Goal: Task Accomplishment & Management: Use online tool/utility

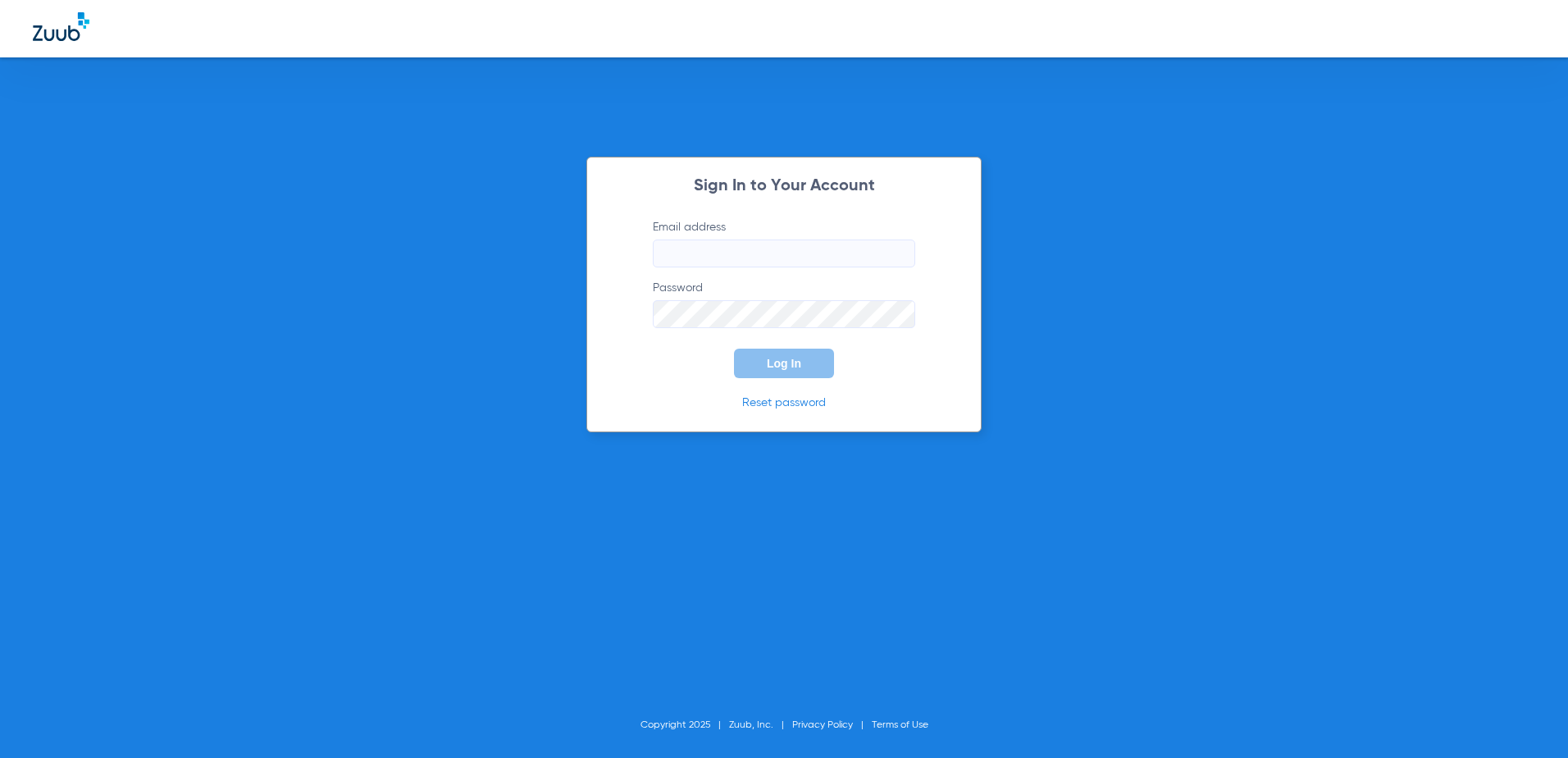
type input "[EMAIL_ADDRESS][DOMAIN_NAME]"
click at [797, 366] on span "Log In" at bounding box center [784, 364] width 35 height 13
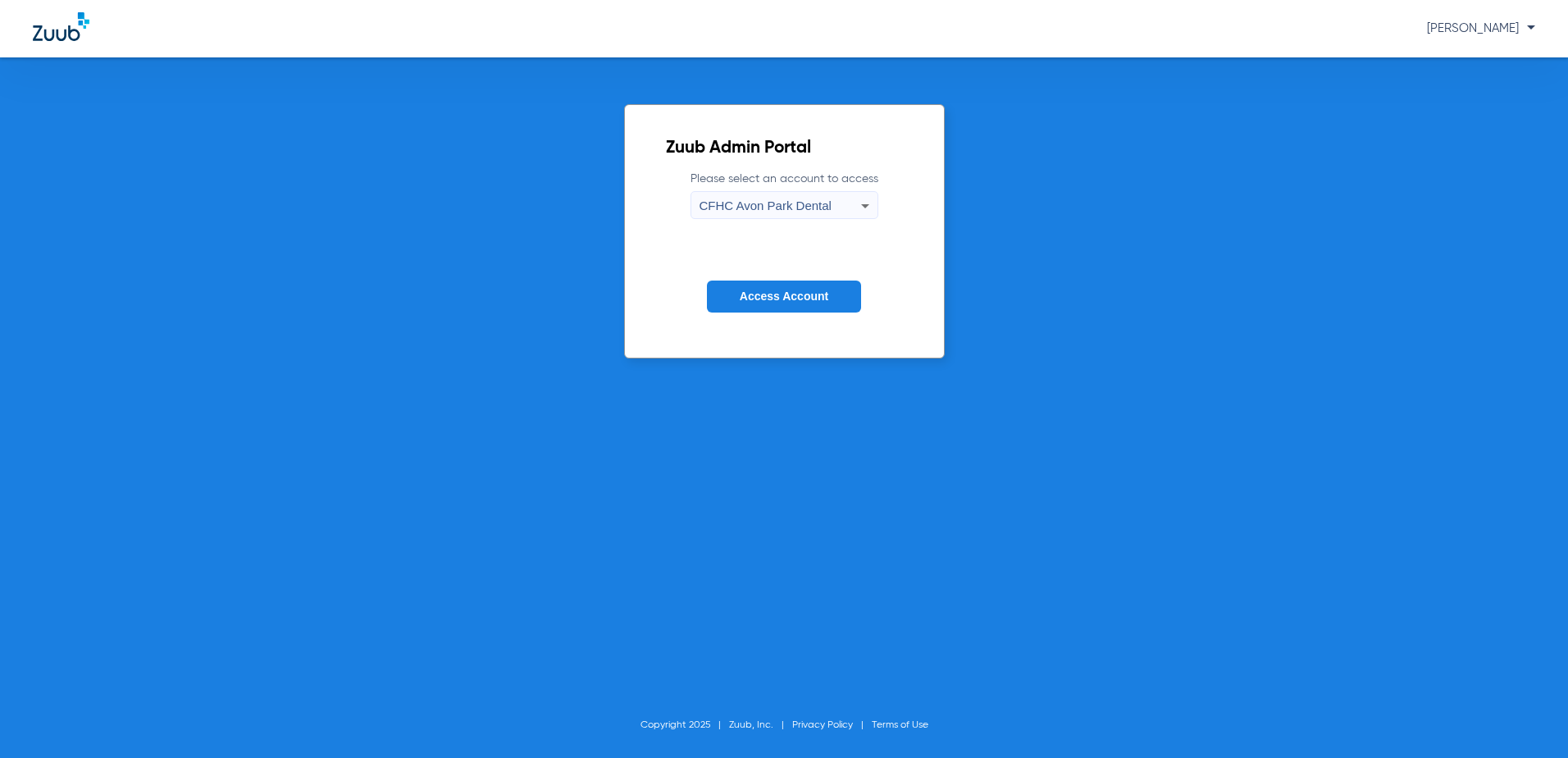
click at [861, 209] on icon at bounding box center [865, 206] width 19 height 19
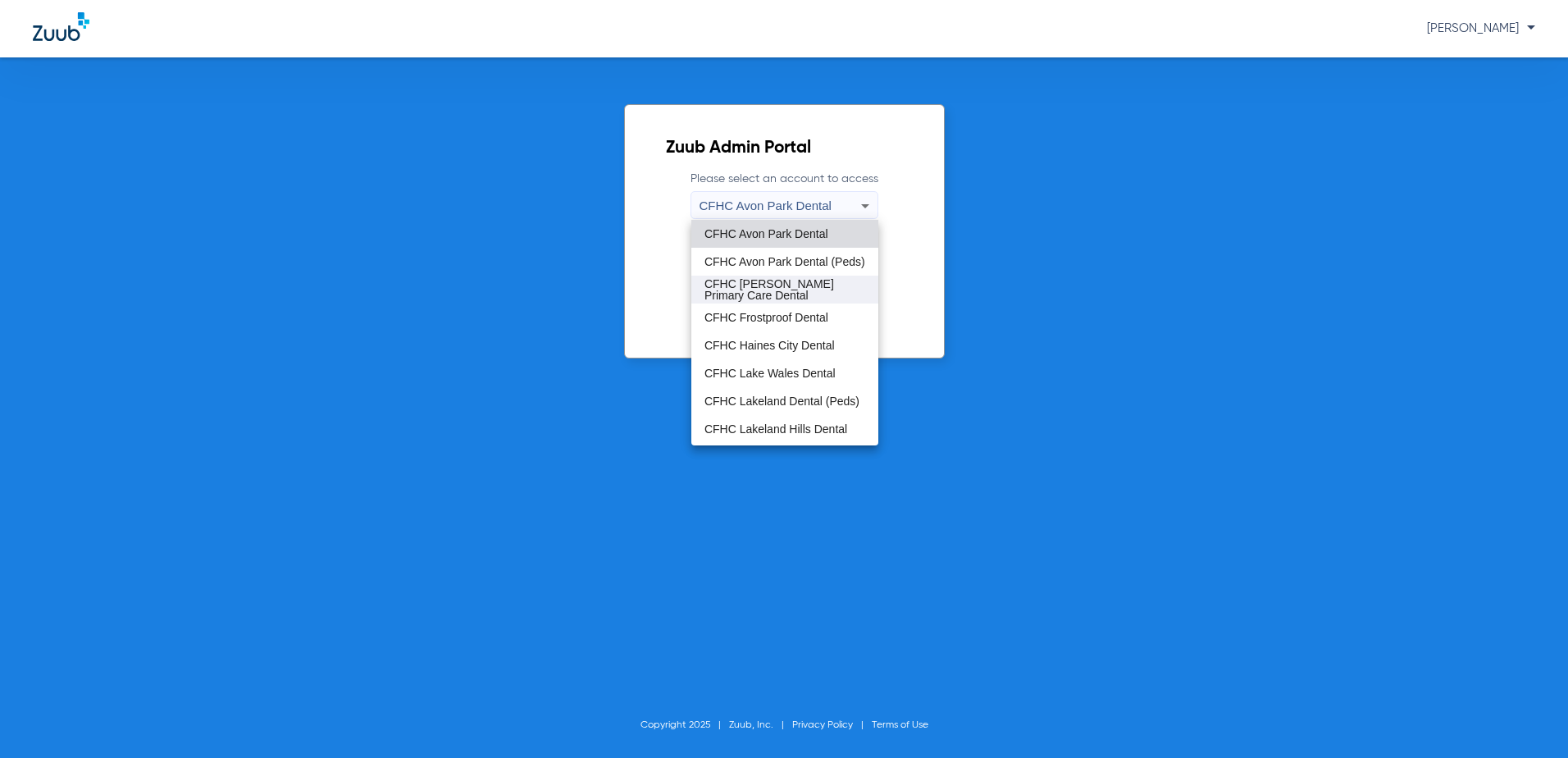
click at [770, 292] on span "CFHC [PERSON_NAME] Primary Care Dental" at bounding box center [784, 290] width 161 height 23
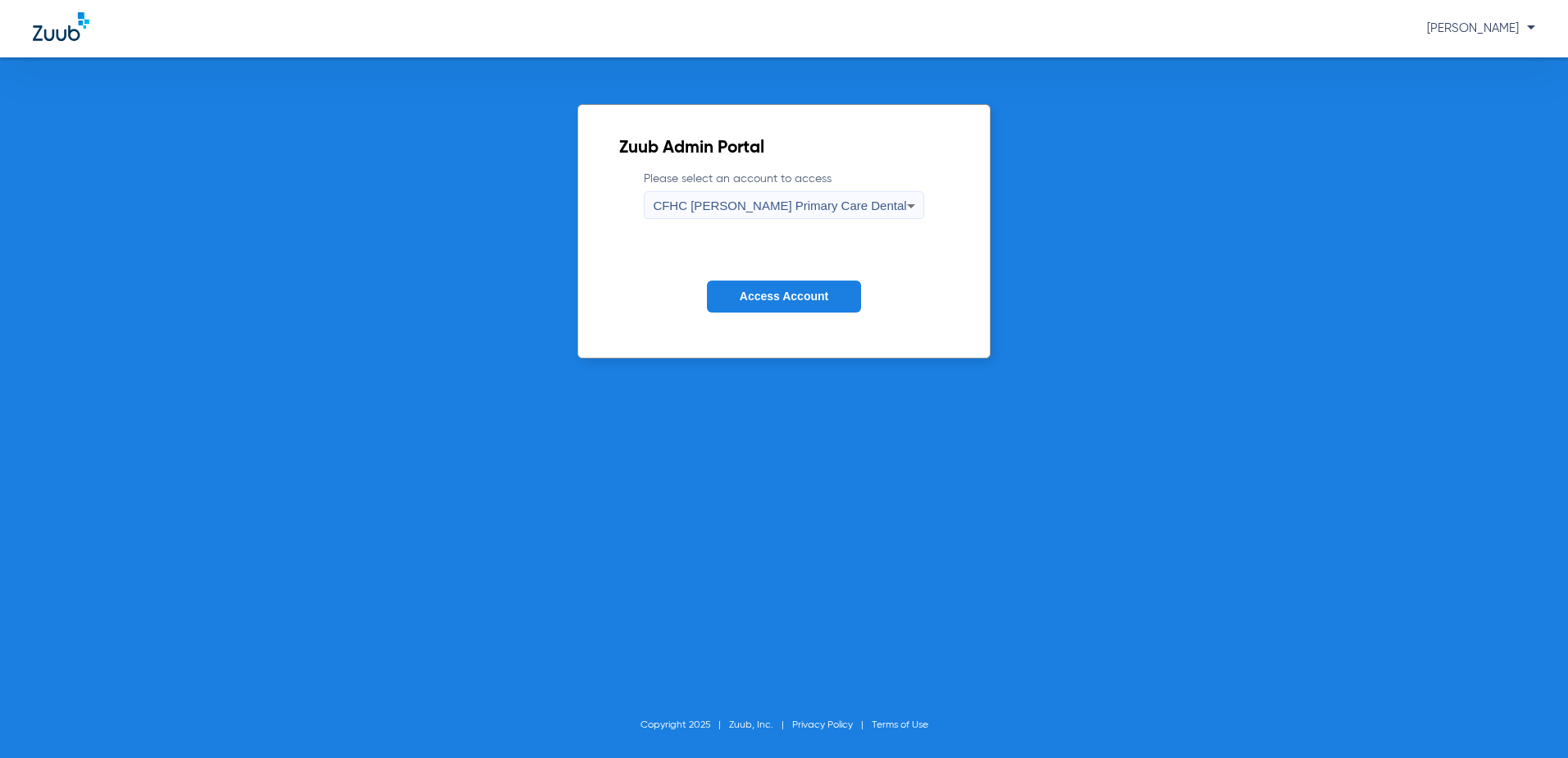
click at [770, 292] on span "Access Account" at bounding box center [784, 296] width 89 height 13
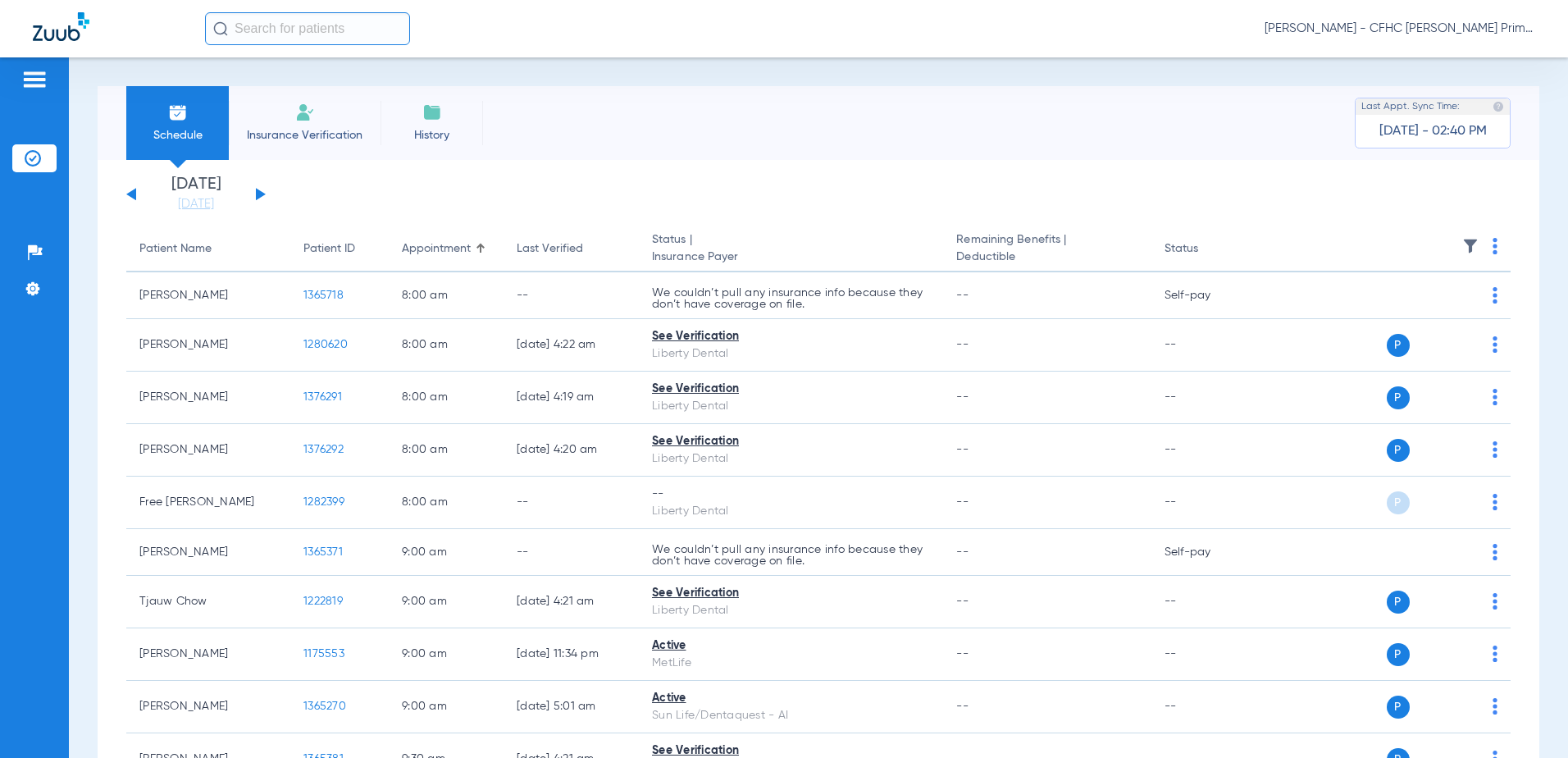
click at [266, 193] on app-single-date-navigator "[DATE] [DATE] [DATE] [DATE] [DATE] [DATE] [DATE] [DATE] [DATE] [DATE] [DATE] [D…" at bounding box center [818, 194] width 1384 height 37
click at [259, 193] on button at bounding box center [261, 193] width 10 height 13
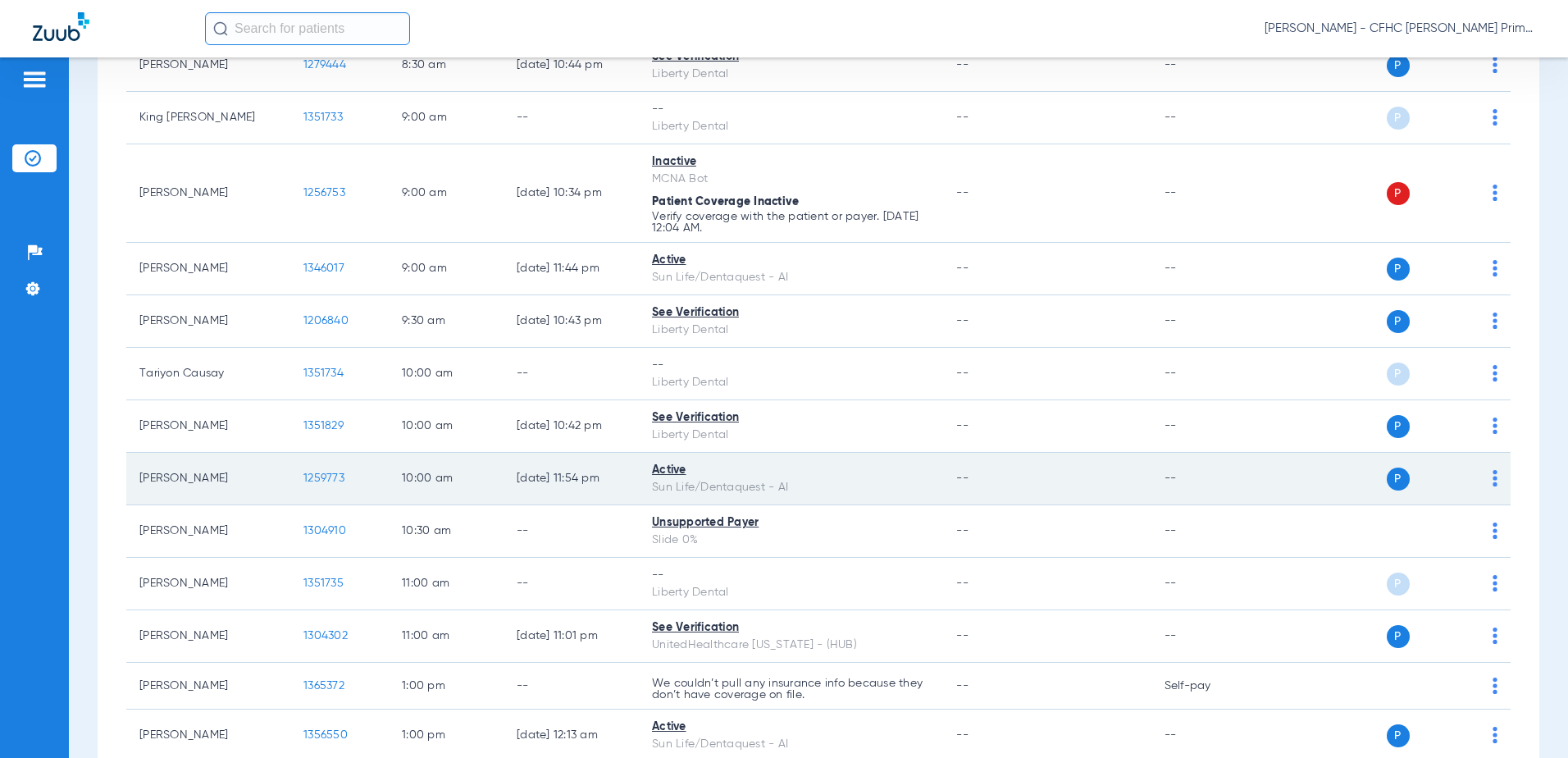
scroll to position [410, 0]
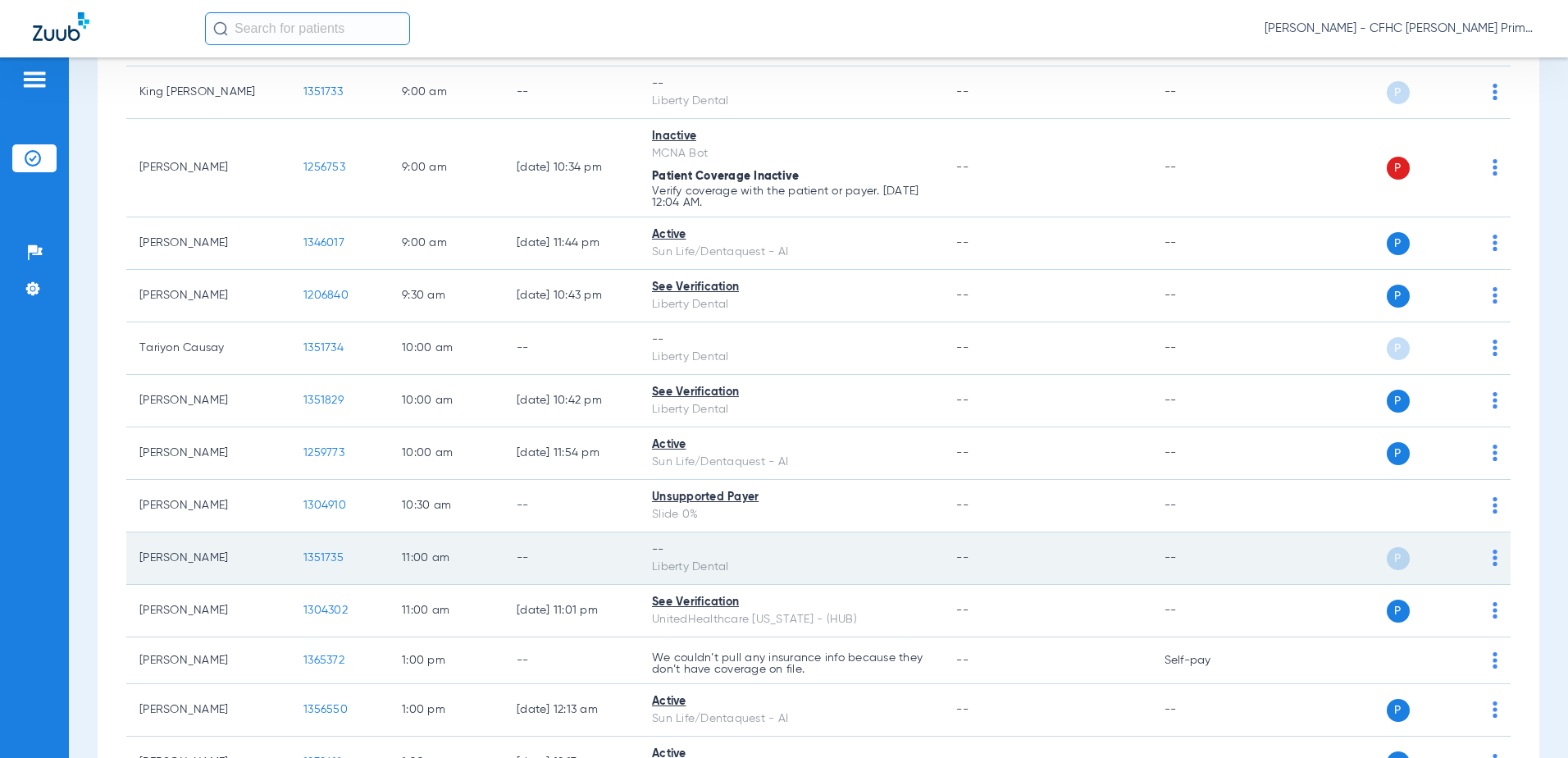
click at [331, 550] on td "1351735" at bounding box center [340, 558] width 98 height 53
click at [331, 558] on span "1351735" at bounding box center [323, 558] width 40 height 12
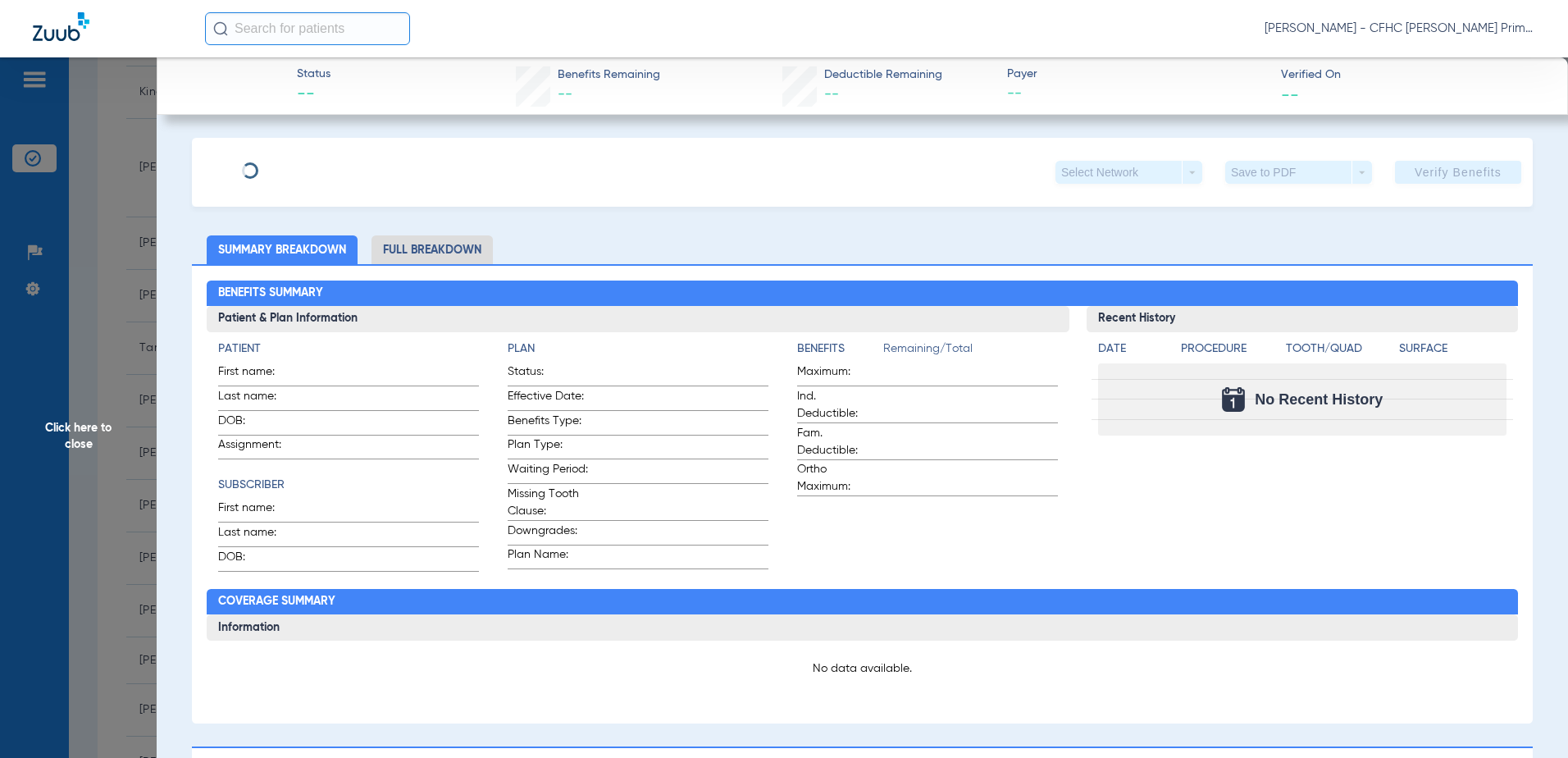
type input "TARIYAH"
type input "CAUSAY"
type input "[DATE]"
type input "9636106525"
type input "99999"
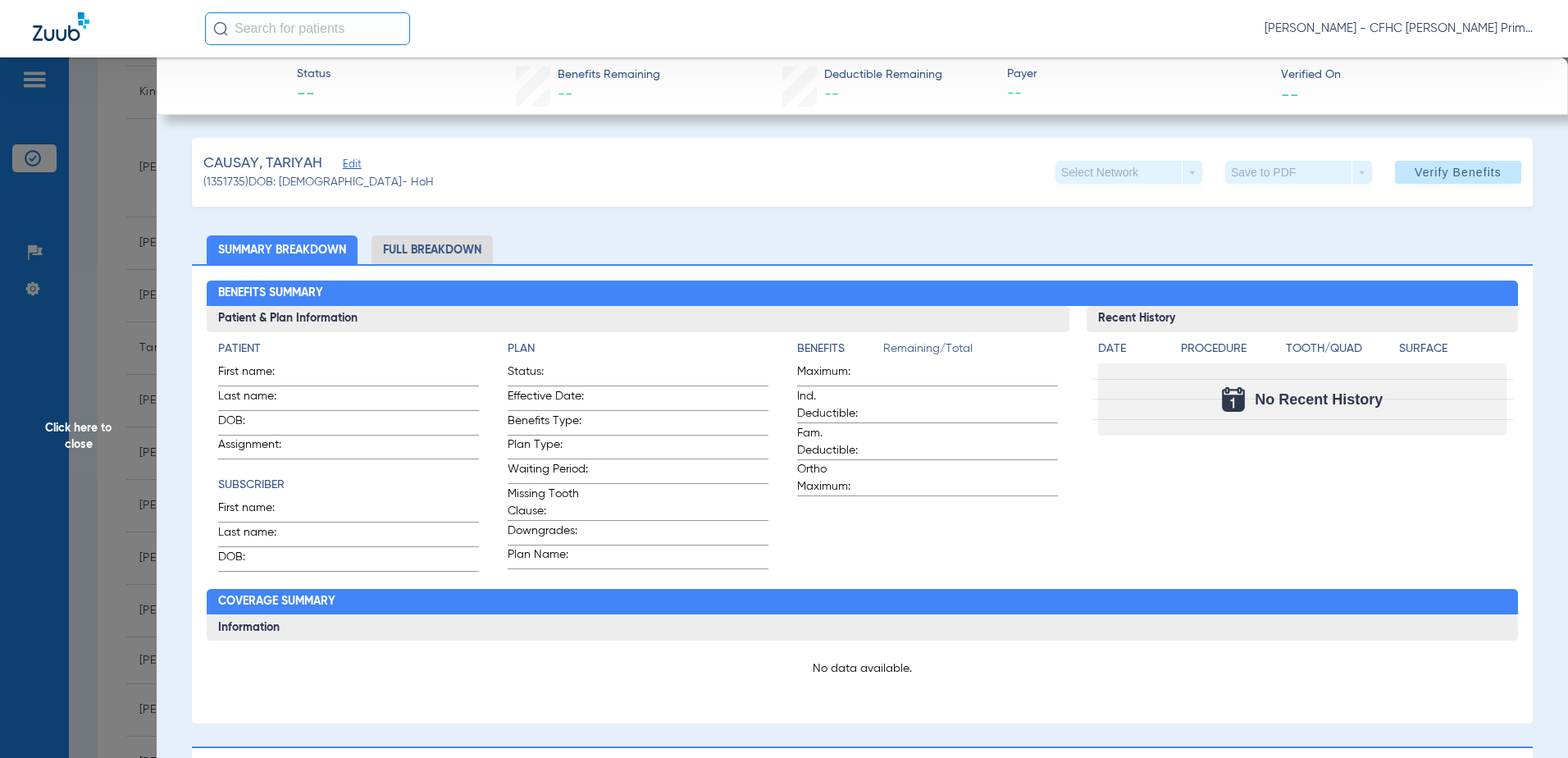
click at [349, 165] on span "Edit" at bounding box center [349, 166] width 14 height 15
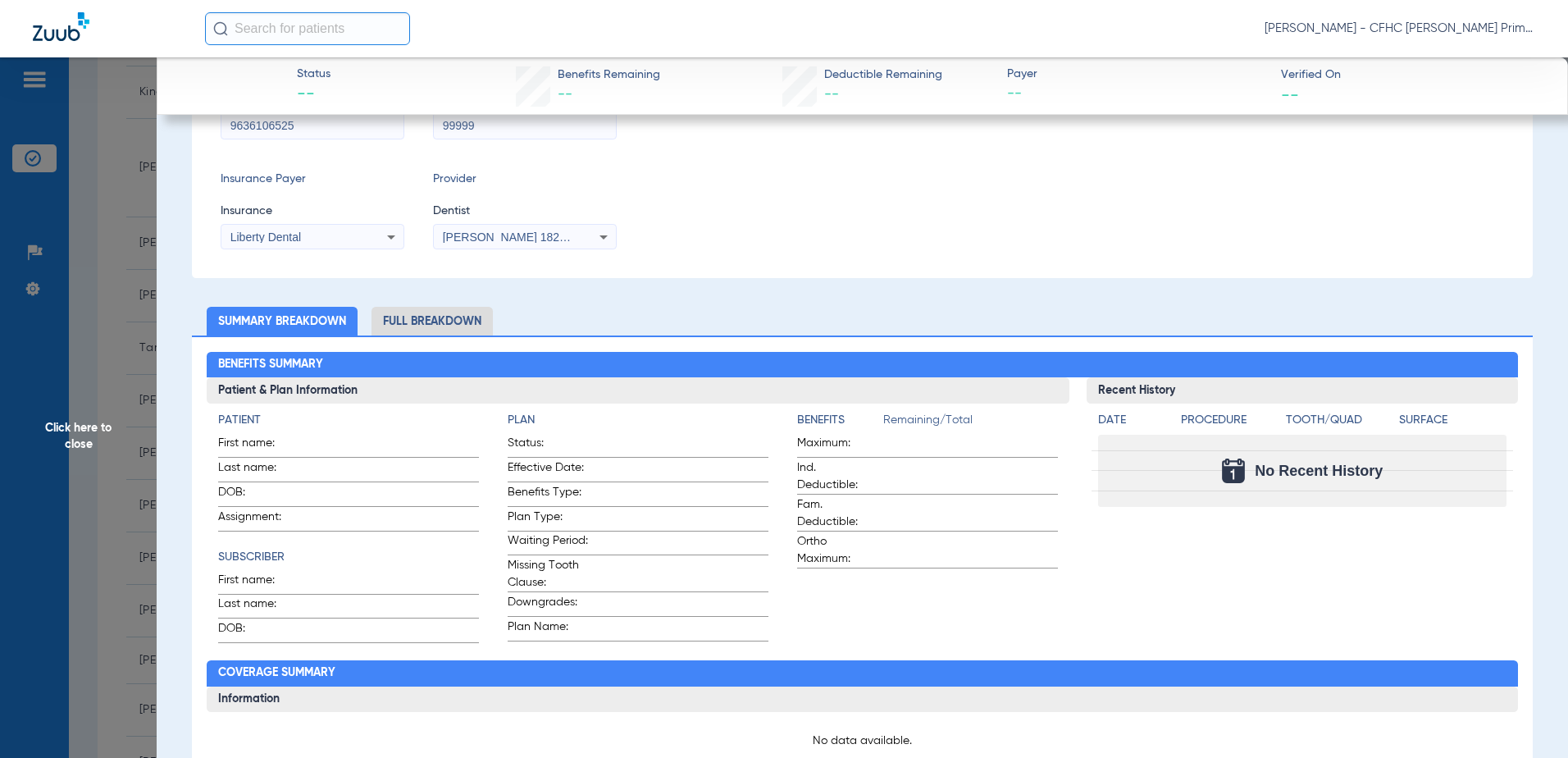
scroll to position [0, 0]
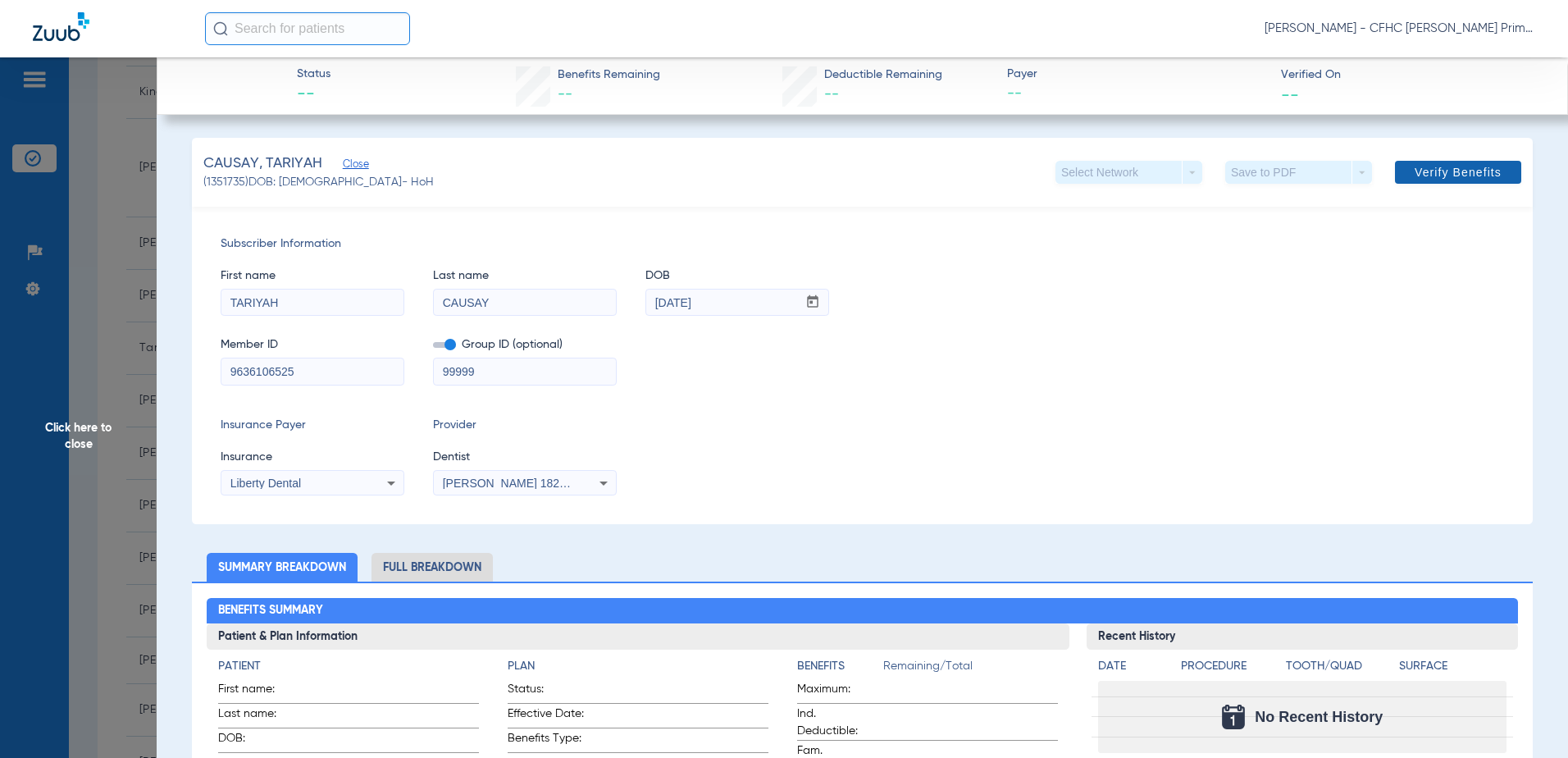
click at [1463, 169] on span "Verify Benefits" at bounding box center [1457, 172] width 87 height 13
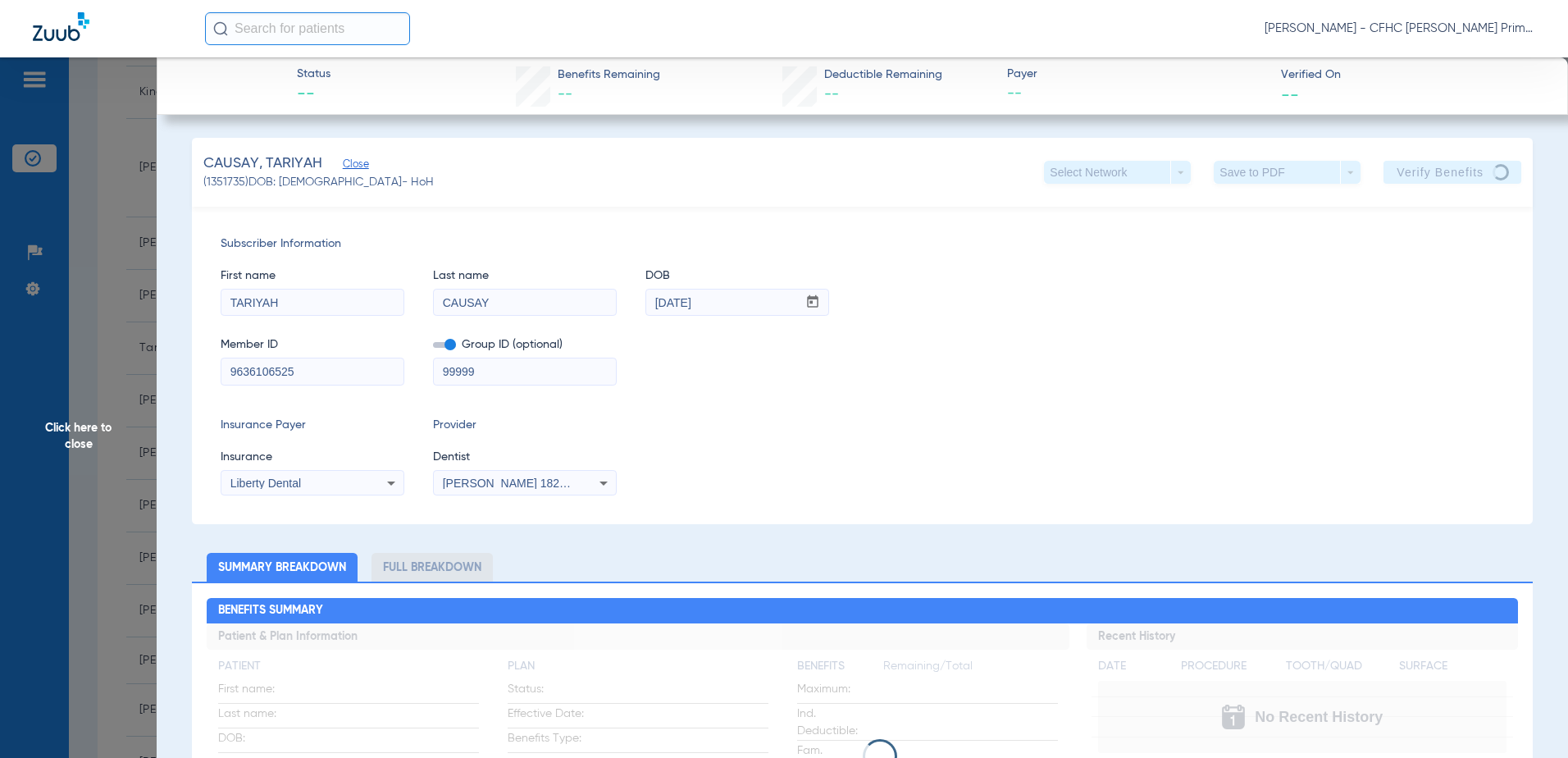
click at [1047, 351] on div "Member ID 9636106525 Group ID (optional) 99999" at bounding box center [862, 353] width 1283 height 63
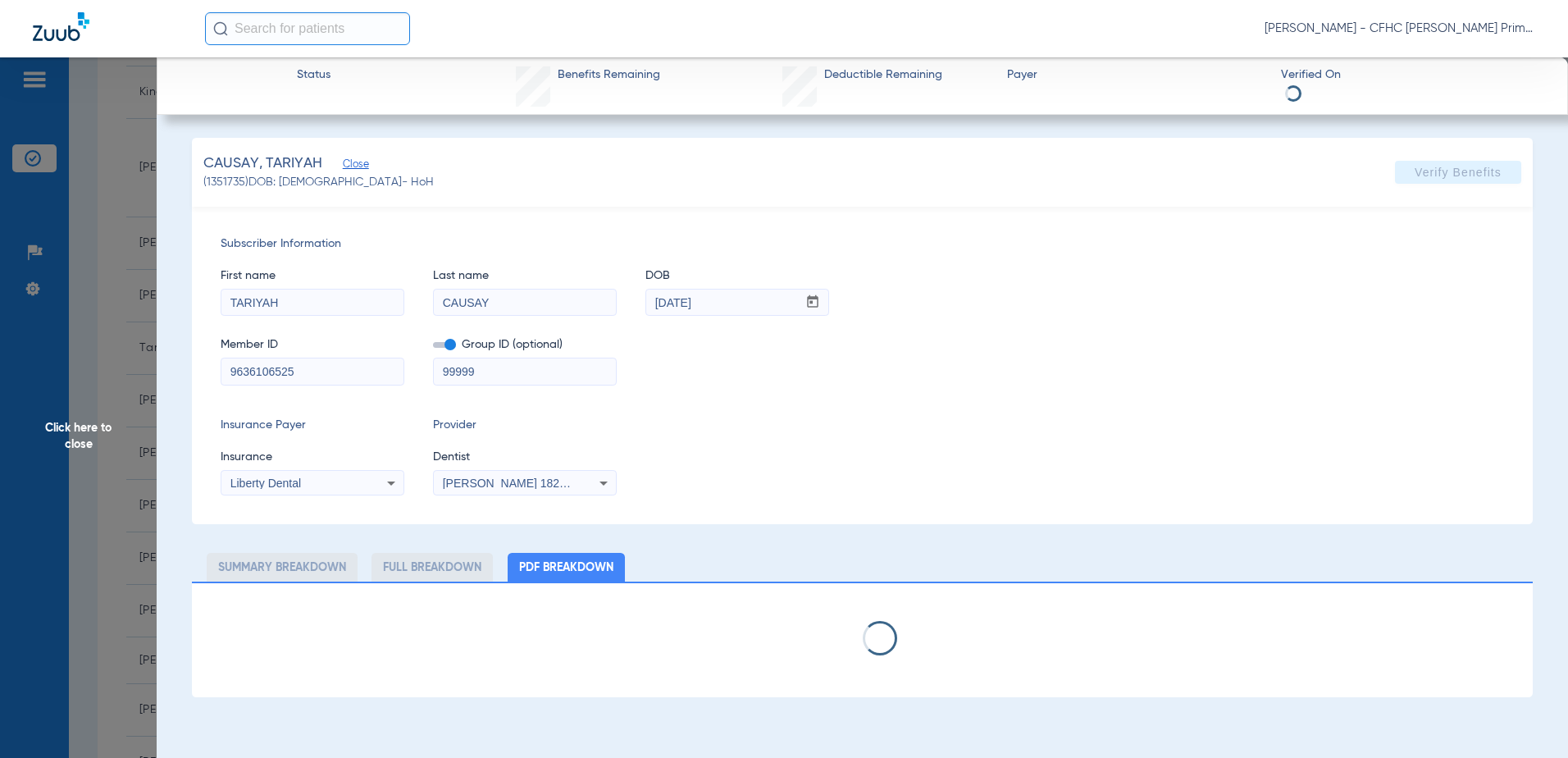
click at [88, 426] on span "Click here to close" at bounding box center [78, 437] width 157 height 758
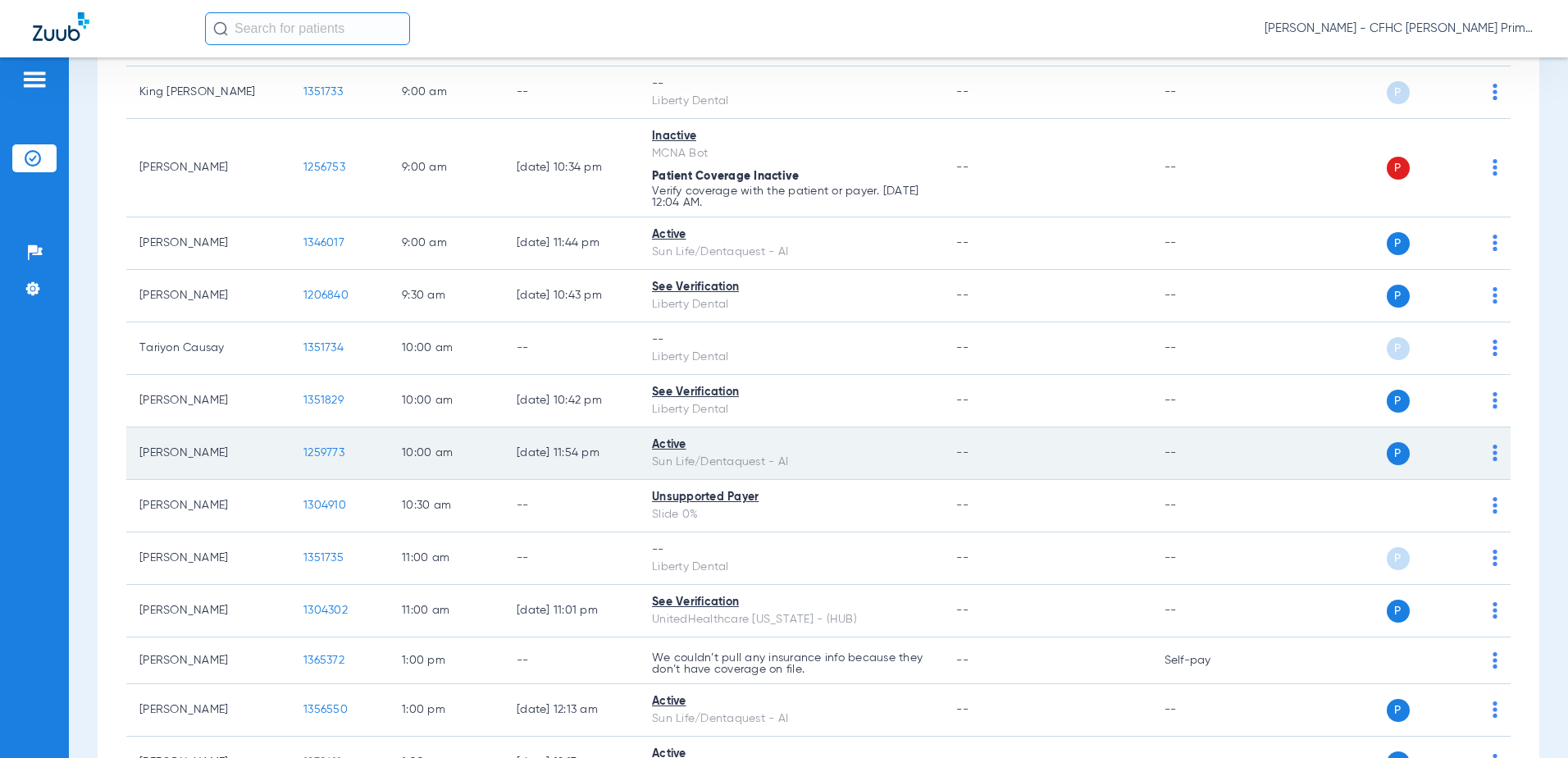
click at [312, 448] on span "1259773" at bounding box center [323, 453] width 41 height 12
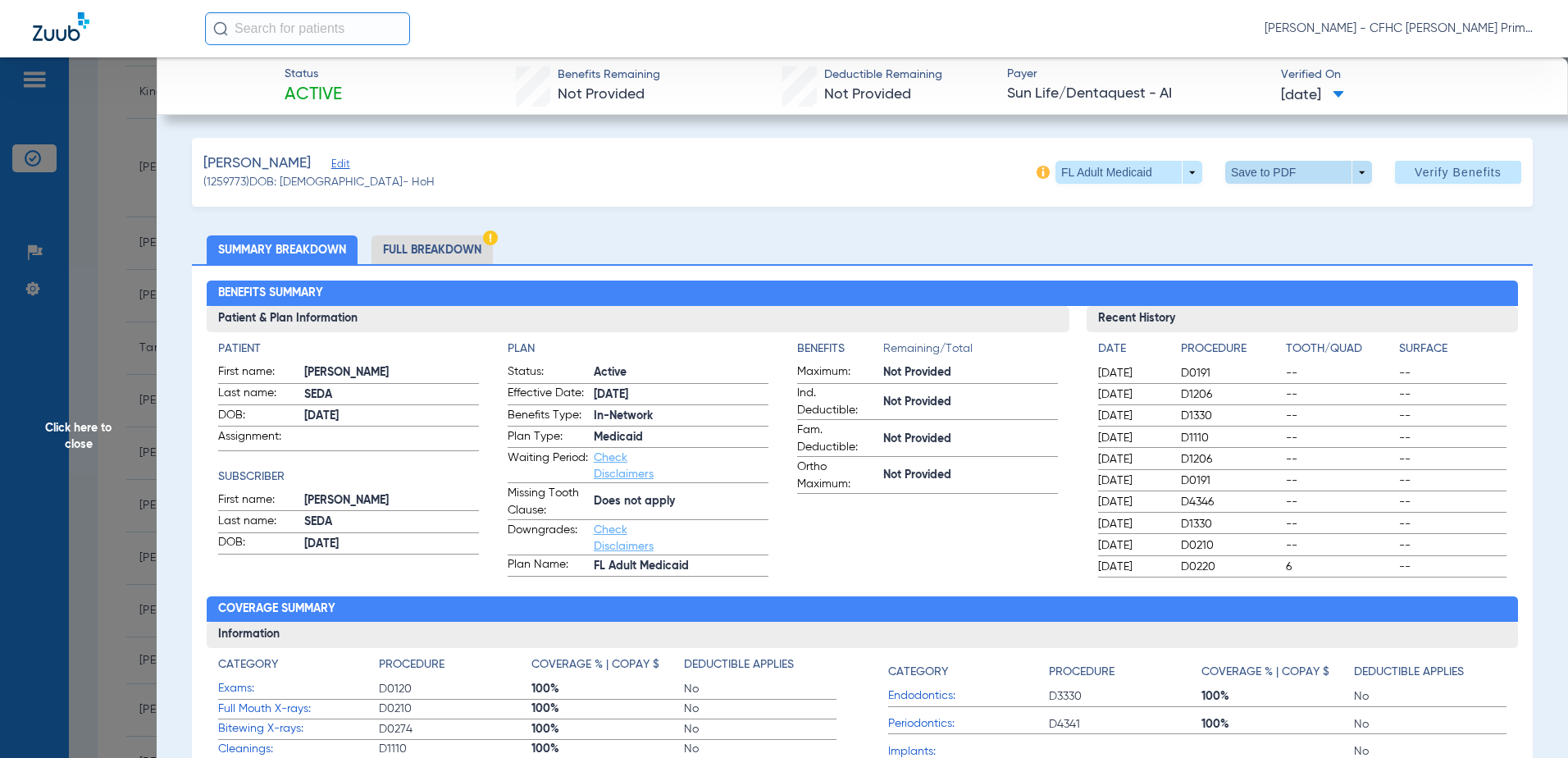
click at [1278, 170] on span at bounding box center [1298, 172] width 39 height 39
click at [1277, 199] on span "Save to PDF" at bounding box center [1291, 205] width 64 height 12
click at [73, 439] on span "Click here to close" at bounding box center [78, 437] width 157 height 758
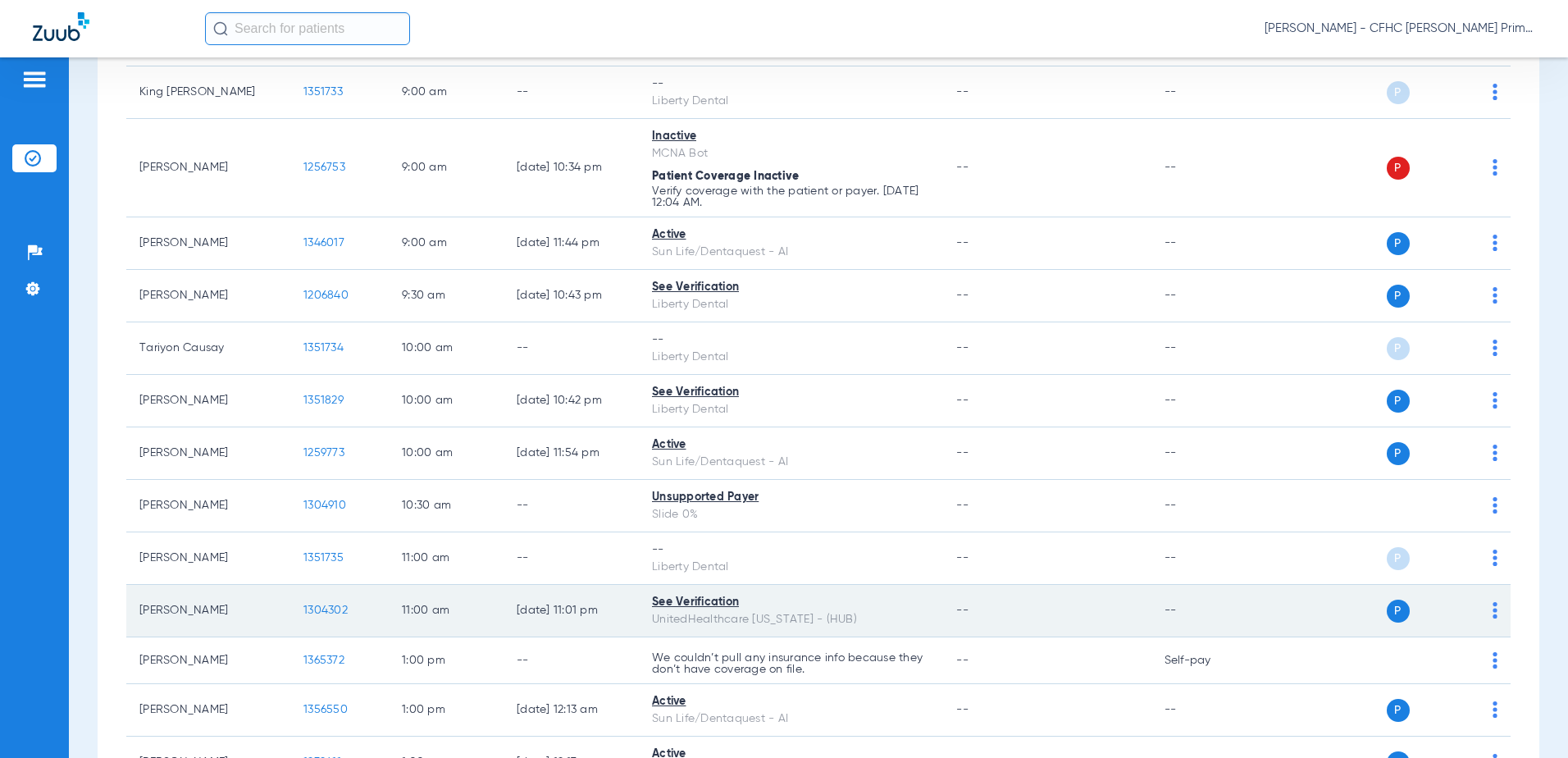
click at [341, 605] on span "1304302" at bounding box center [325, 610] width 44 height 12
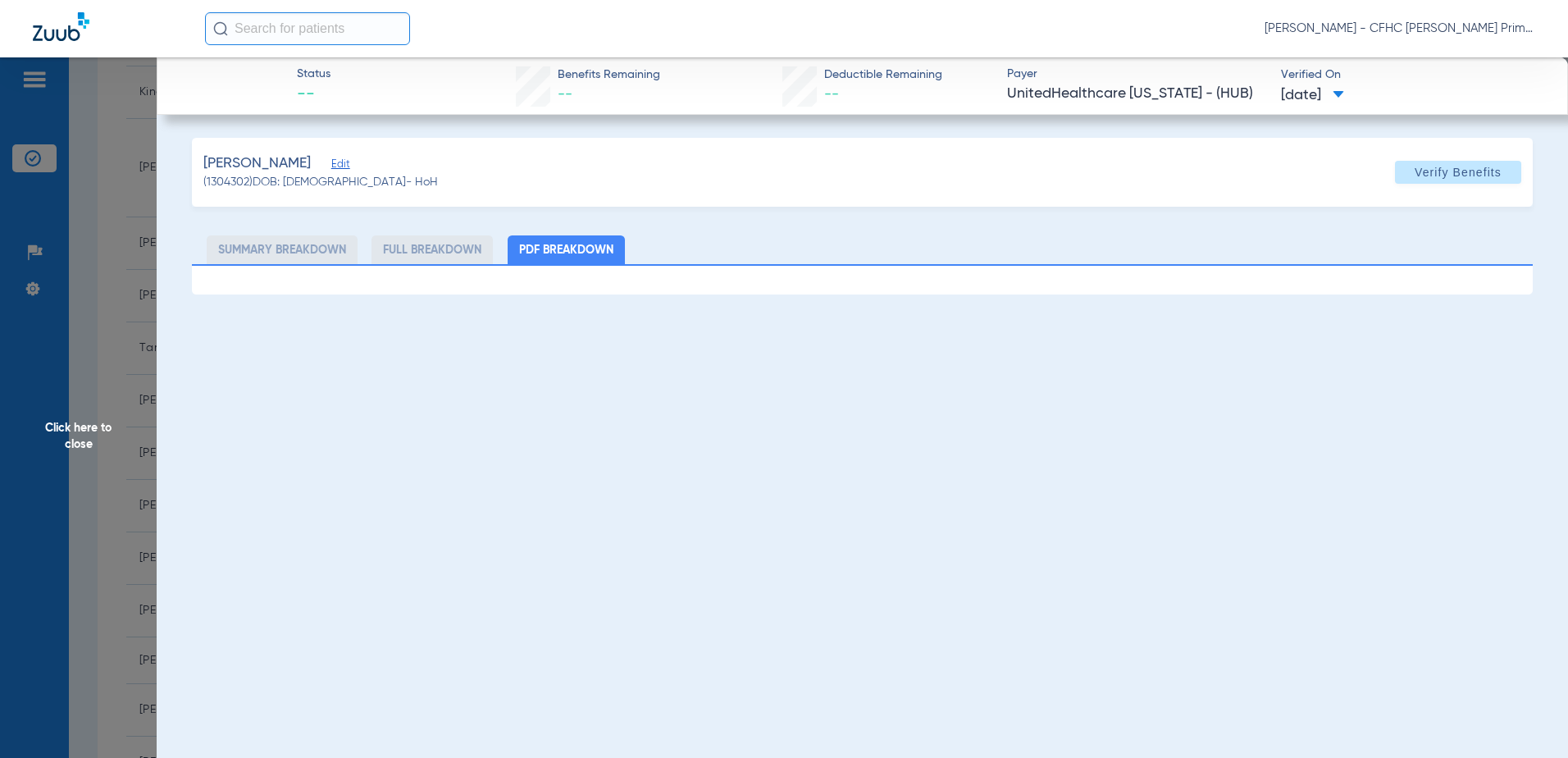
click at [345, 165] on span "Edit" at bounding box center [338, 166] width 14 height 15
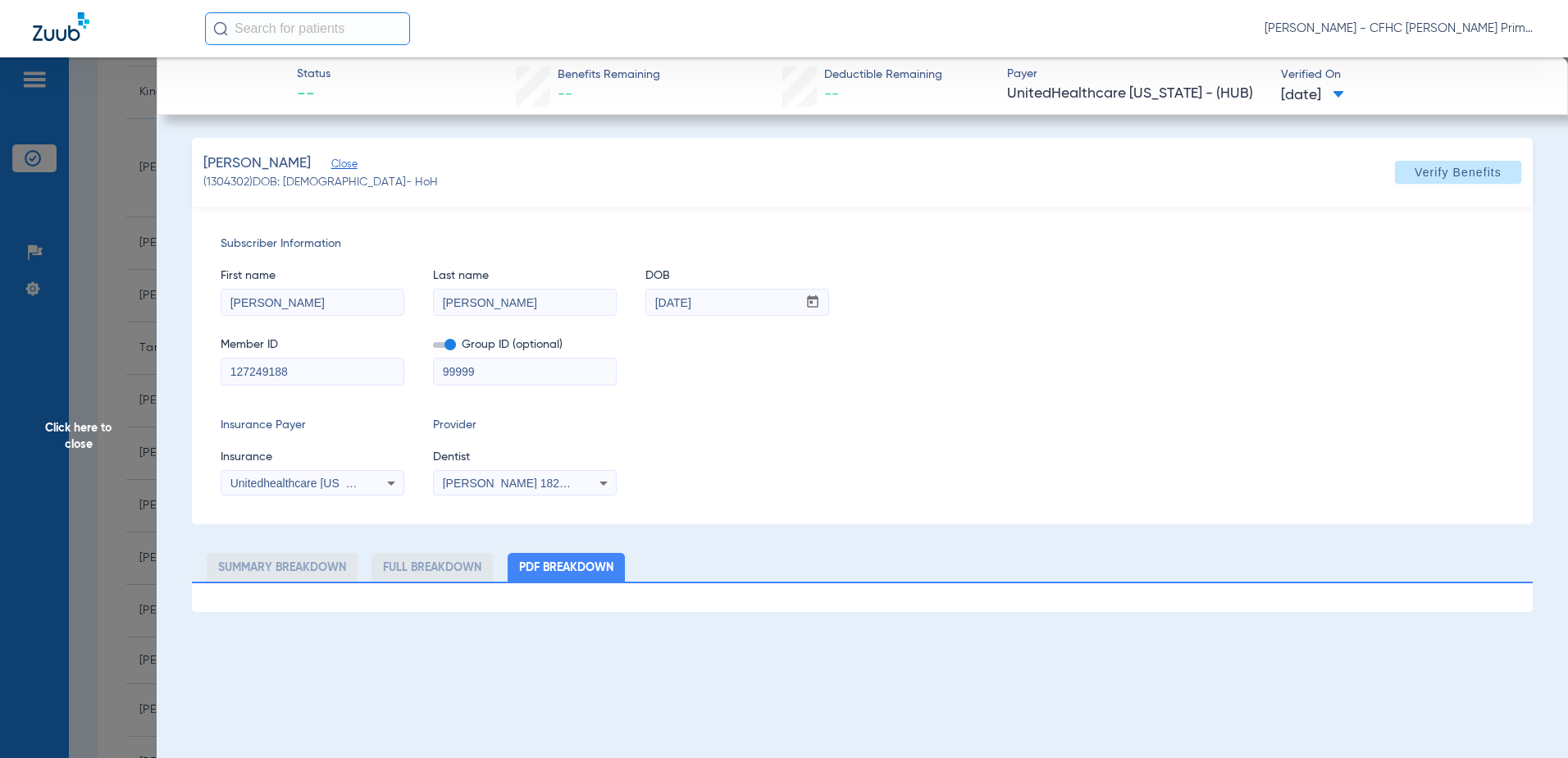
click at [450, 347] on span at bounding box center [444, 344] width 23 height 6
click at [433, 347] on input "checkbox" at bounding box center [433, 347] width 0 height 0
click at [1445, 173] on span "Verify Benefits" at bounding box center [1457, 172] width 87 height 13
click at [1256, 319] on div "First name [PERSON_NAME] Last name [PERSON_NAME] mm / dd / yyyy [DATE] Member I…" at bounding box center [862, 319] width 1283 height 133
click at [1160, 388] on div "Subscriber Information First name [PERSON_NAME] Last name [PERSON_NAME] DOB mm …" at bounding box center [862, 366] width 1341 height 317
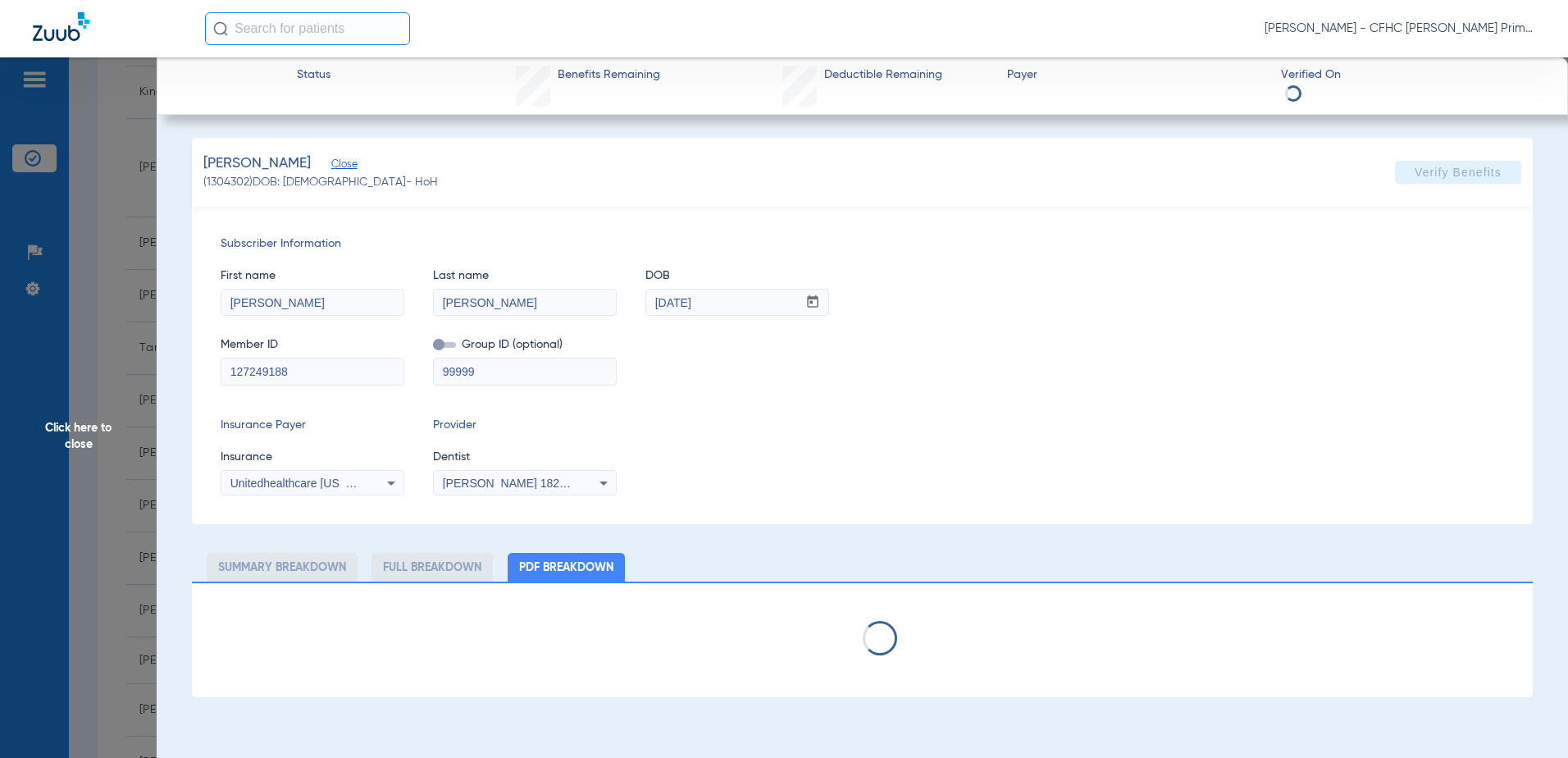
select select "page-width"
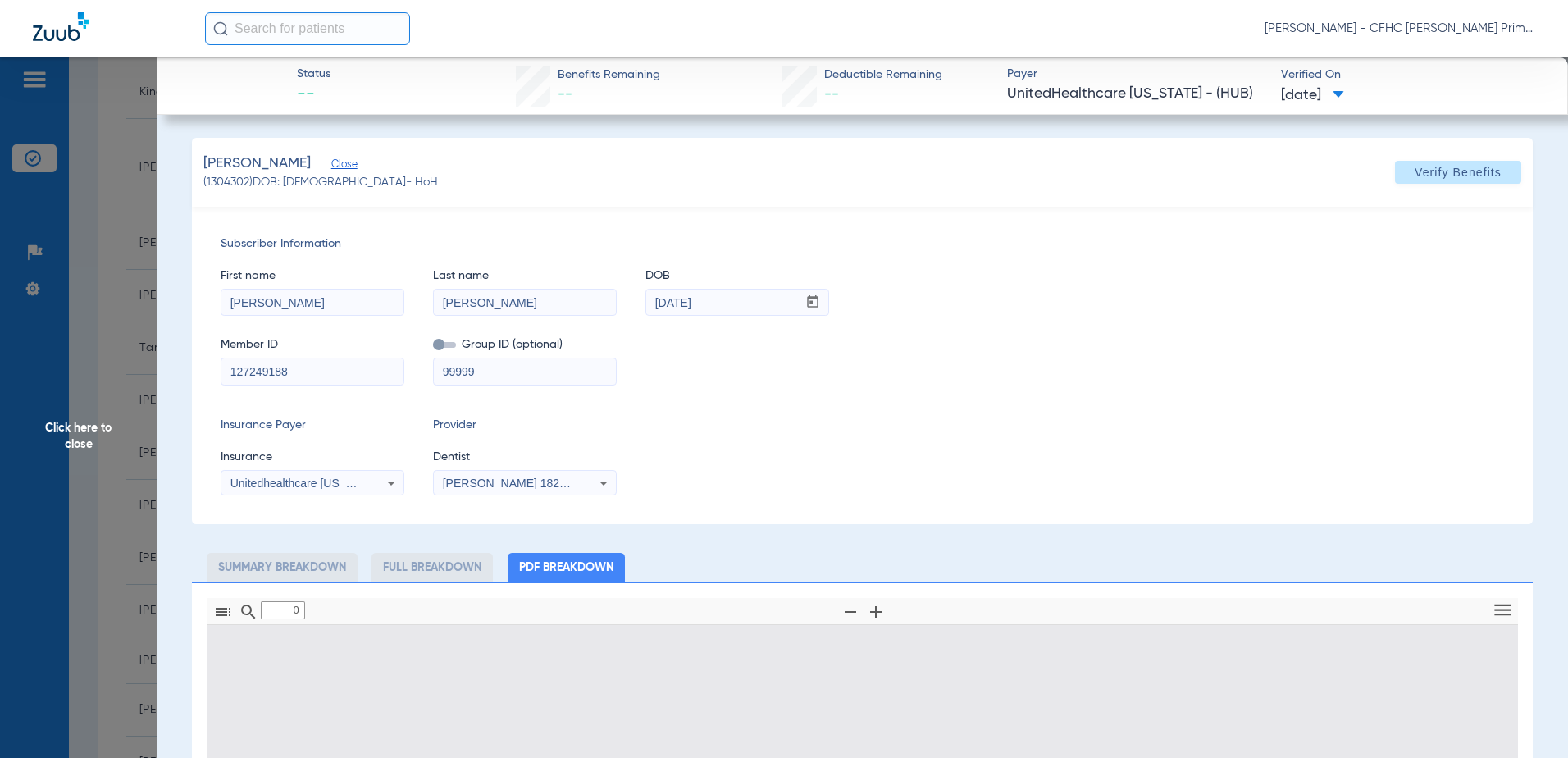
type input "1"
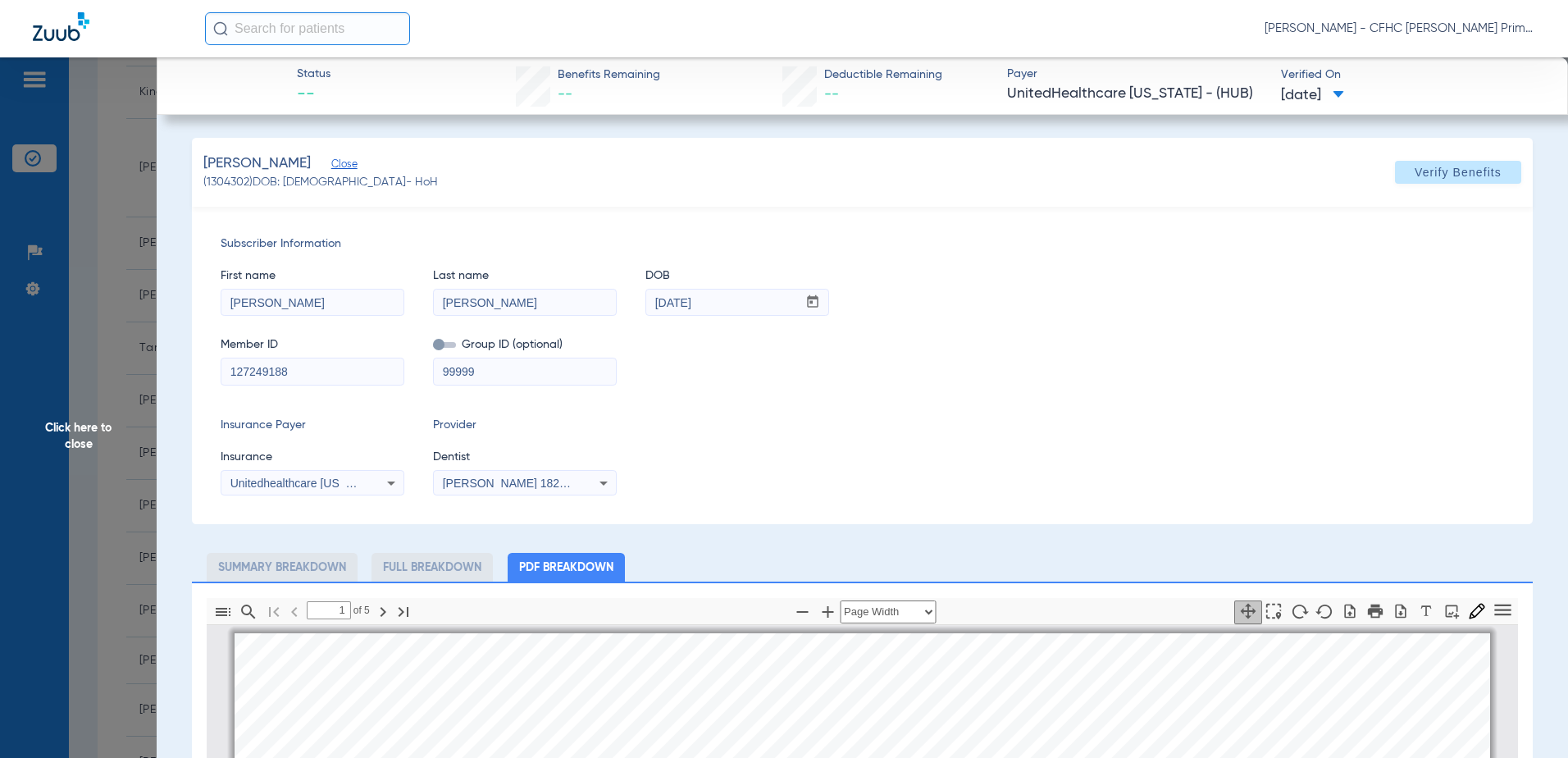
scroll to position [9, 0]
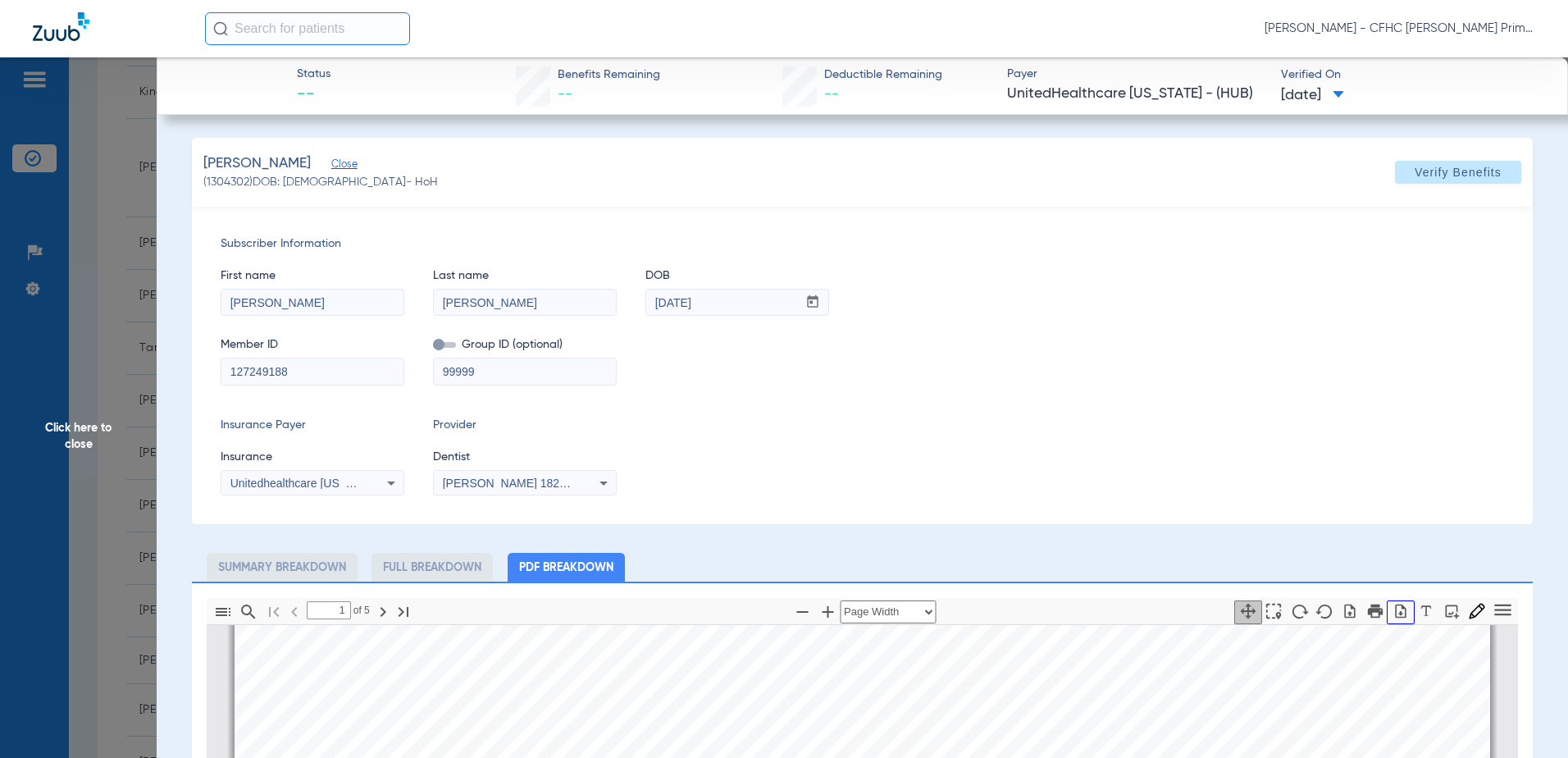
click at [1396, 611] on icon "button" at bounding box center [1401, 610] width 11 height 13
click at [85, 425] on span "Click here to close" at bounding box center [78, 437] width 157 height 758
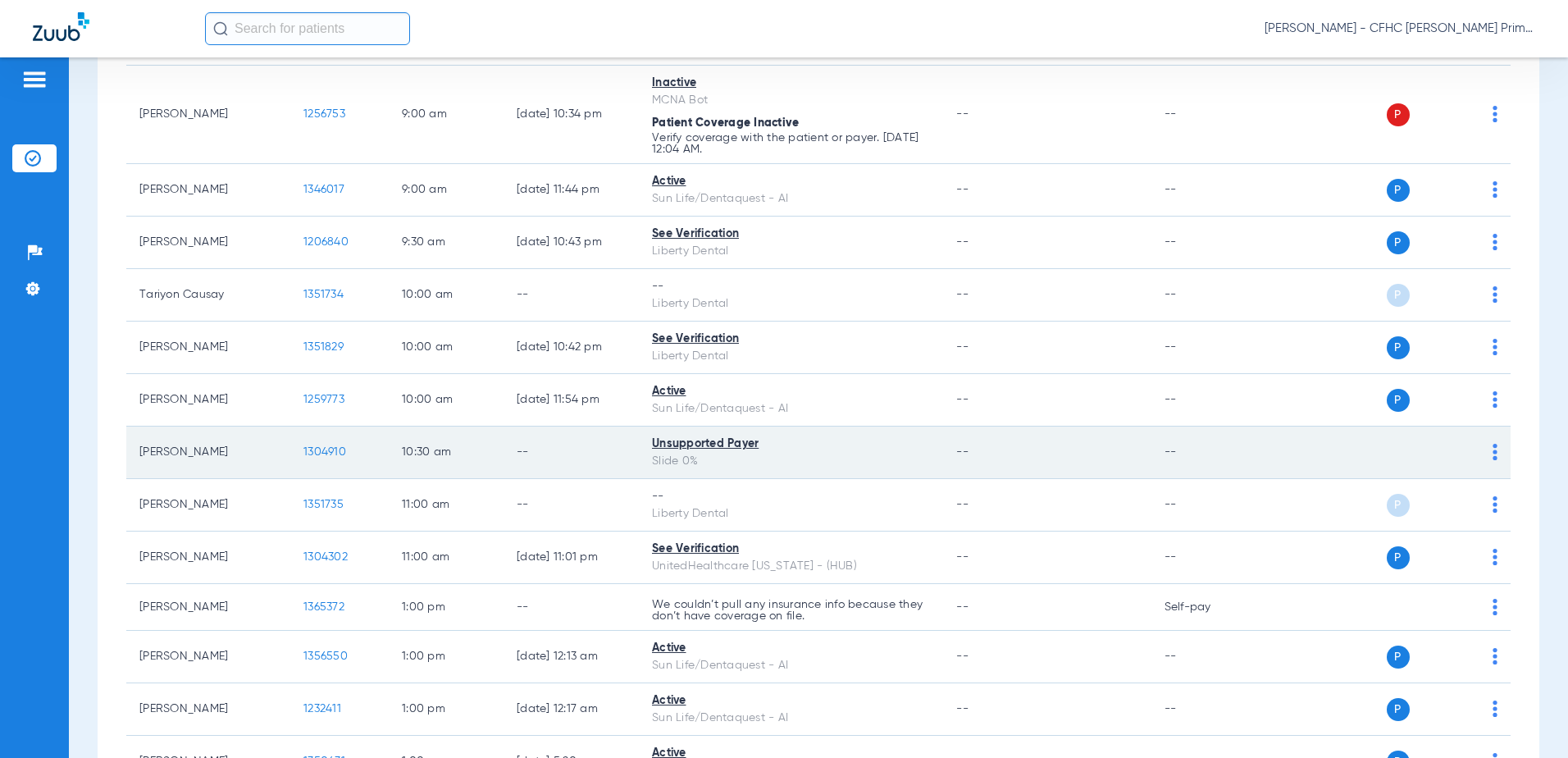
scroll to position [492, 0]
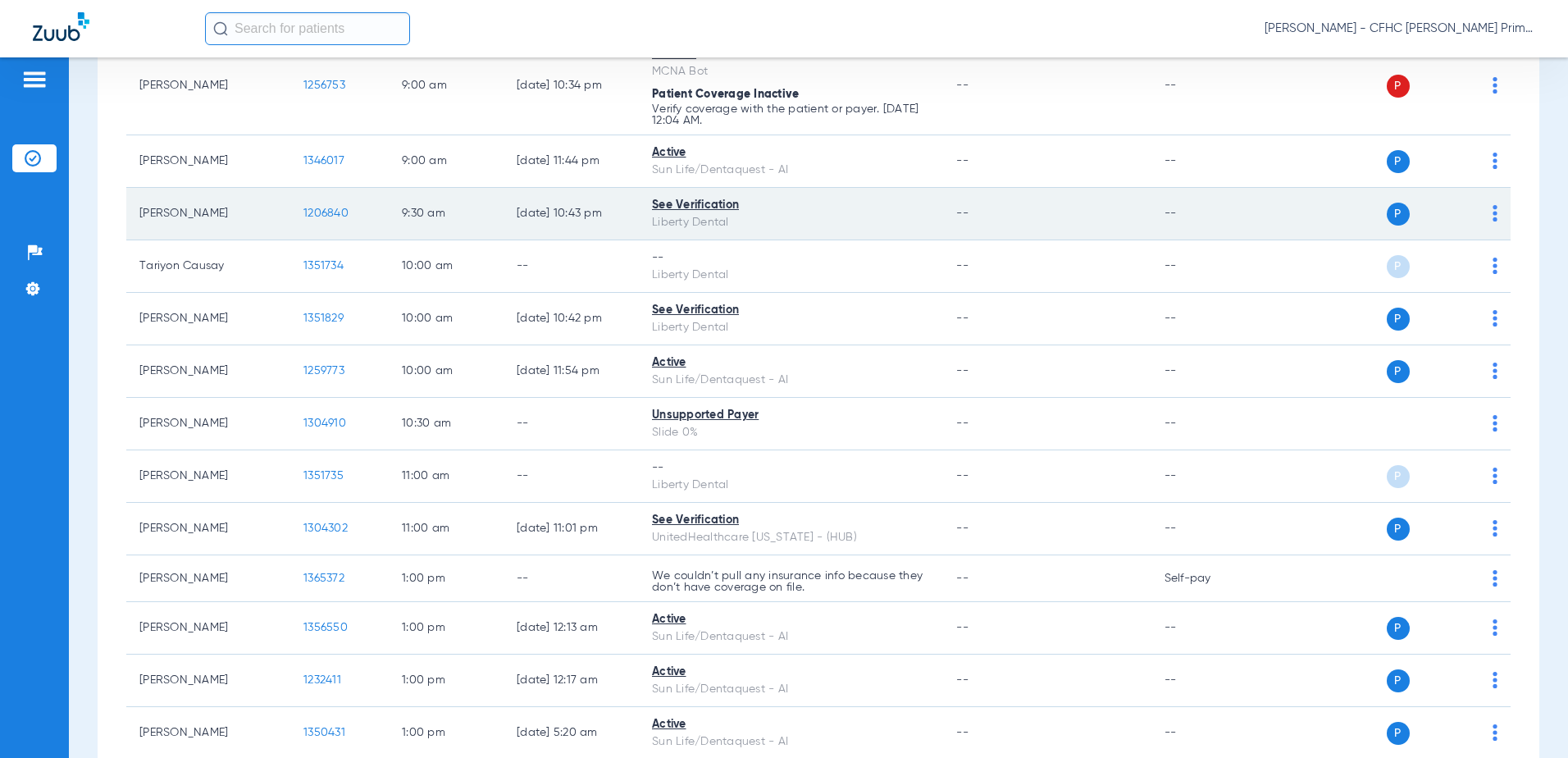
click at [327, 215] on span "1206840" at bounding box center [325, 214] width 45 height 12
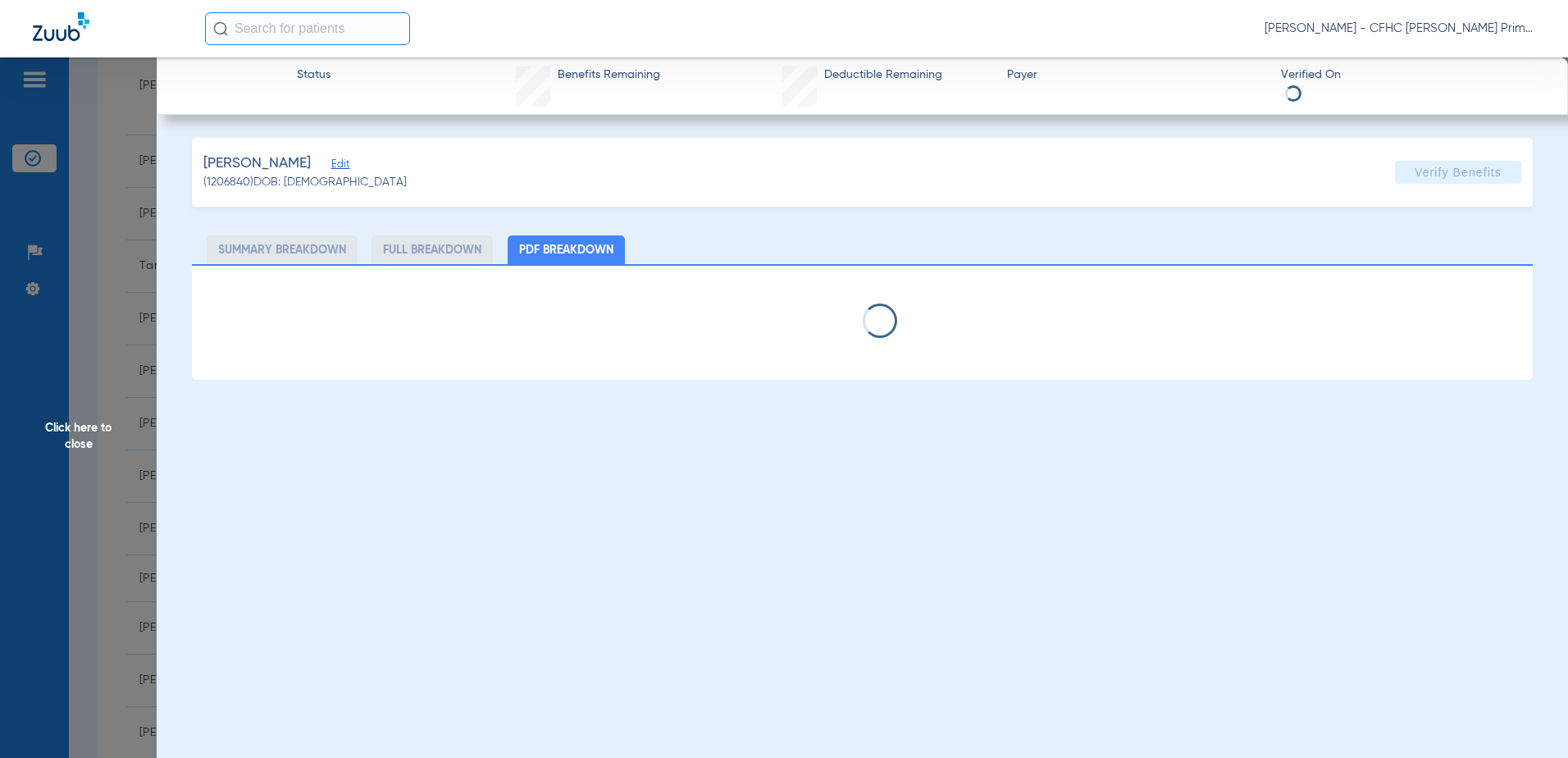
select select "page-width"
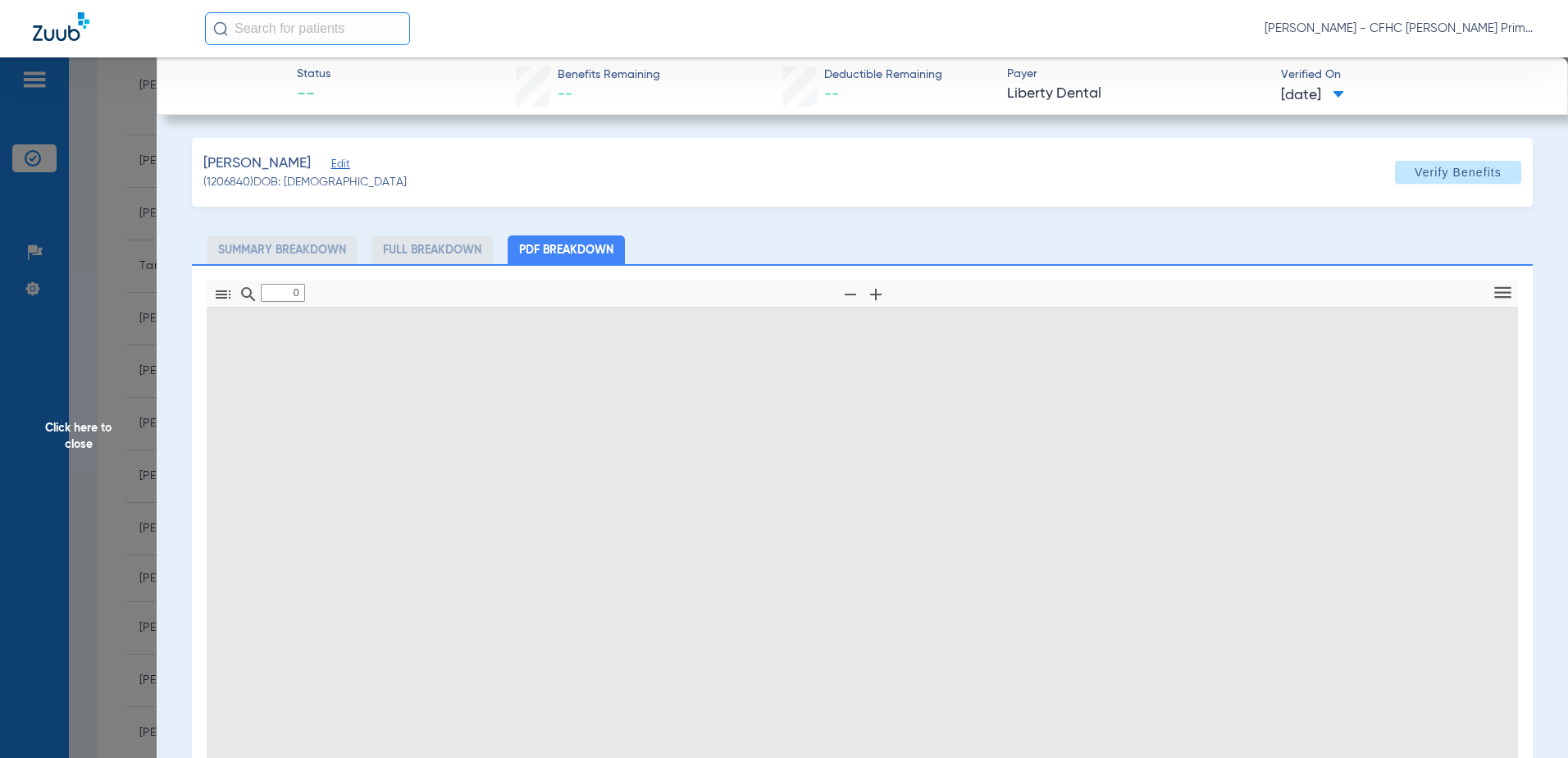
type input "1"
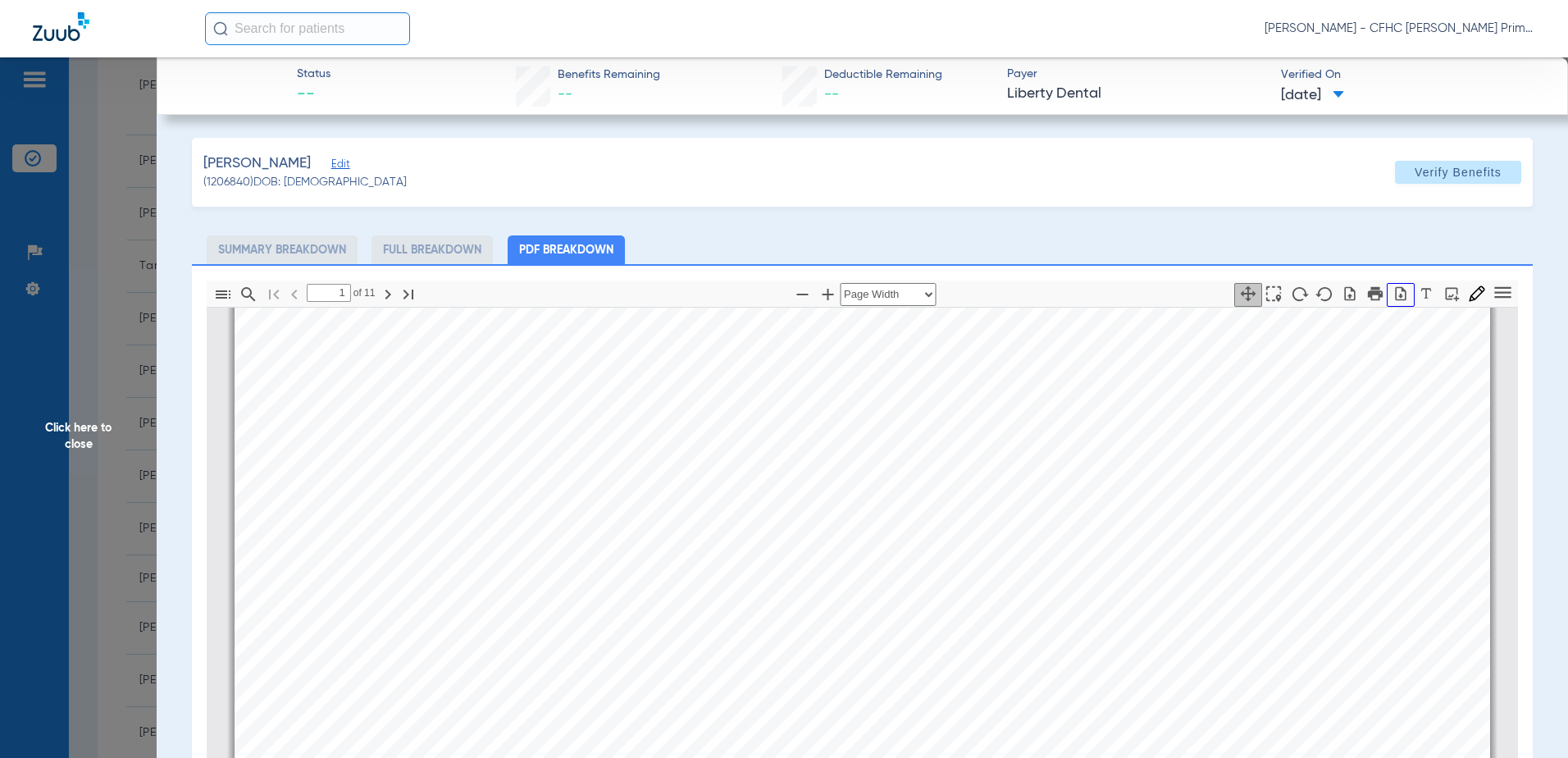
click at [1392, 291] on icon "button" at bounding box center [1400, 293] width 16 height 16
click at [98, 425] on span "Click here to close" at bounding box center [78, 437] width 157 height 758
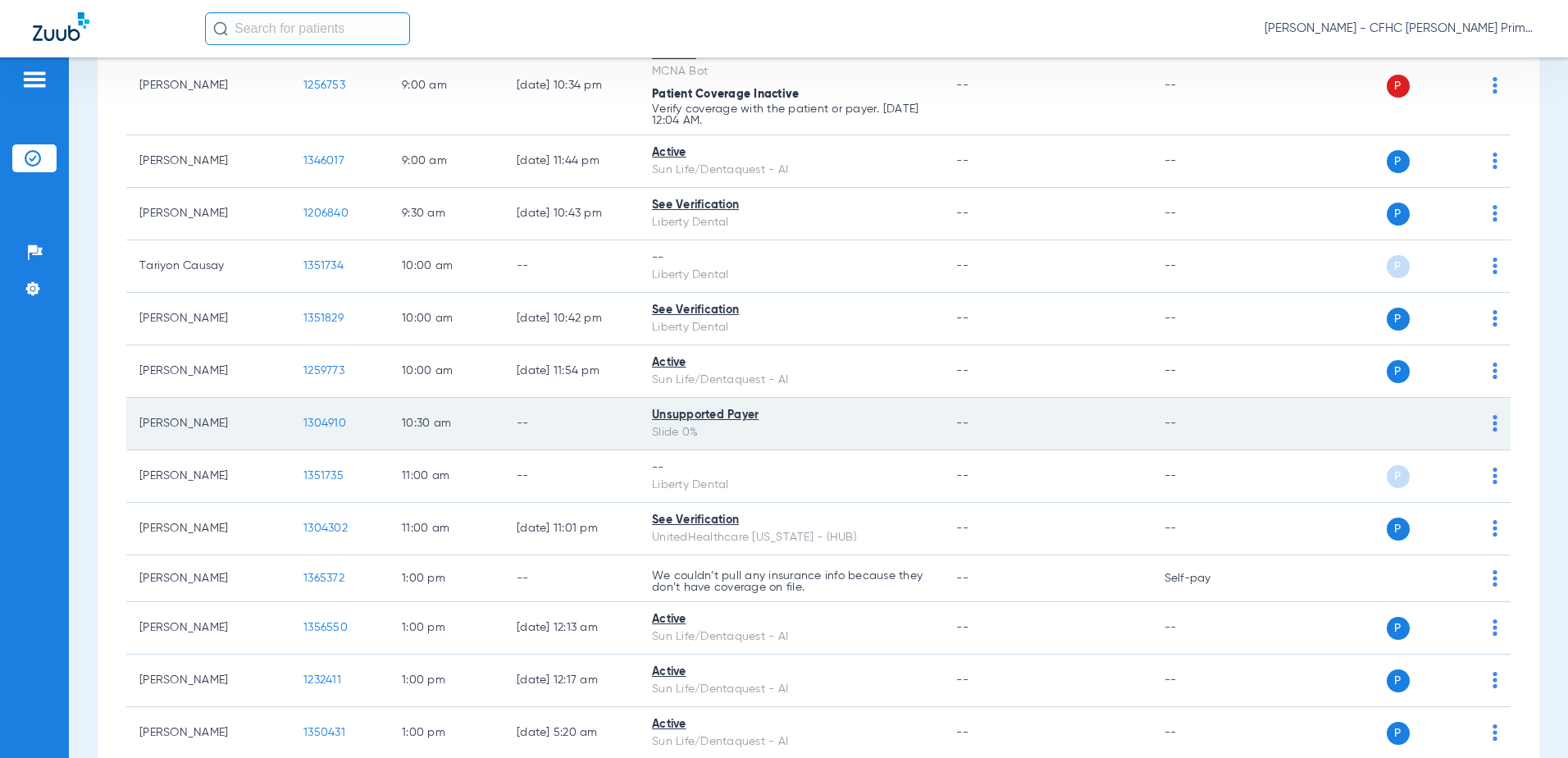
click at [316, 422] on span "1304910" at bounding box center [324, 423] width 42 height 12
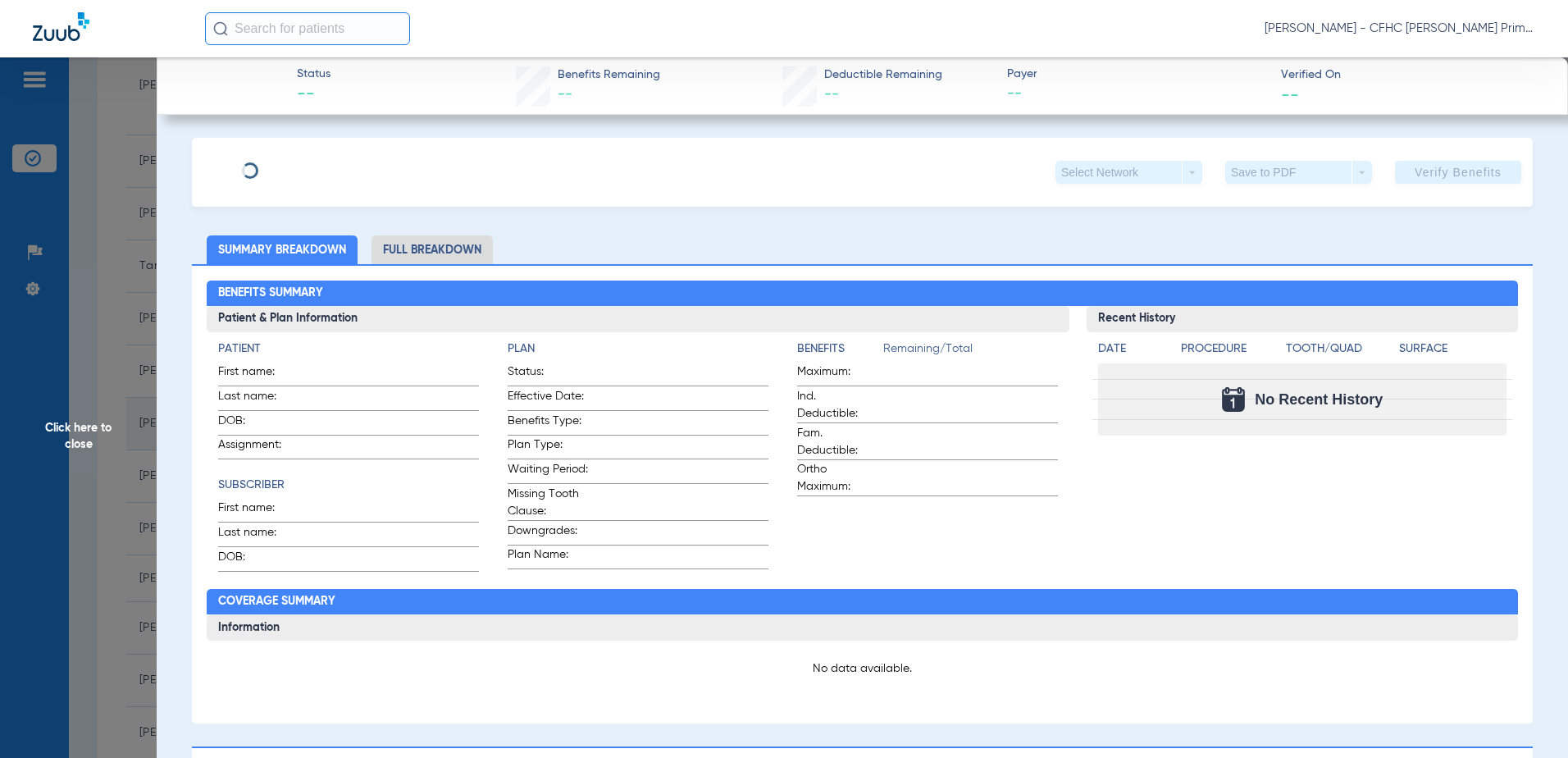
type input "[PERSON_NAME]"
type input "[DATE]"
type input "100115276"
type input "99999"
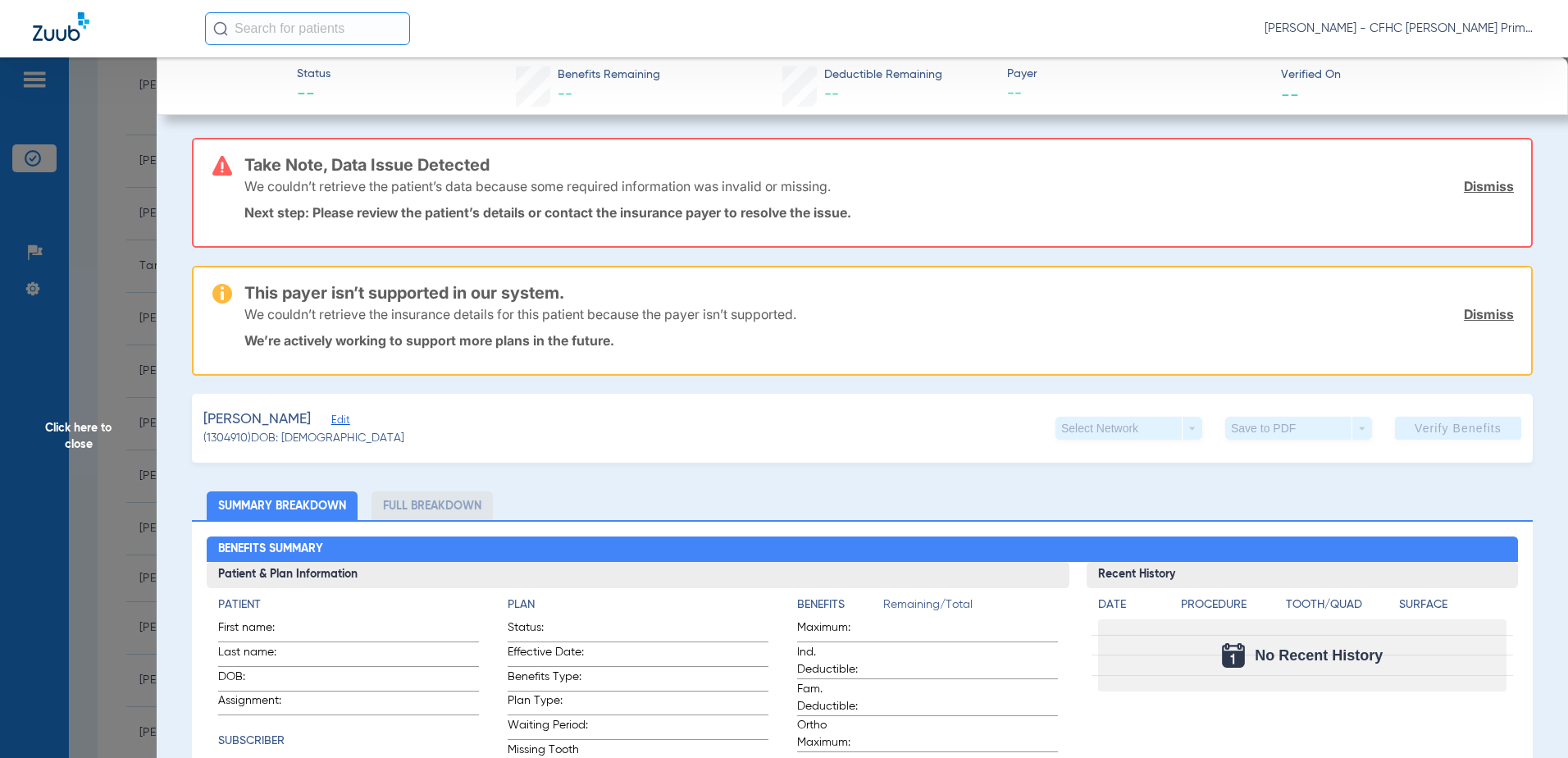
click at [331, 422] on span "Edit" at bounding box center [338, 421] width 14 height 15
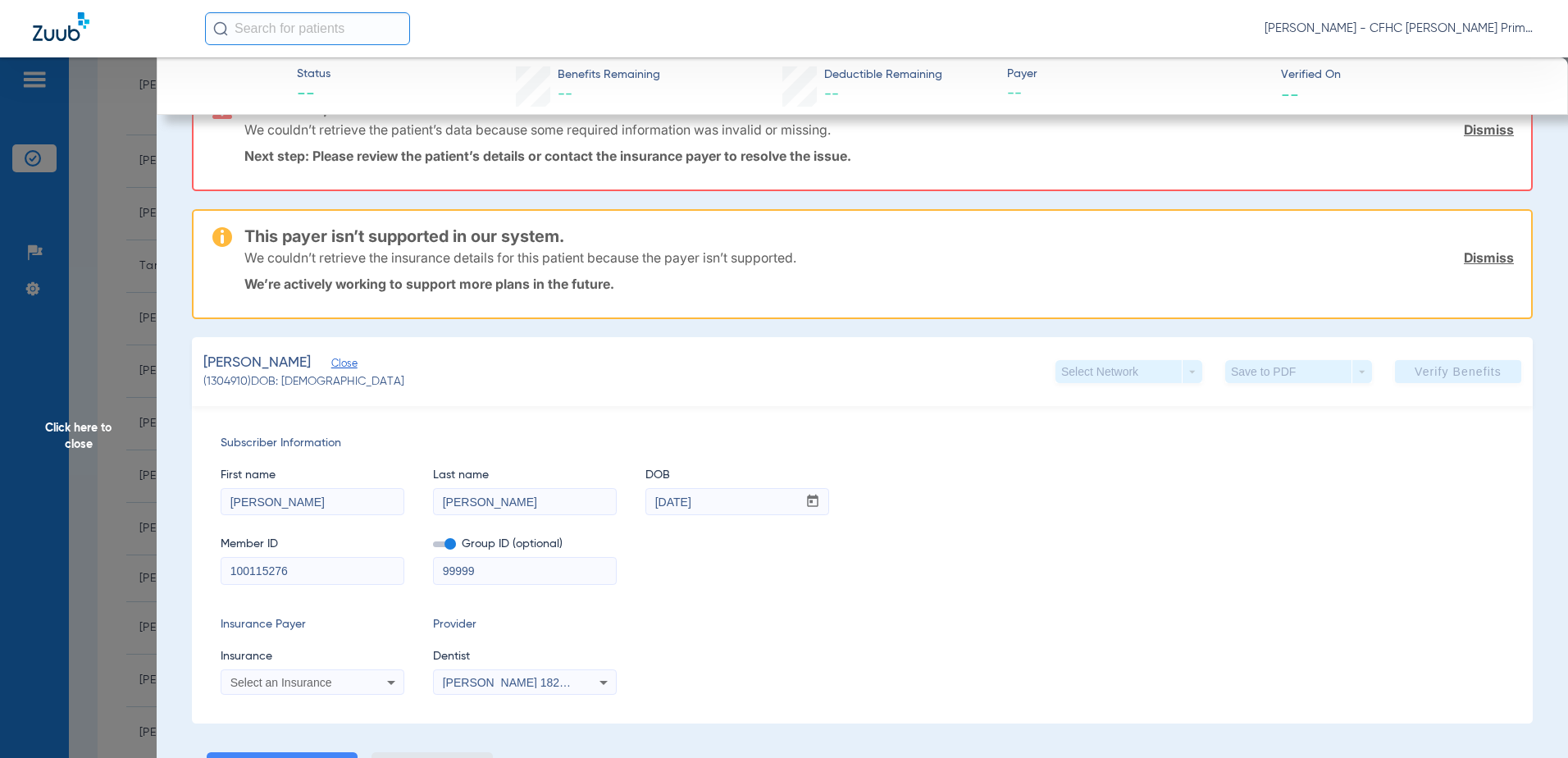
scroll to position [82, 0]
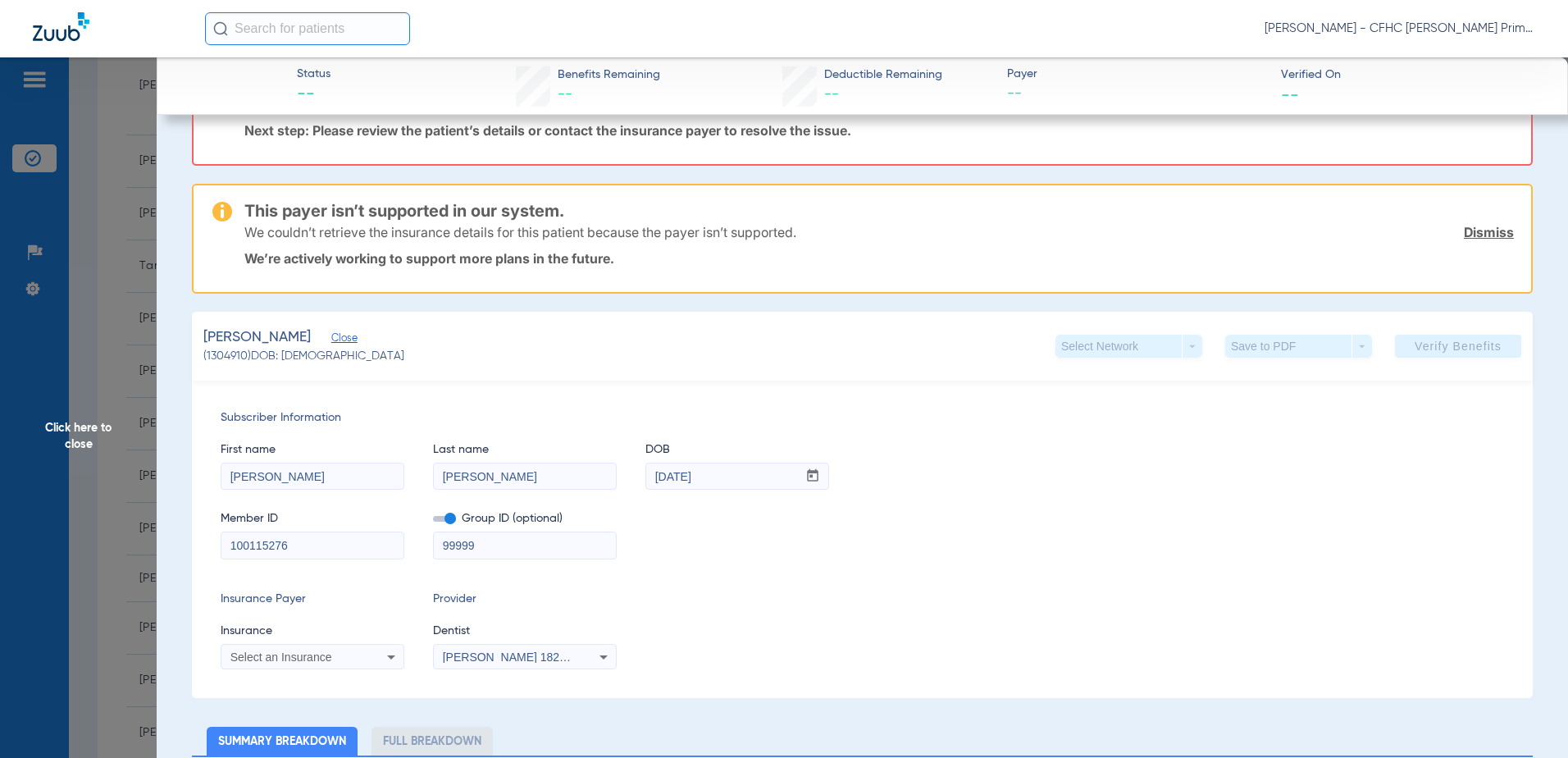
click at [92, 430] on span "Click here to close" at bounding box center [78, 437] width 157 height 758
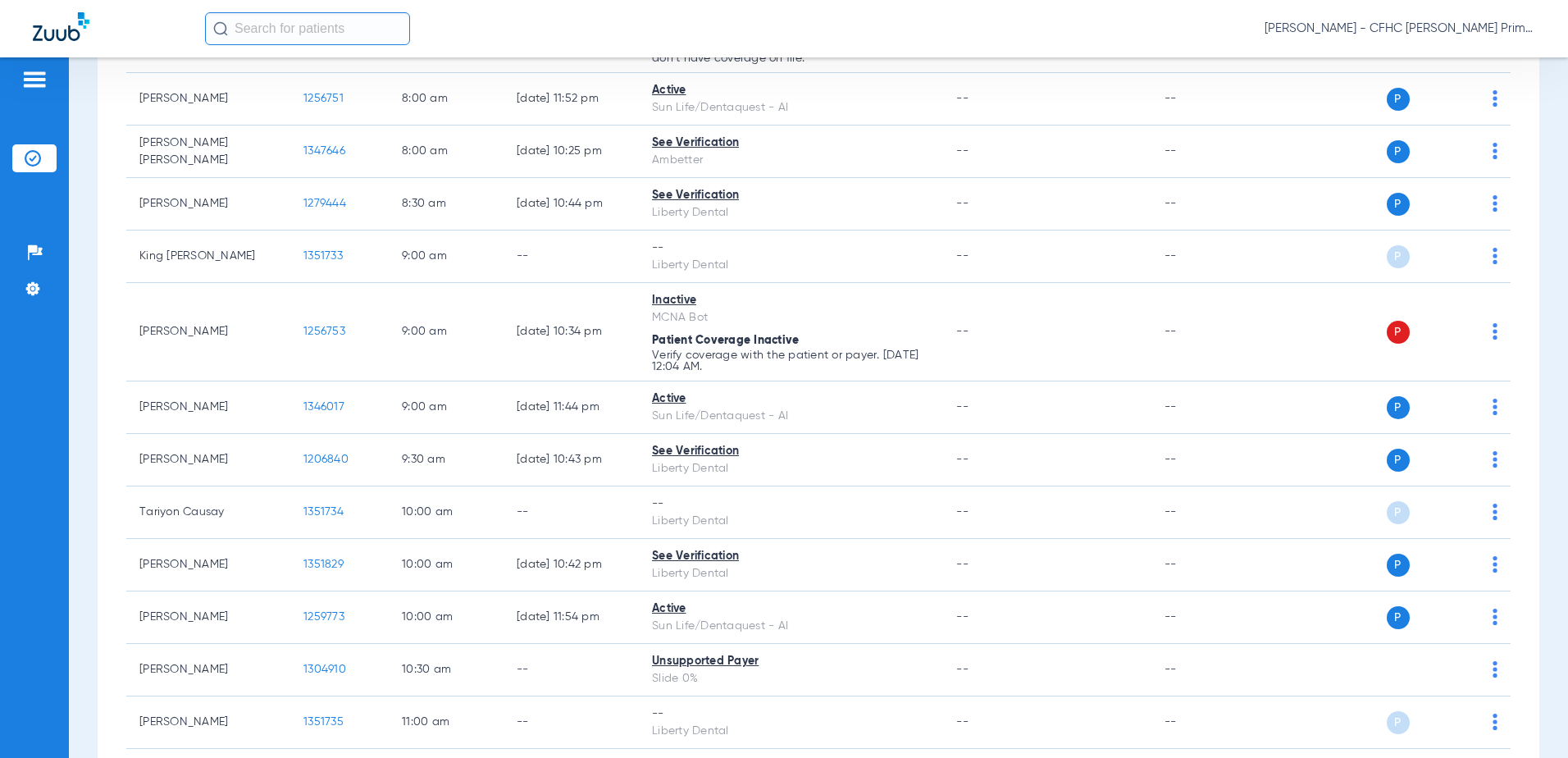
scroll to position [0, 0]
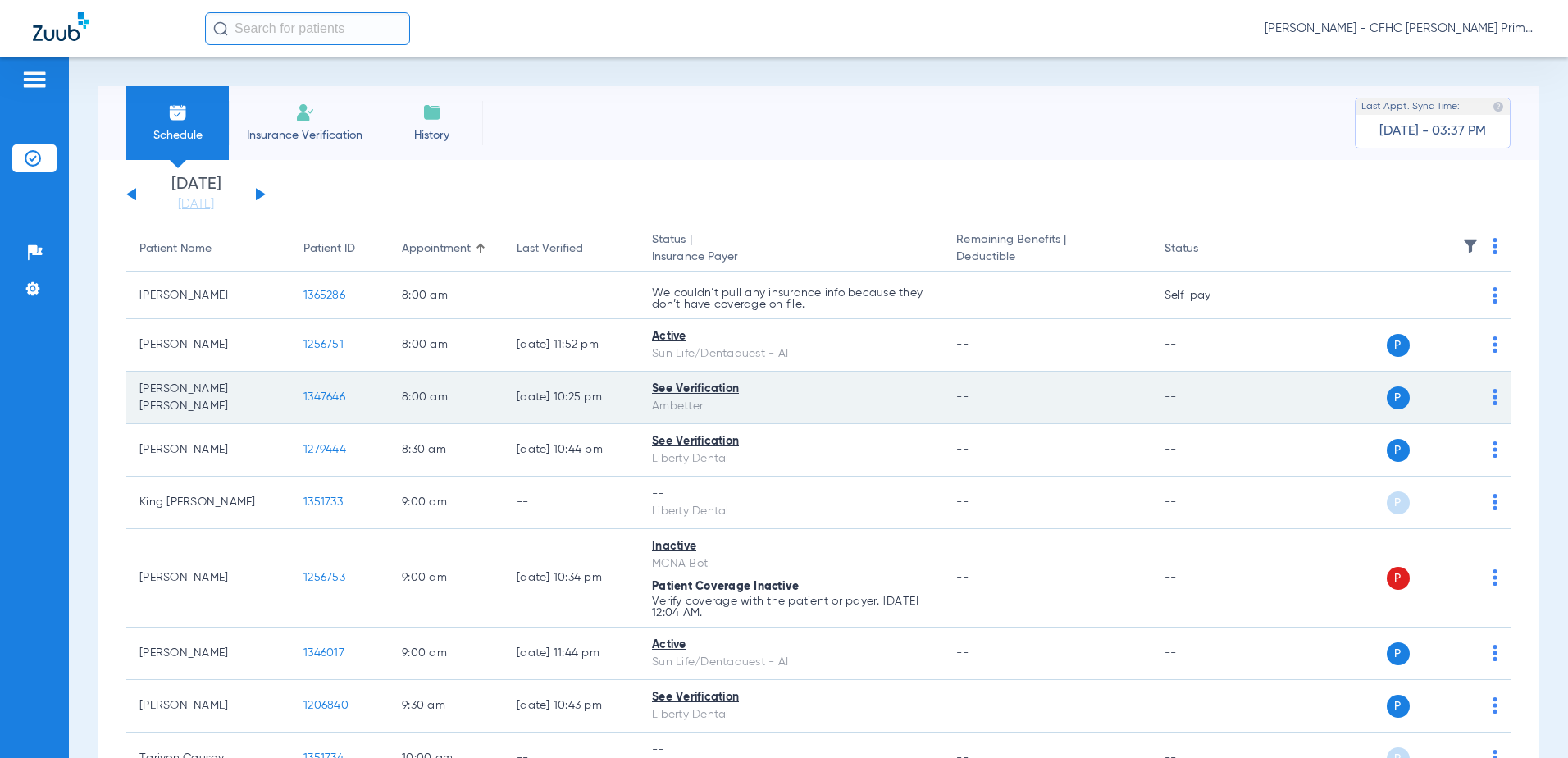
click at [331, 392] on span "1347646" at bounding box center [323, 397] width 41 height 12
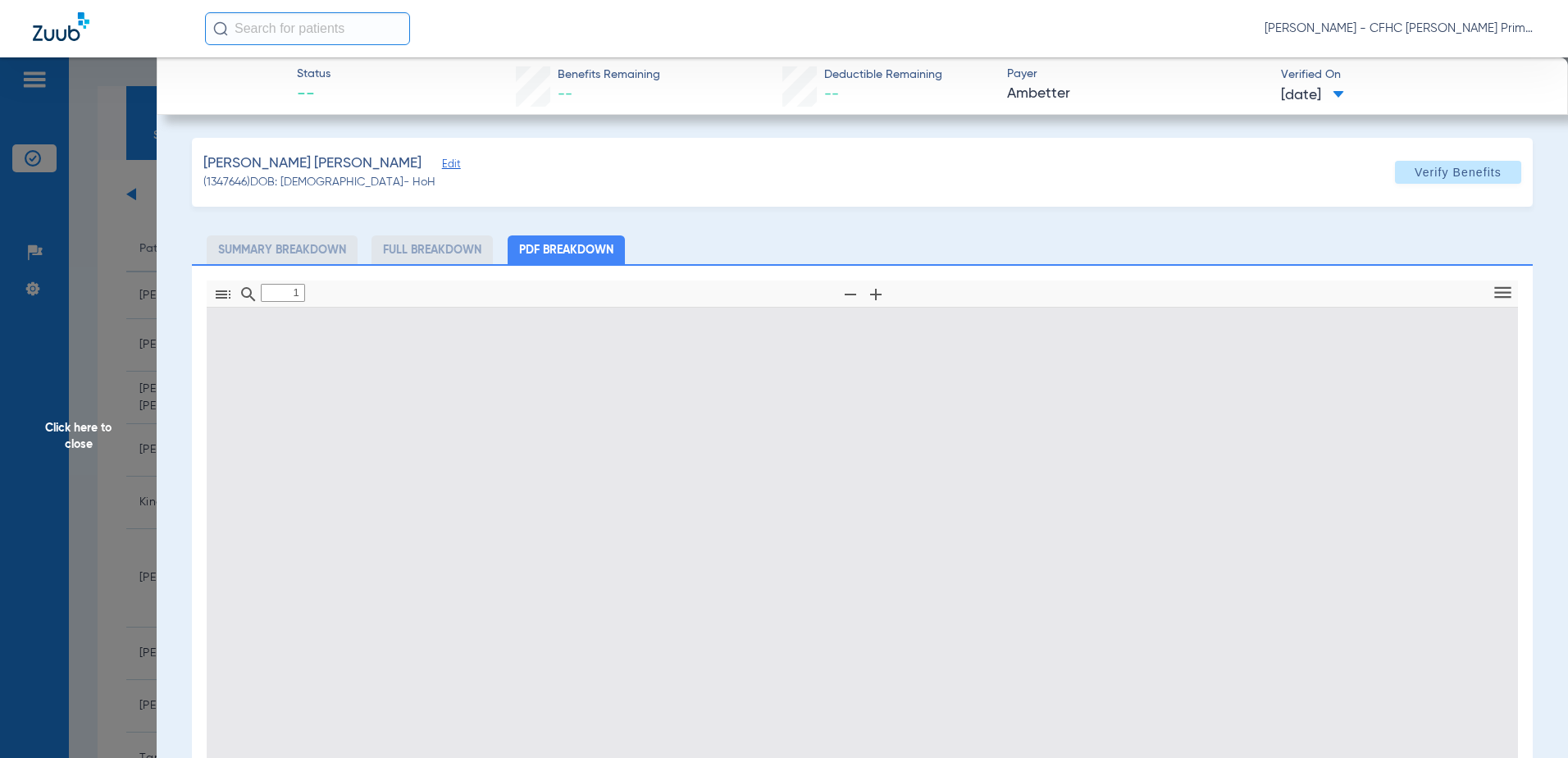
type input "0"
select select "page-width"
type input "1"
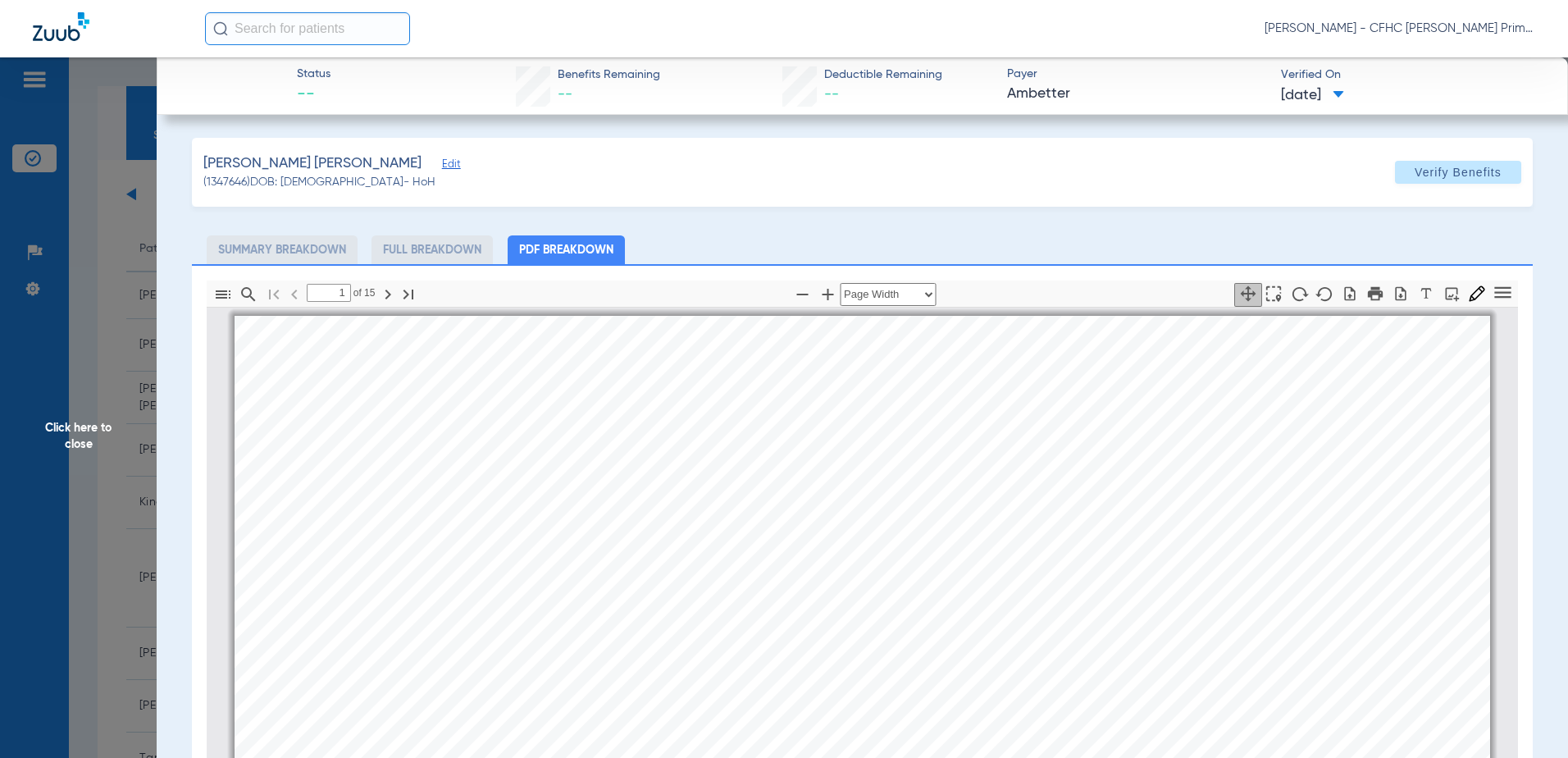
scroll to position [9, 0]
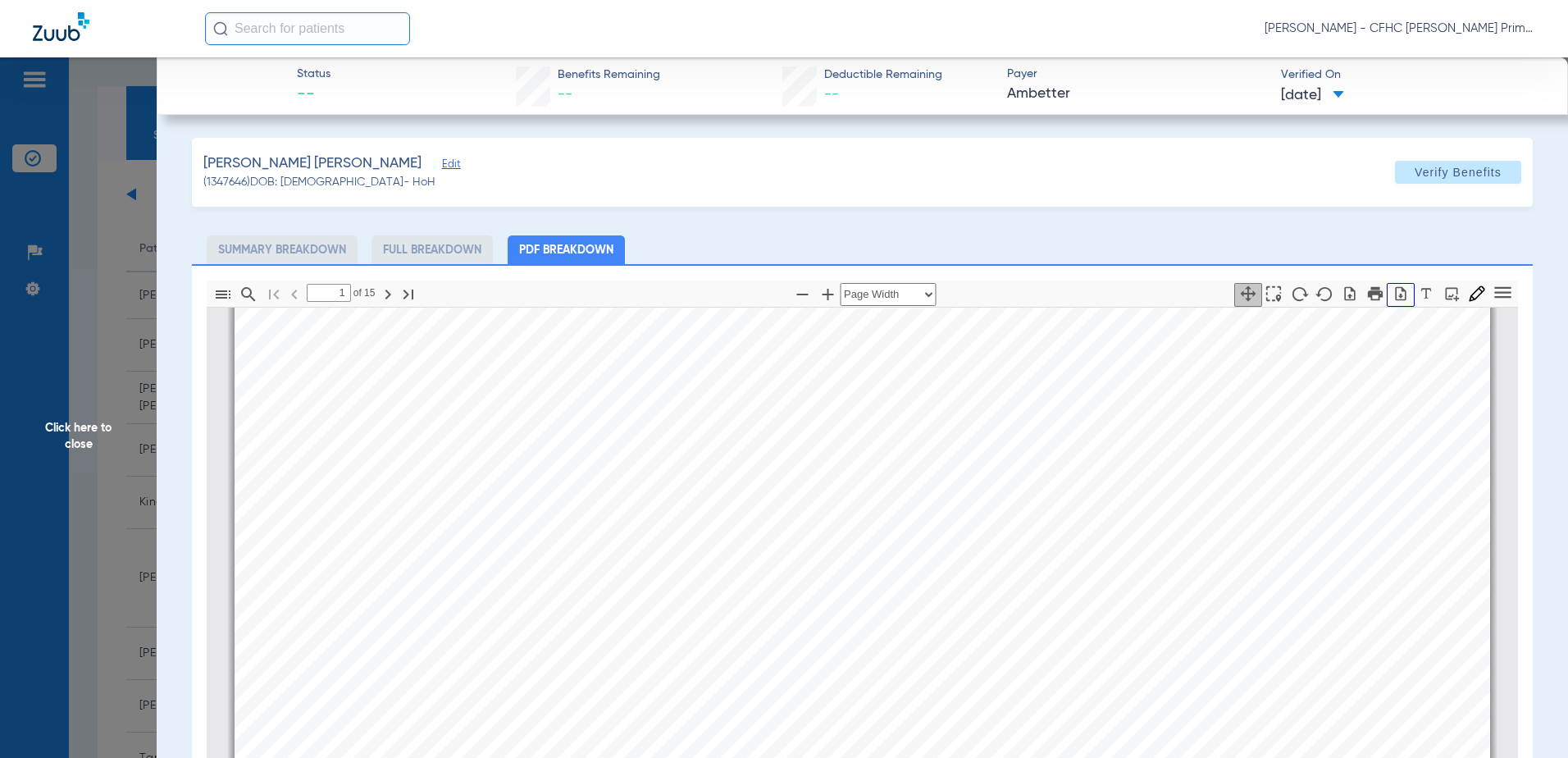
click at [1392, 291] on icon "button" at bounding box center [1400, 293] width 16 height 16
click at [99, 432] on span "Click here to close" at bounding box center [78, 437] width 157 height 758
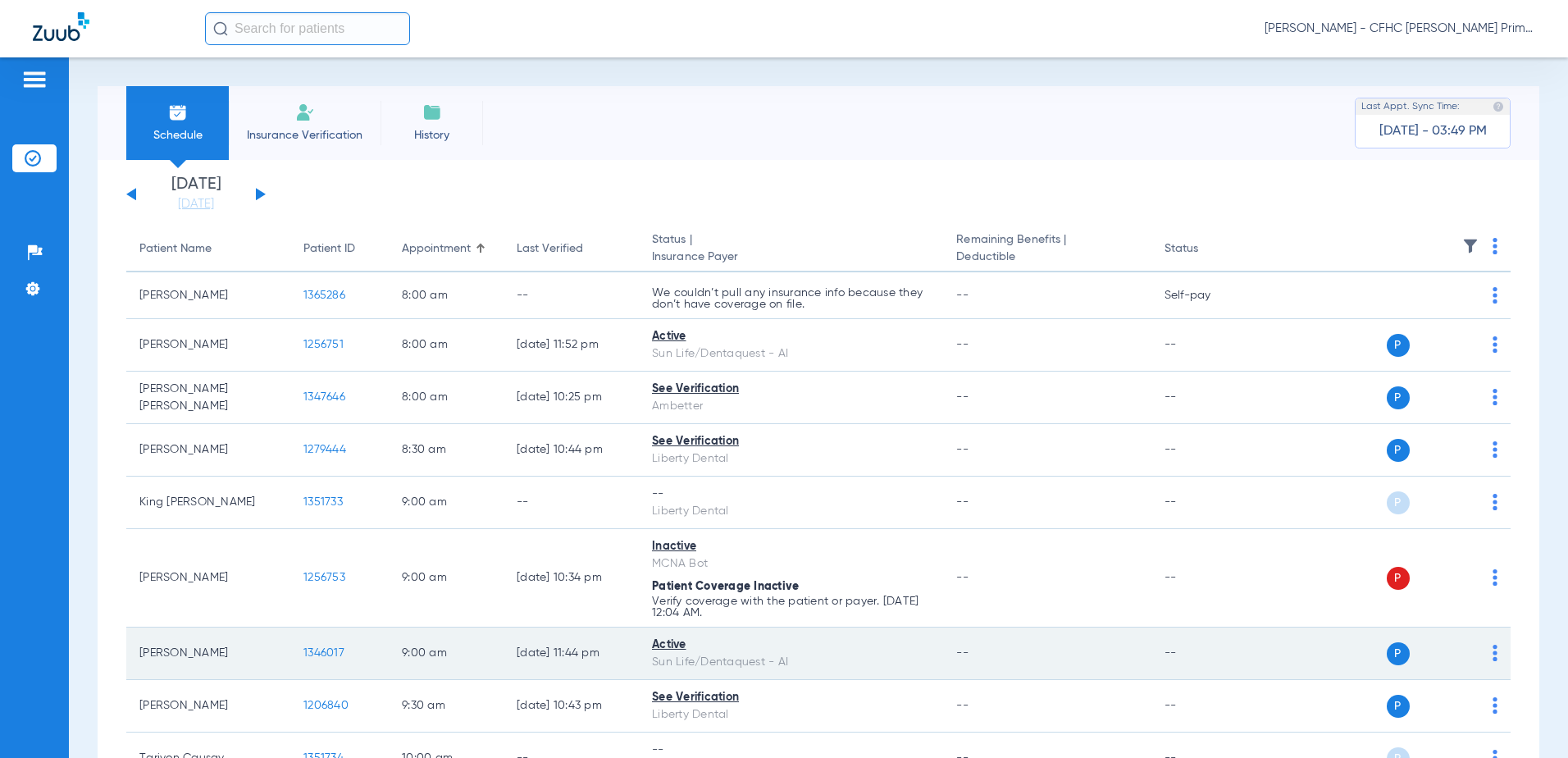
click at [325, 649] on span "1346017" at bounding box center [323, 653] width 41 height 12
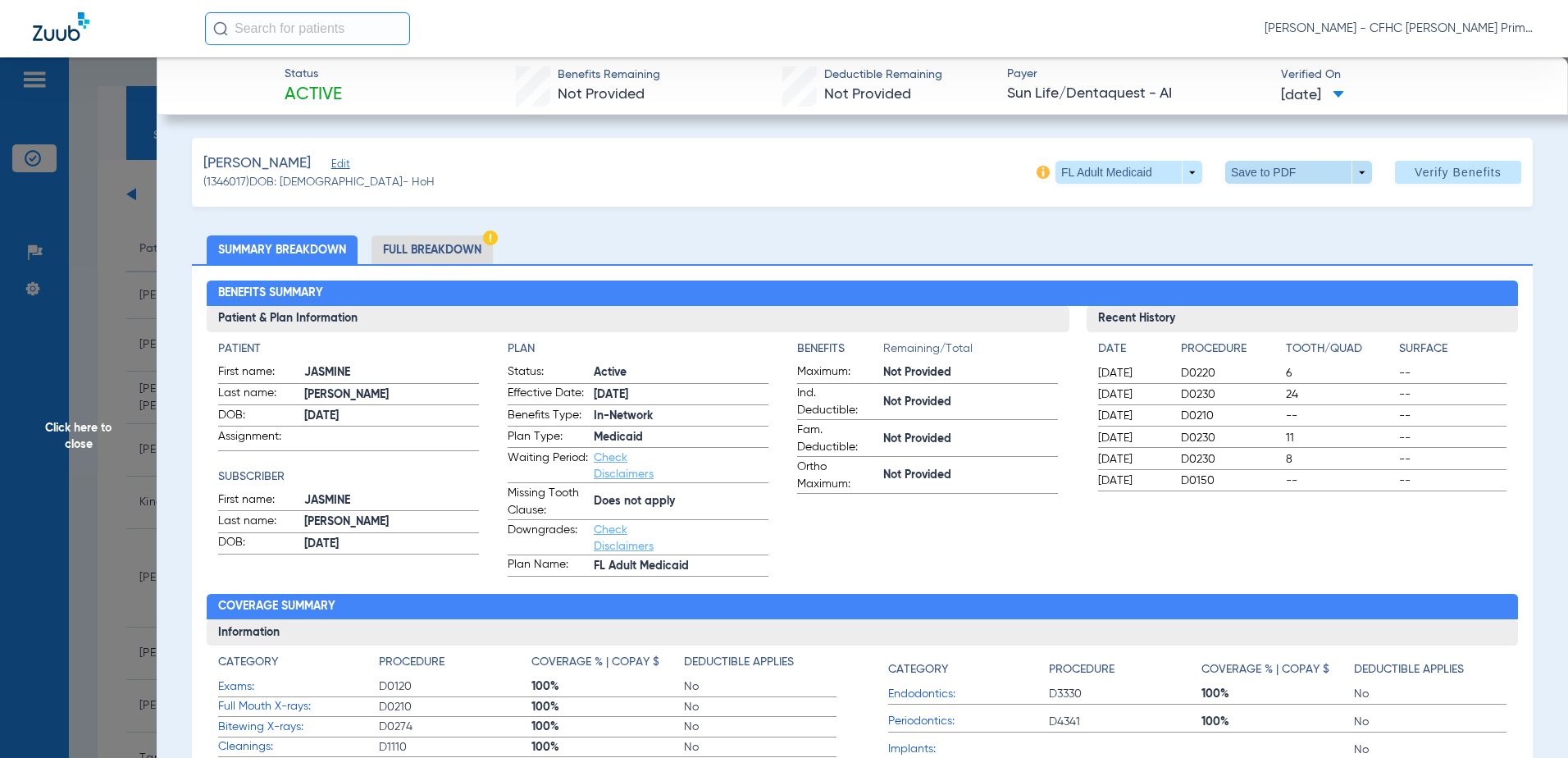
click at [1299, 172] on span at bounding box center [1298, 172] width 39 height 39
click at [1293, 211] on span "Save to PDF" at bounding box center [1291, 205] width 64 height 12
click at [75, 436] on span "Click here to close" at bounding box center [78, 437] width 157 height 758
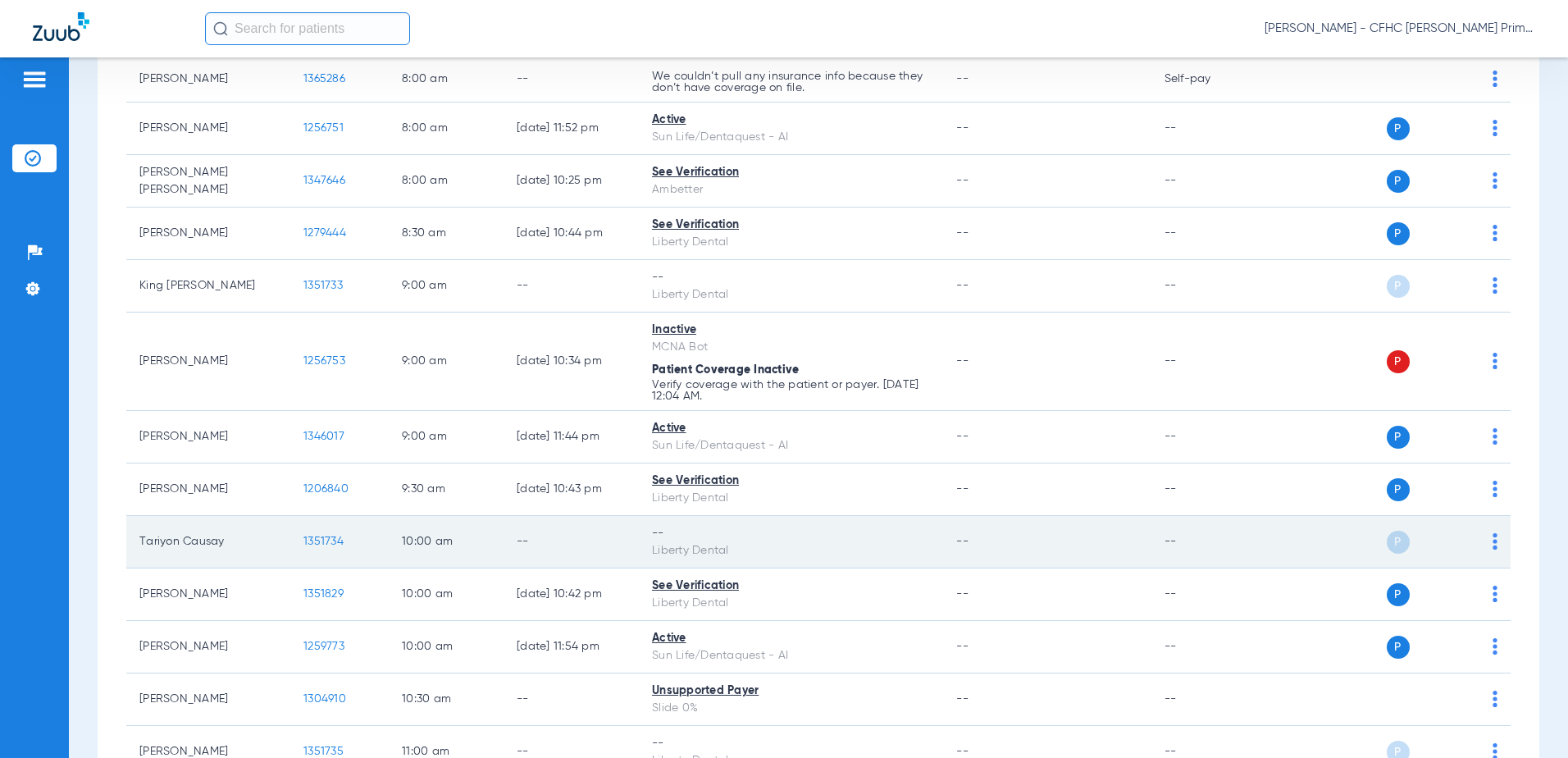
scroll to position [246, 0]
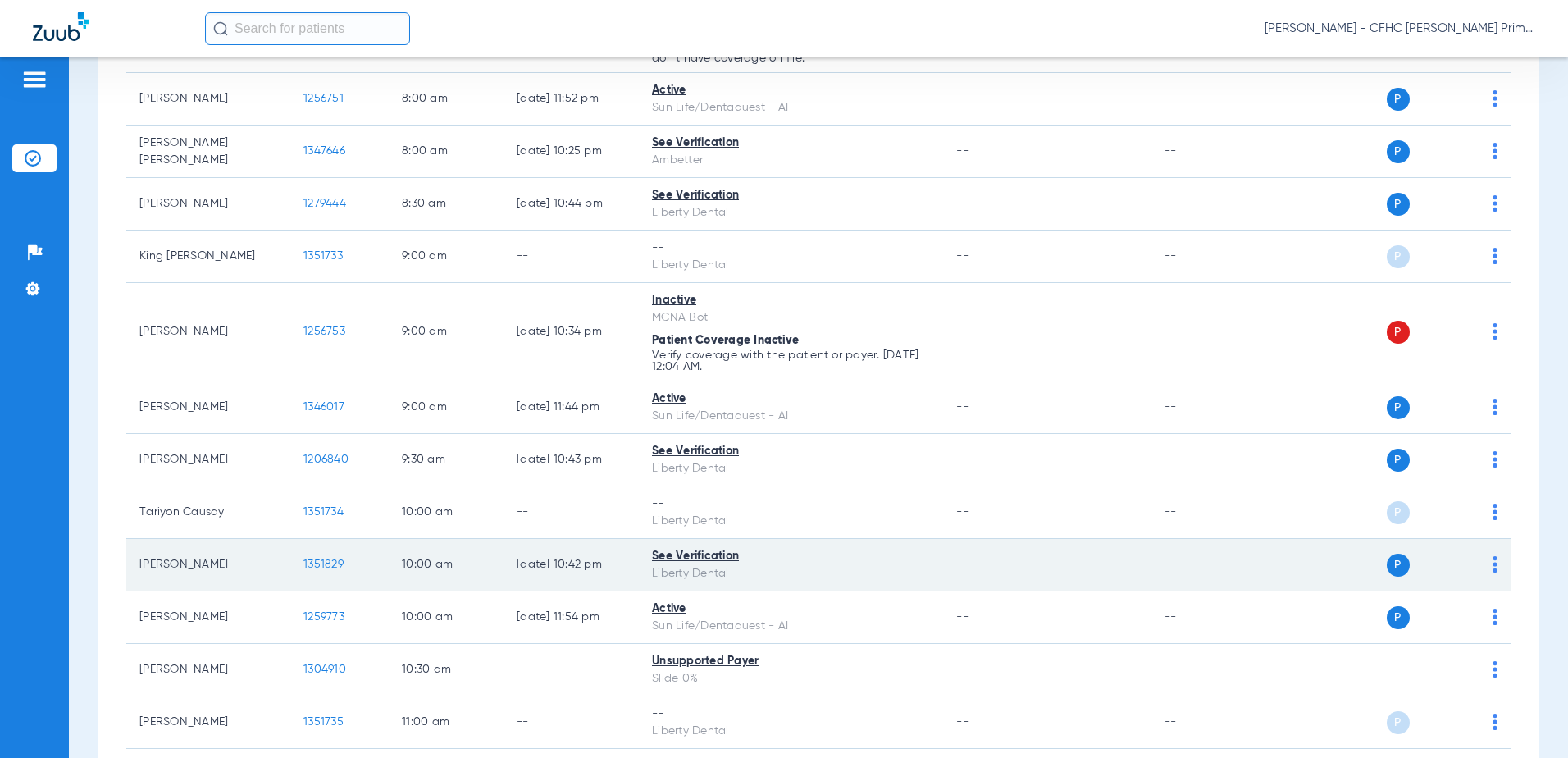
click at [315, 558] on span "1351829" at bounding box center [323, 564] width 40 height 12
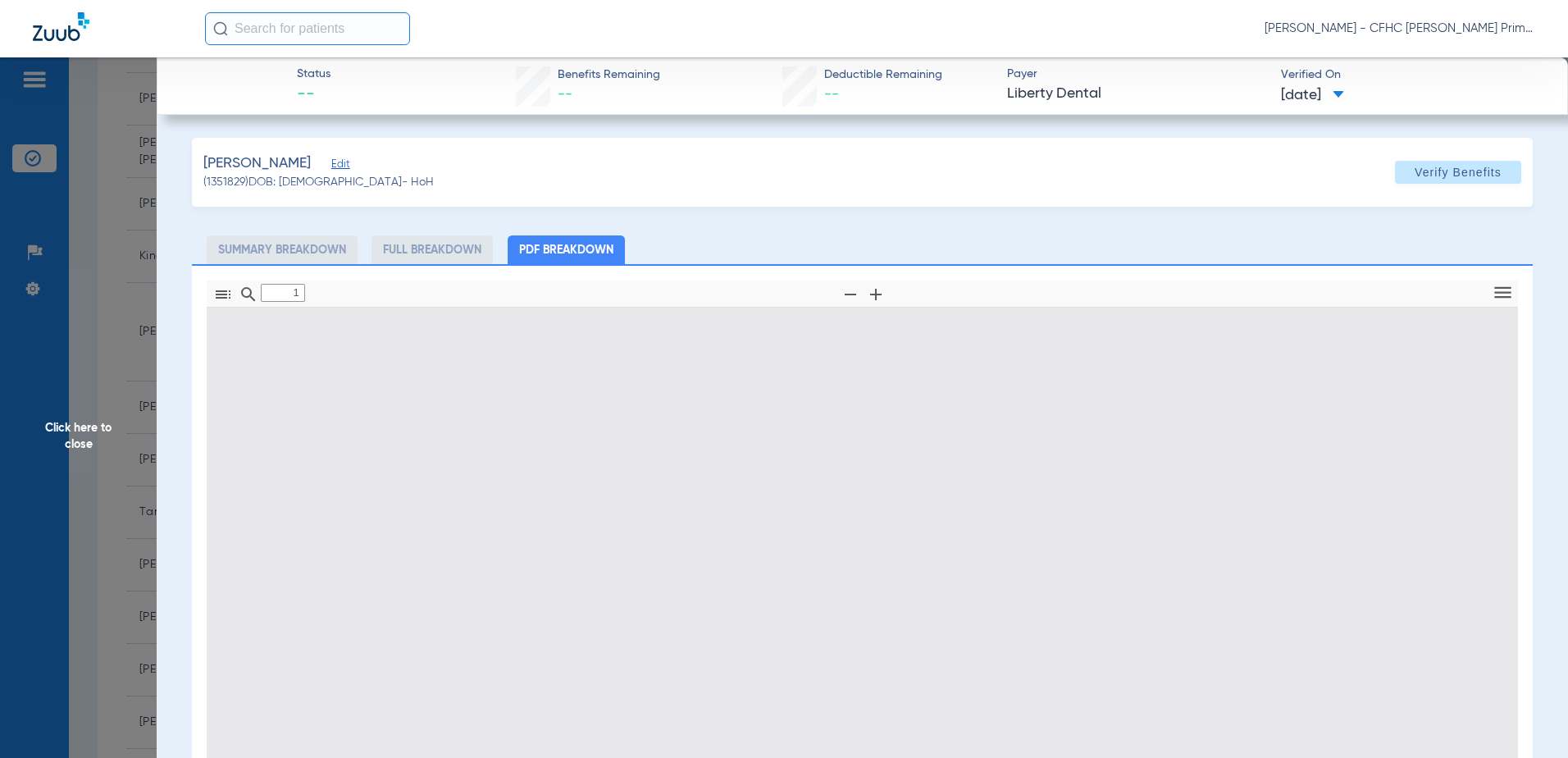
type input "0"
select select "page-width"
type input "1"
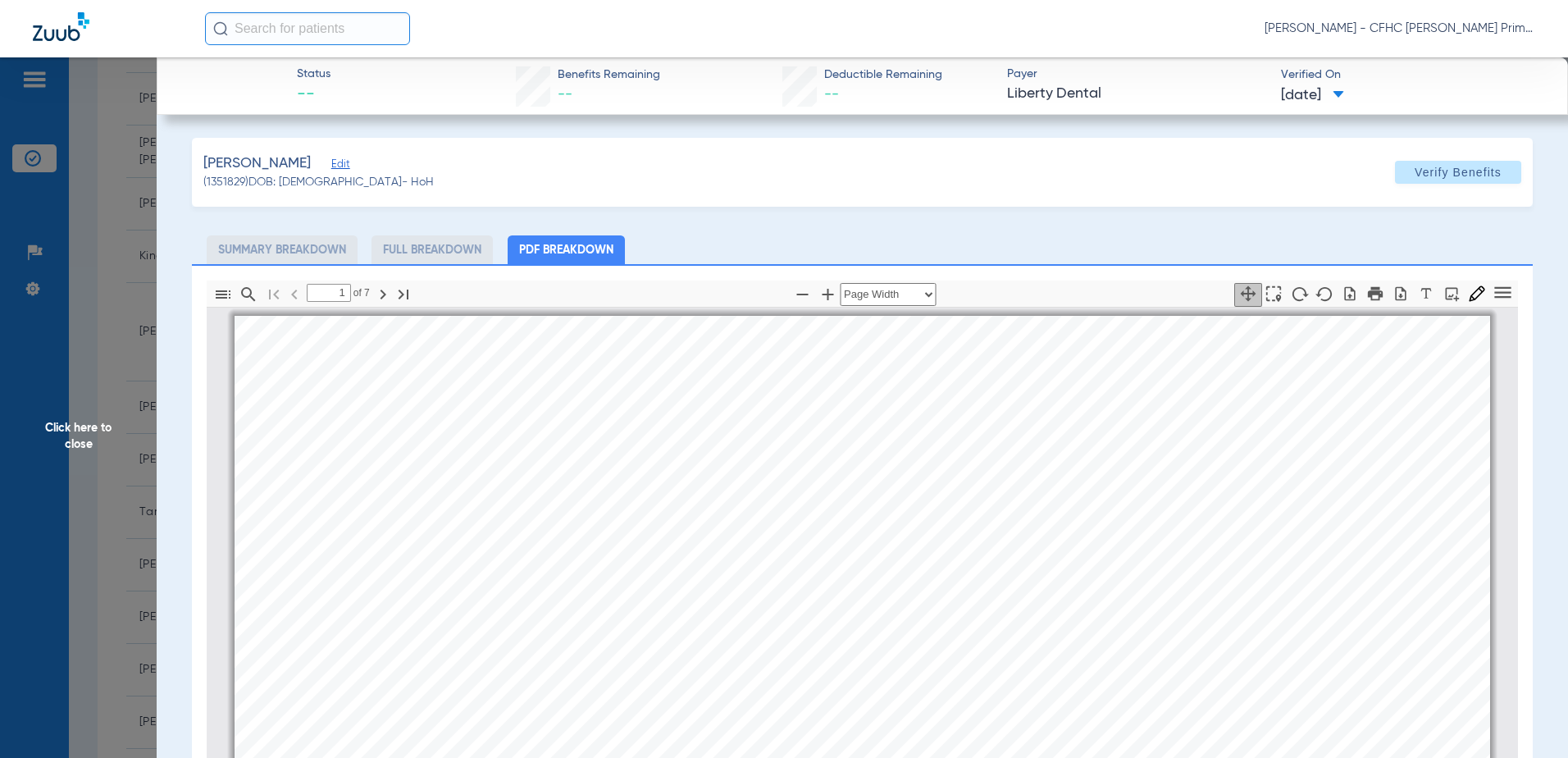
scroll to position [9, 0]
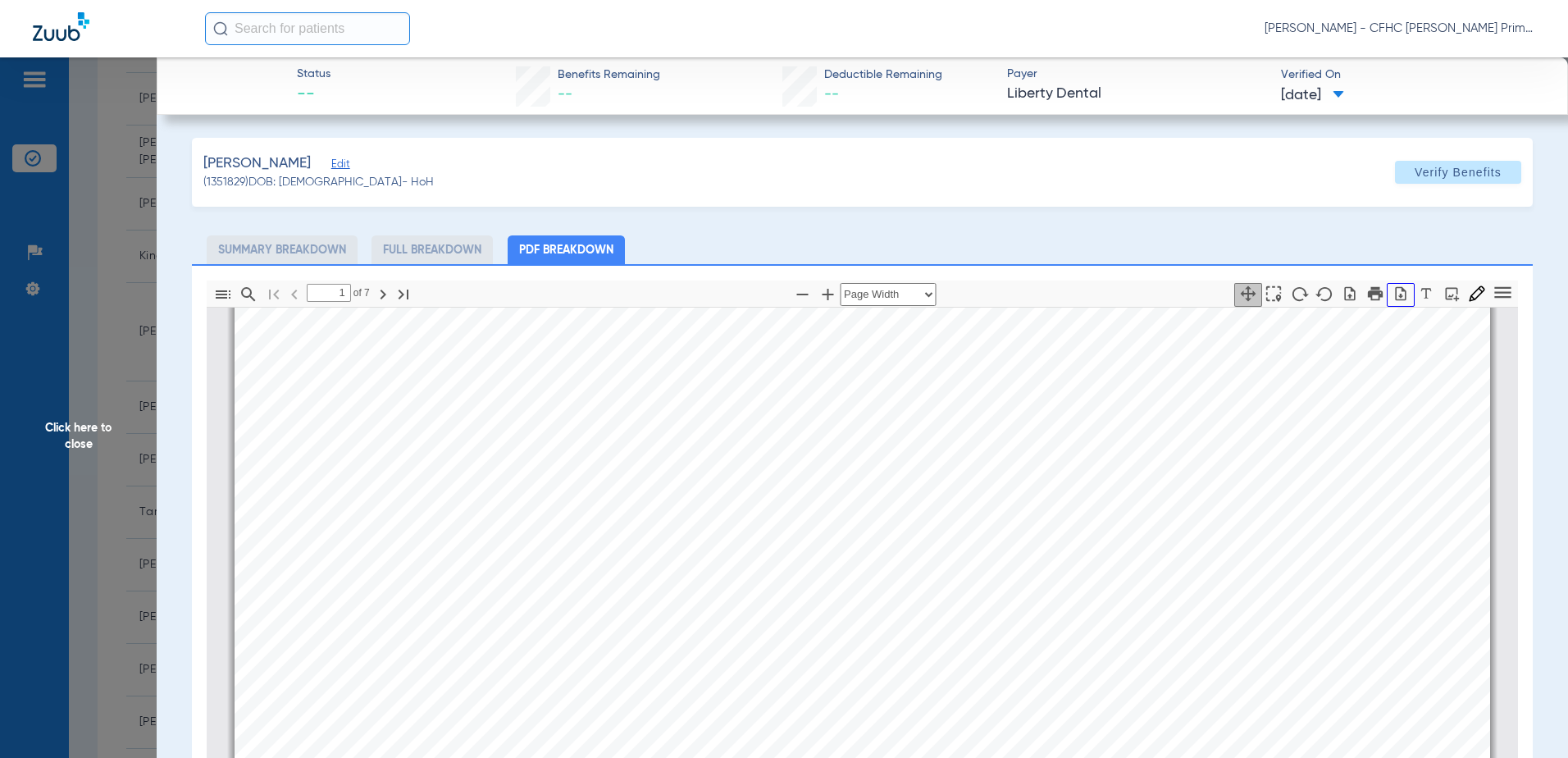
click at [1396, 291] on icon "button" at bounding box center [1401, 292] width 11 height 13
click at [93, 428] on span "Click here to close" at bounding box center [78, 437] width 157 height 758
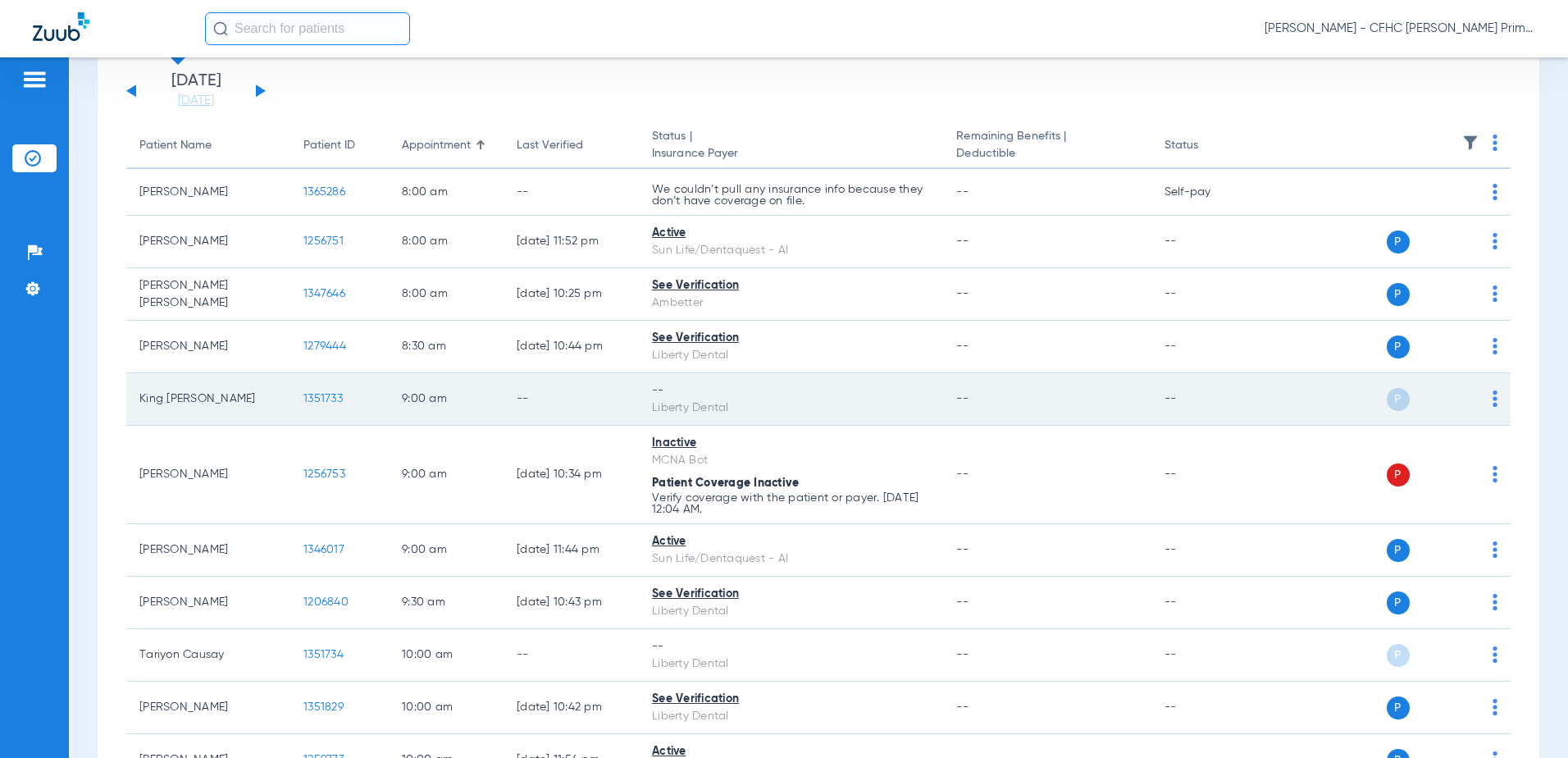
scroll to position [0, 0]
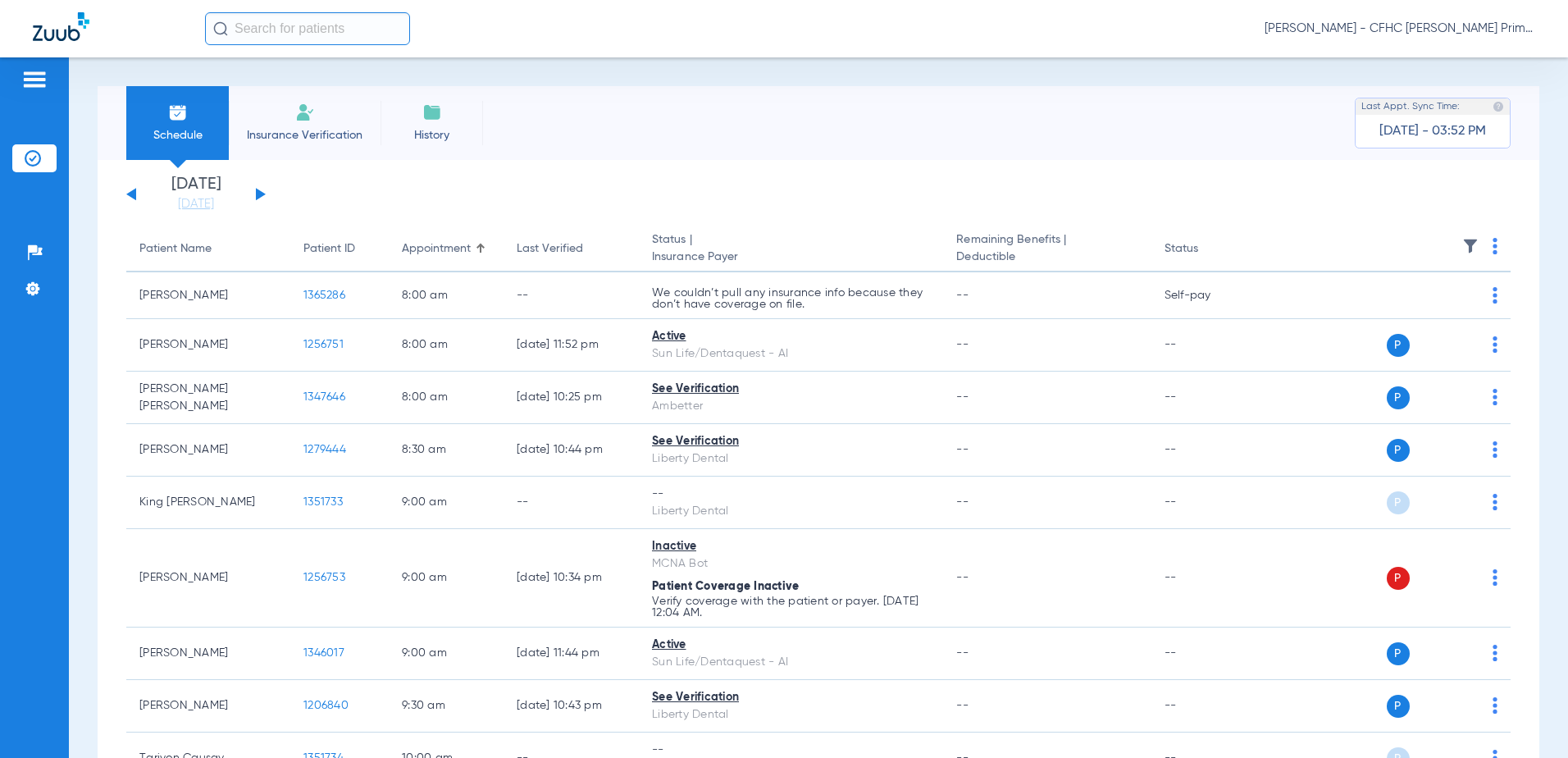
click at [319, 125] on li "Insurance Verification" at bounding box center [305, 122] width 152 height 74
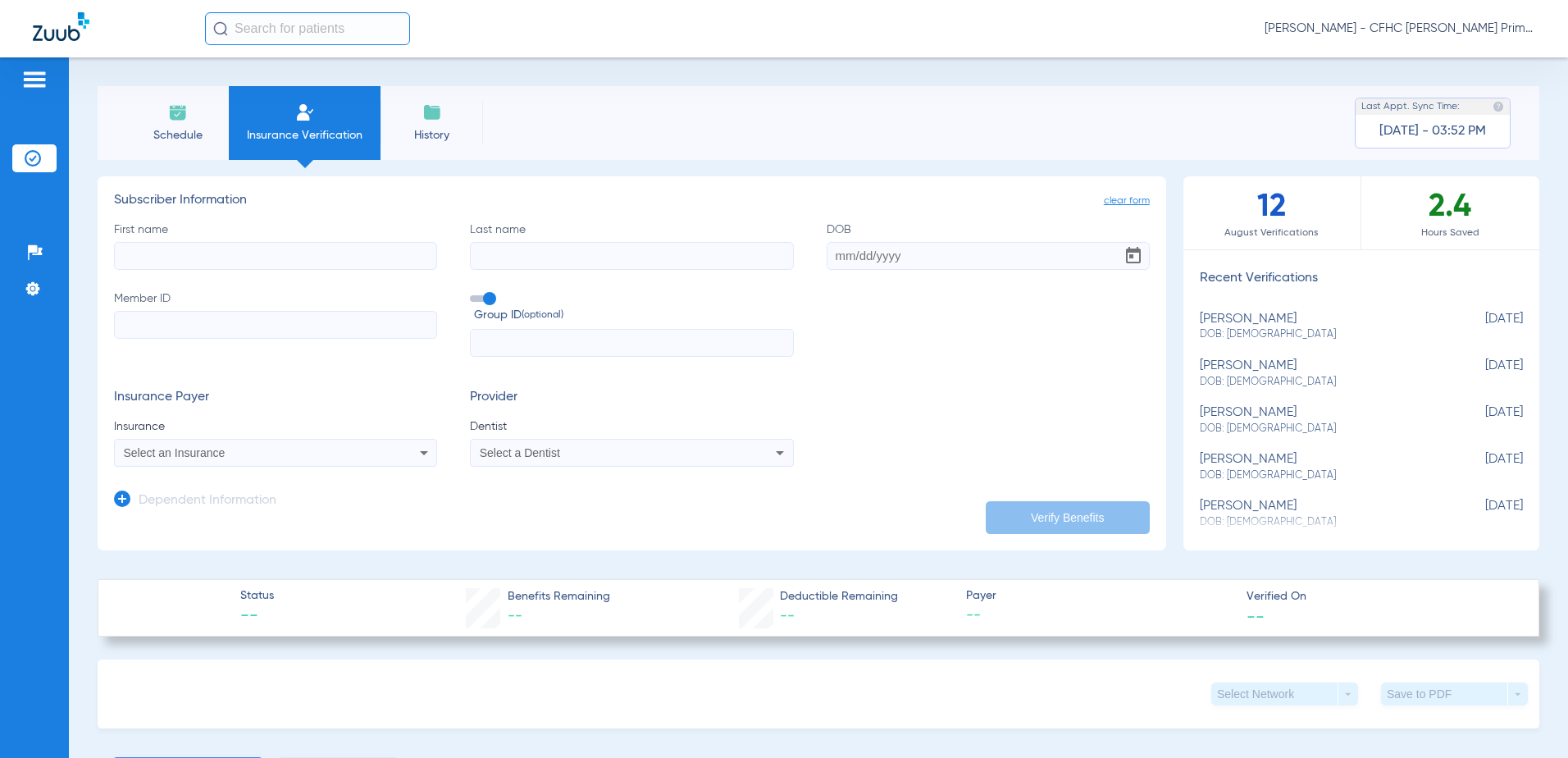
click at [263, 259] on input "First name" at bounding box center [275, 255] width 323 height 28
type input "[PERSON_NAME]"
type input "APRIL"
type input "[DATE]"
click at [203, 337] on input "Member ID" at bounding box center [275, 324] width 323 height 28
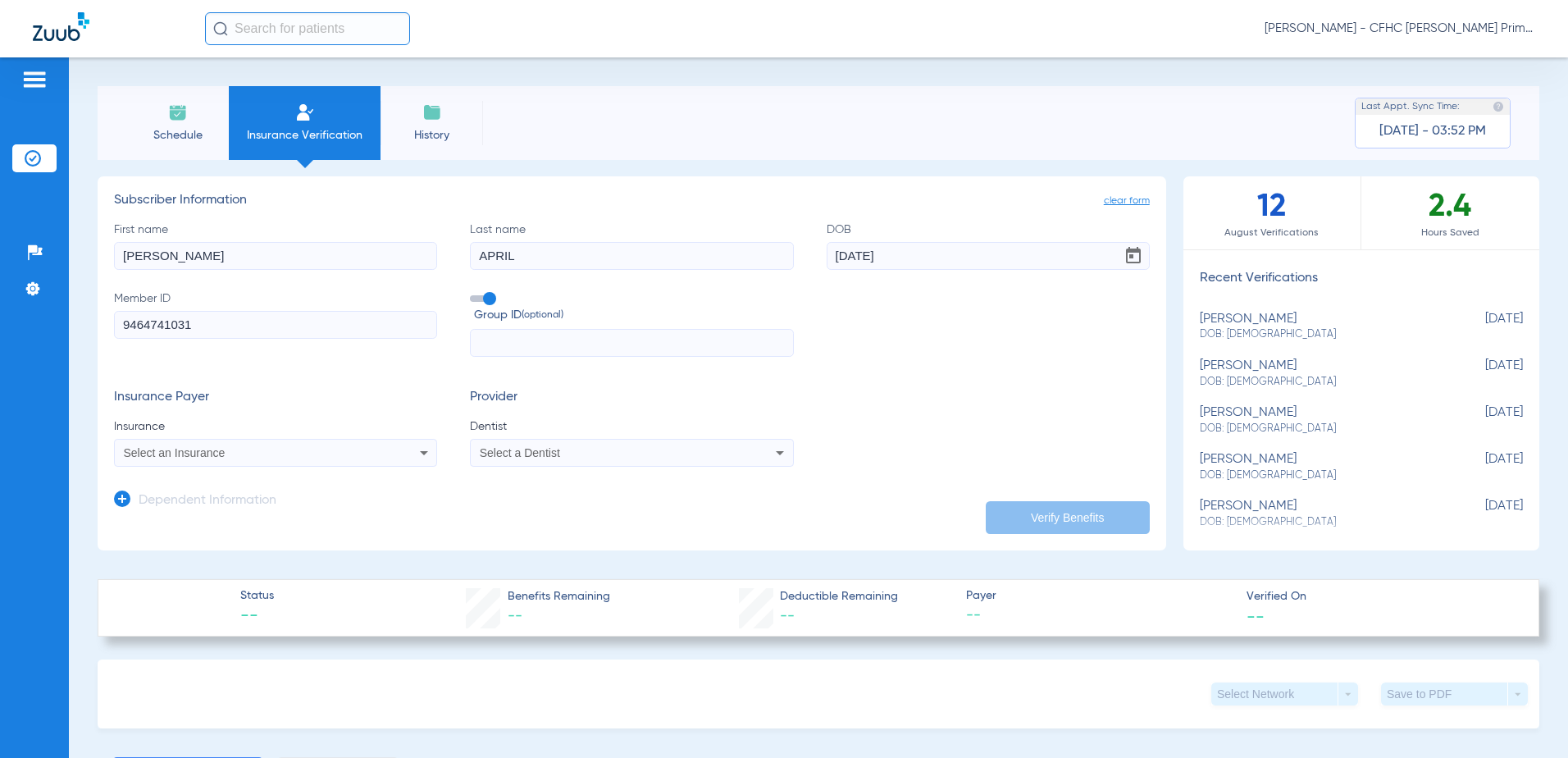
type input "9464741031"
click at [219, 445] on div "Select an Insurance" at bounding box center [275, 452] width 321 height 19
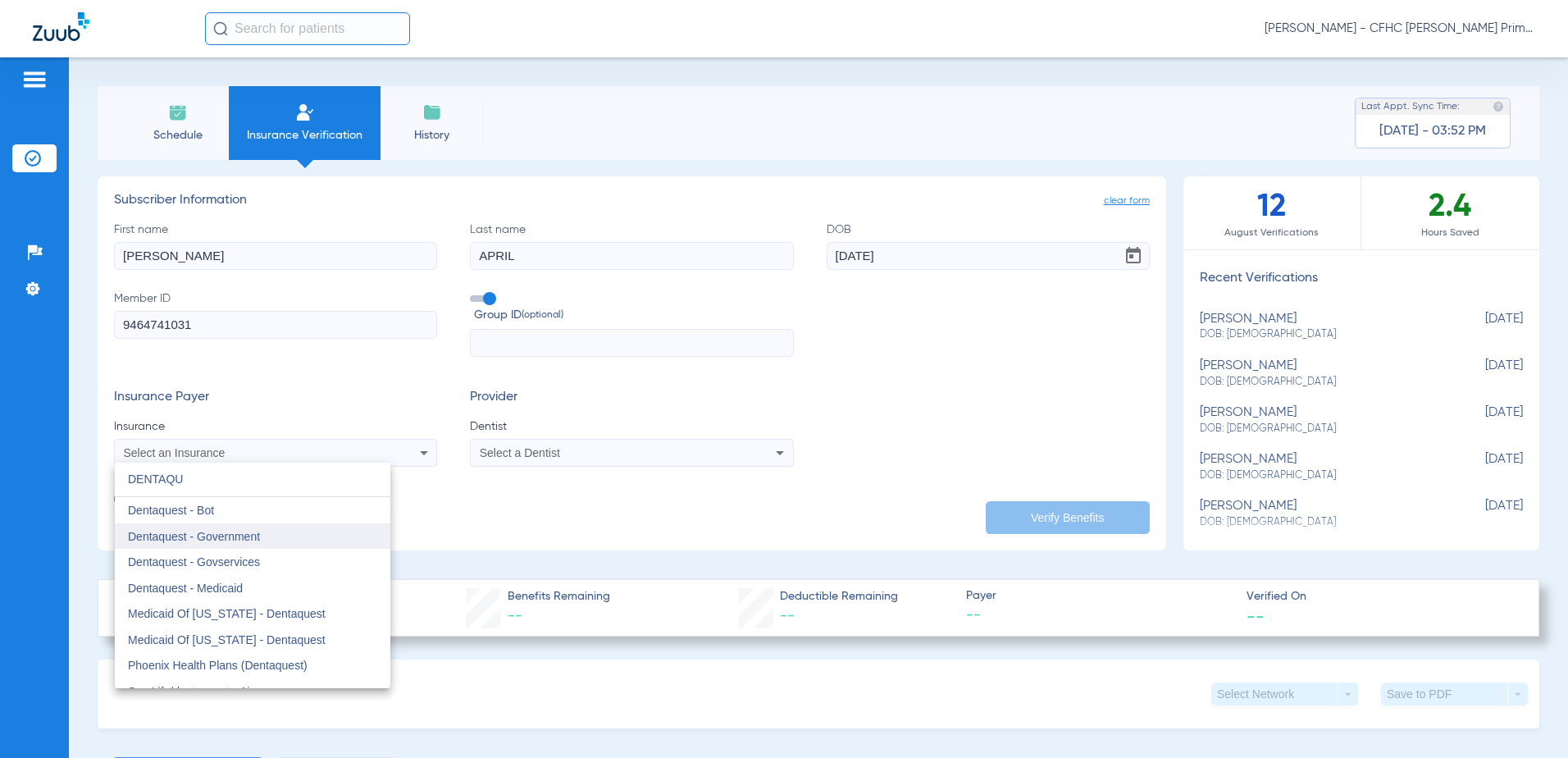
type input "DENTAQU"
click at [236, 536] on span "Dentaquest - Government" at bounding box center [193, 537] width 132 height 13
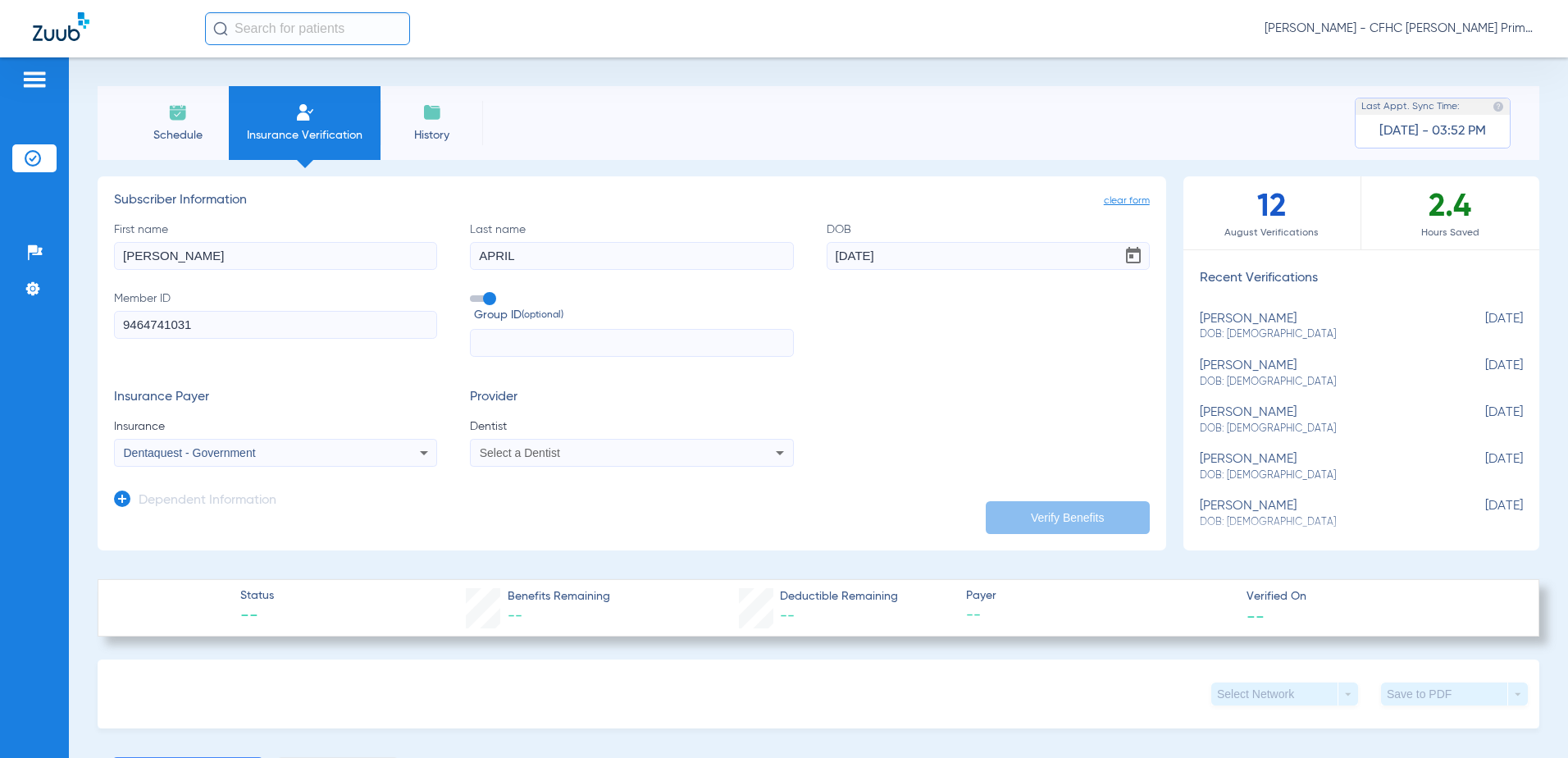
click at [770, 449] on icon at bounding box center [779, 452] width 19 height 19
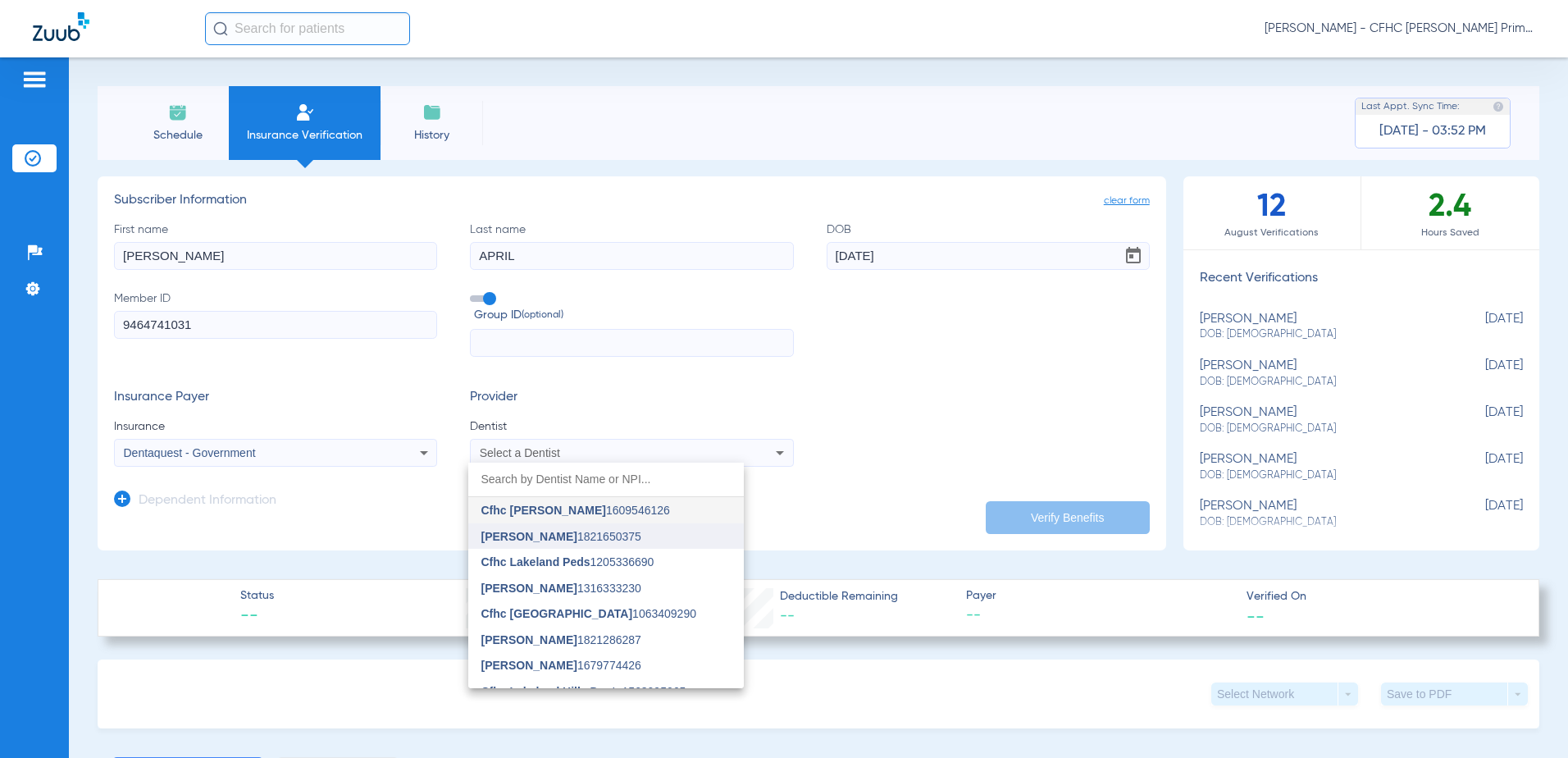
click at [664, 538] on mat-option "[PERSON_NAME] 1821650375" at bounding box center [606, 536] width 275 height 26
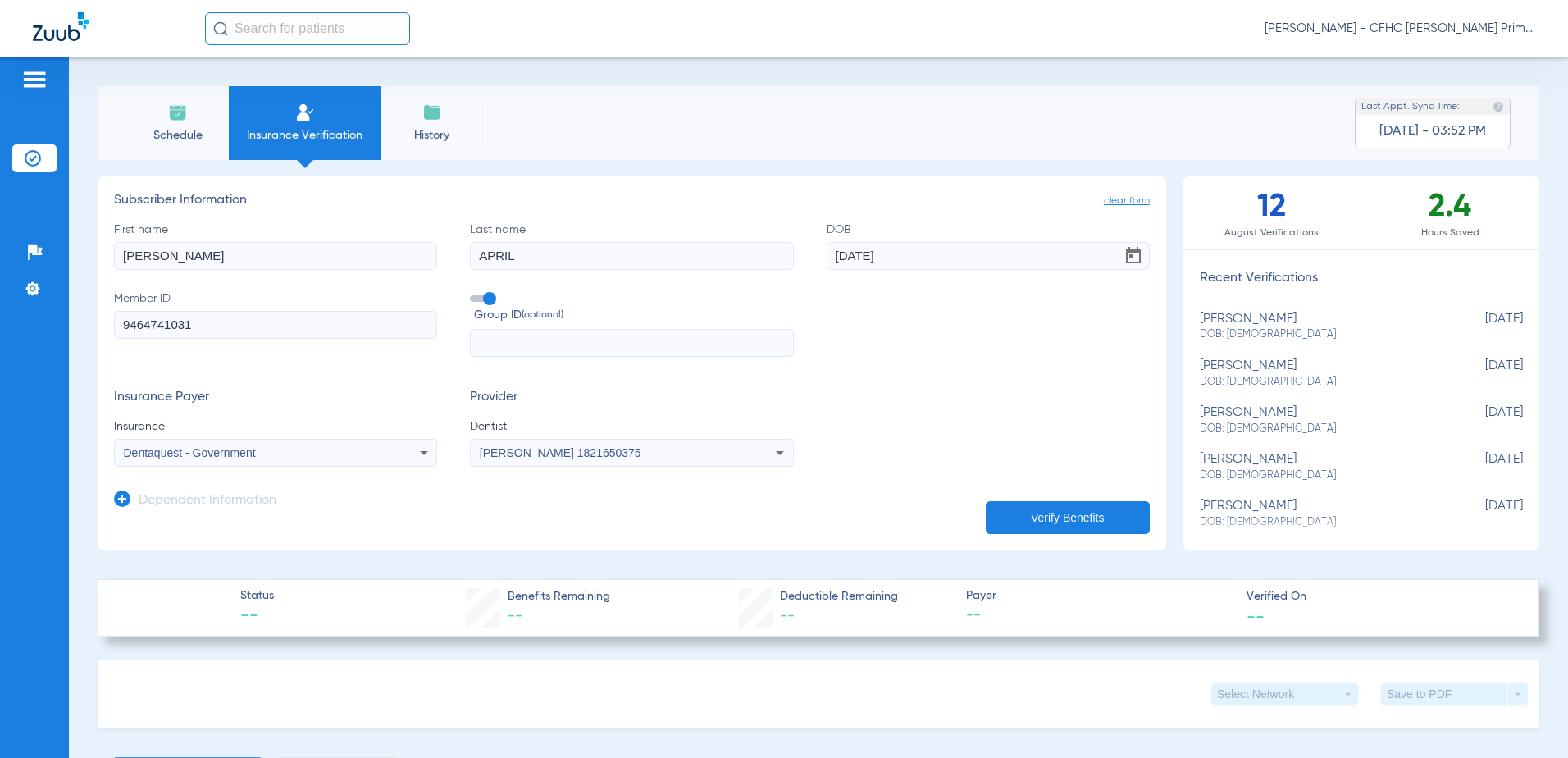
click at [1062, 515] on button "Verify Benefits" at bounding box center [1068, 518] width 164 height 33
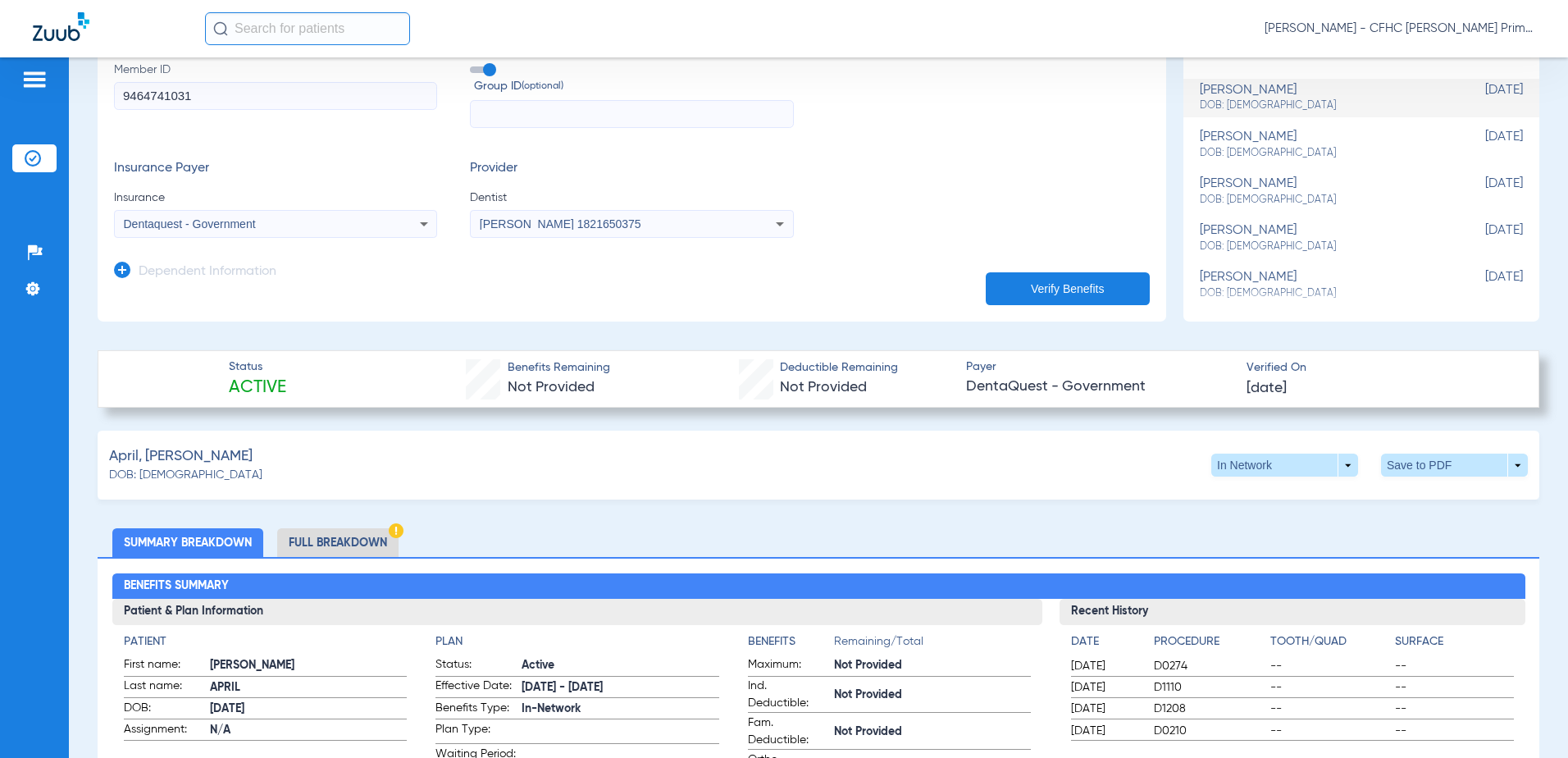
scroll to position [246, 0]
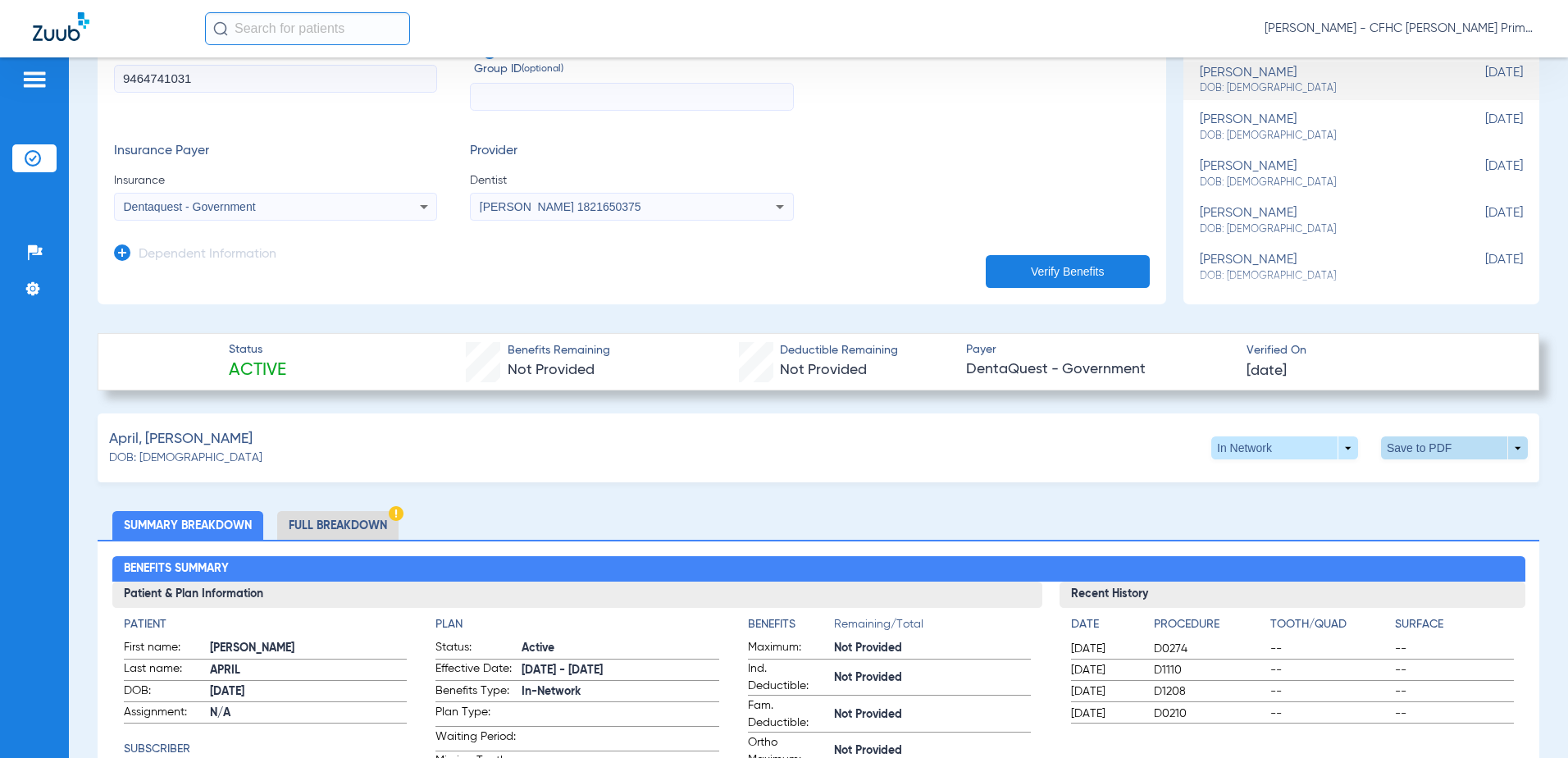
click at [1435, 449] on span at bounding box center [1454, 447] width 39 height 39
click at [1302, 481] on span "Save to PDF" at bounding box center [1318, 479] width 64 height 12
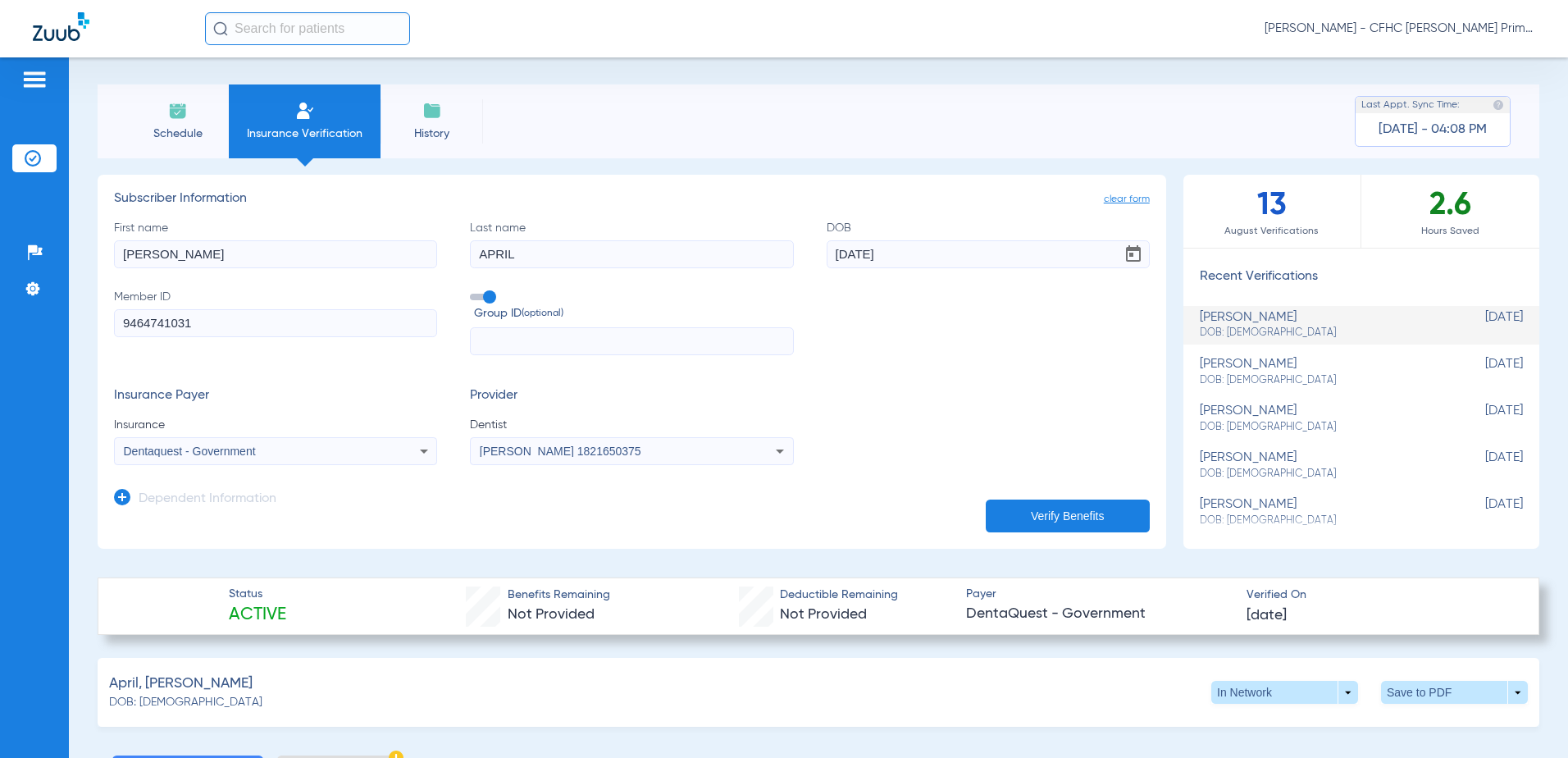
scroll to position [0, 0]
click at [31, 155] on img at bounding box center [33, 158] width 16 height 16
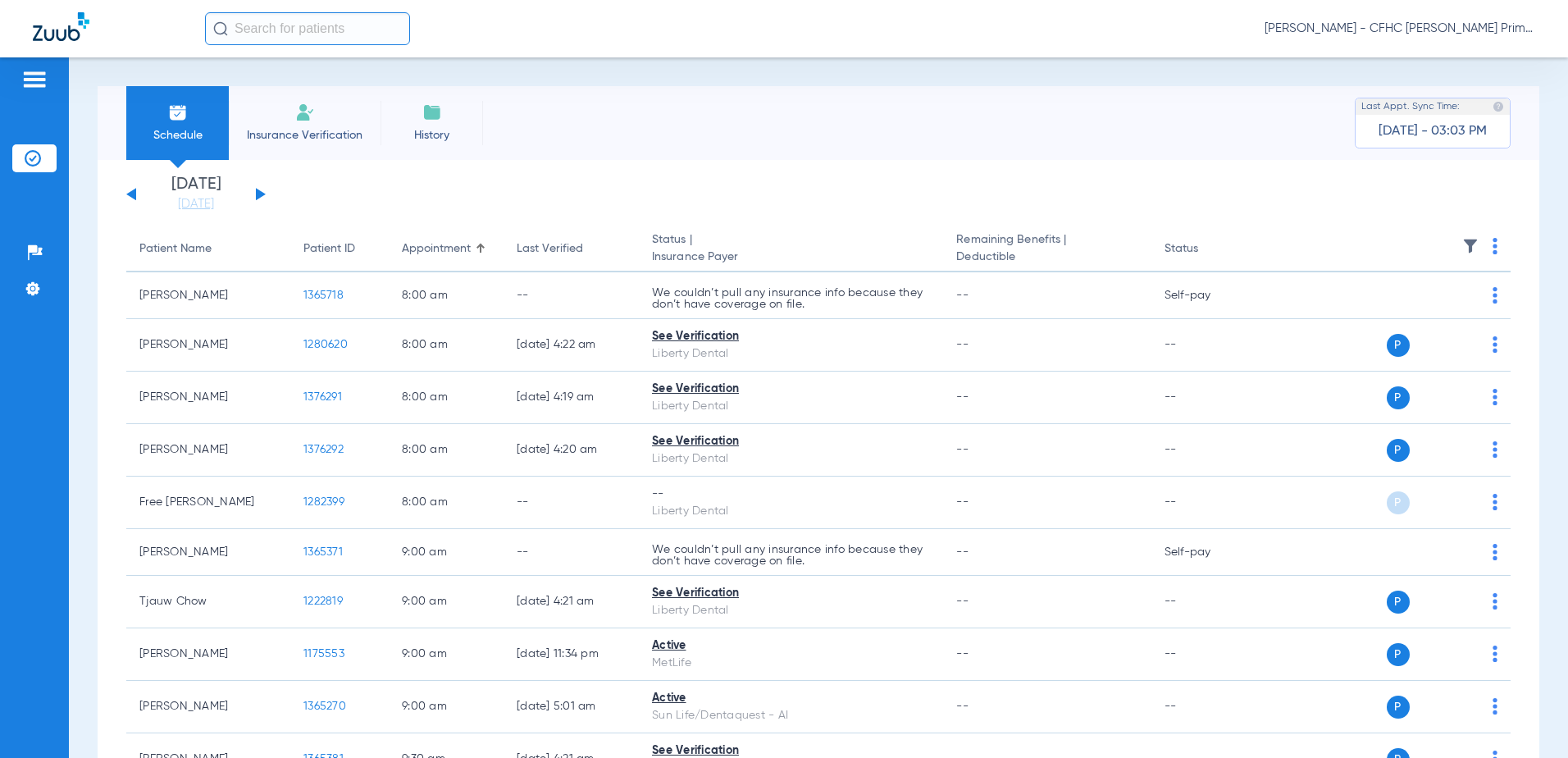
click at [262, 192] on button at bounding box center [261, 193] width 10 height 13
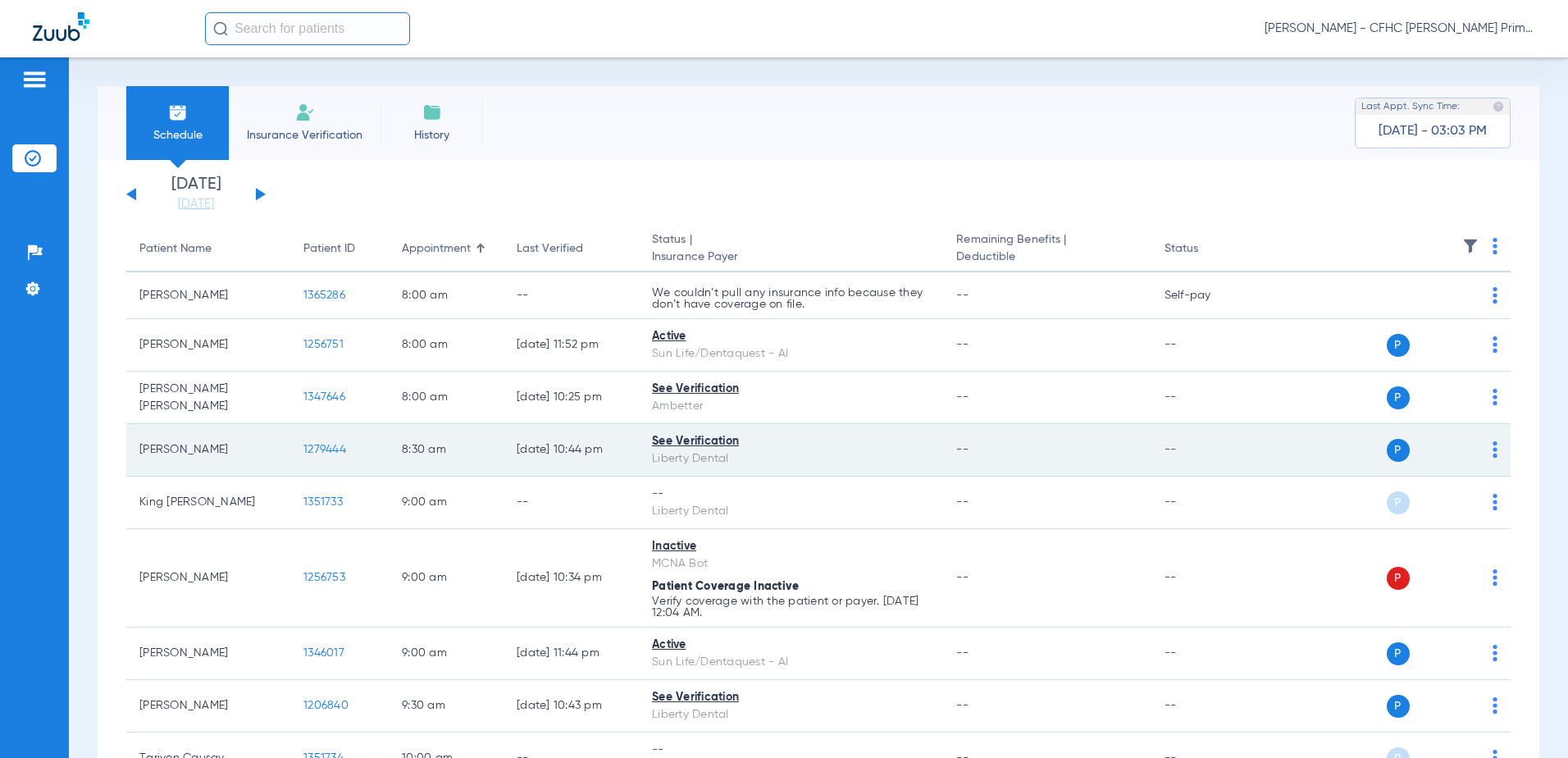
click at [326, 445] on span "1279444" at bounding box center [324, 449] width 42 height 12
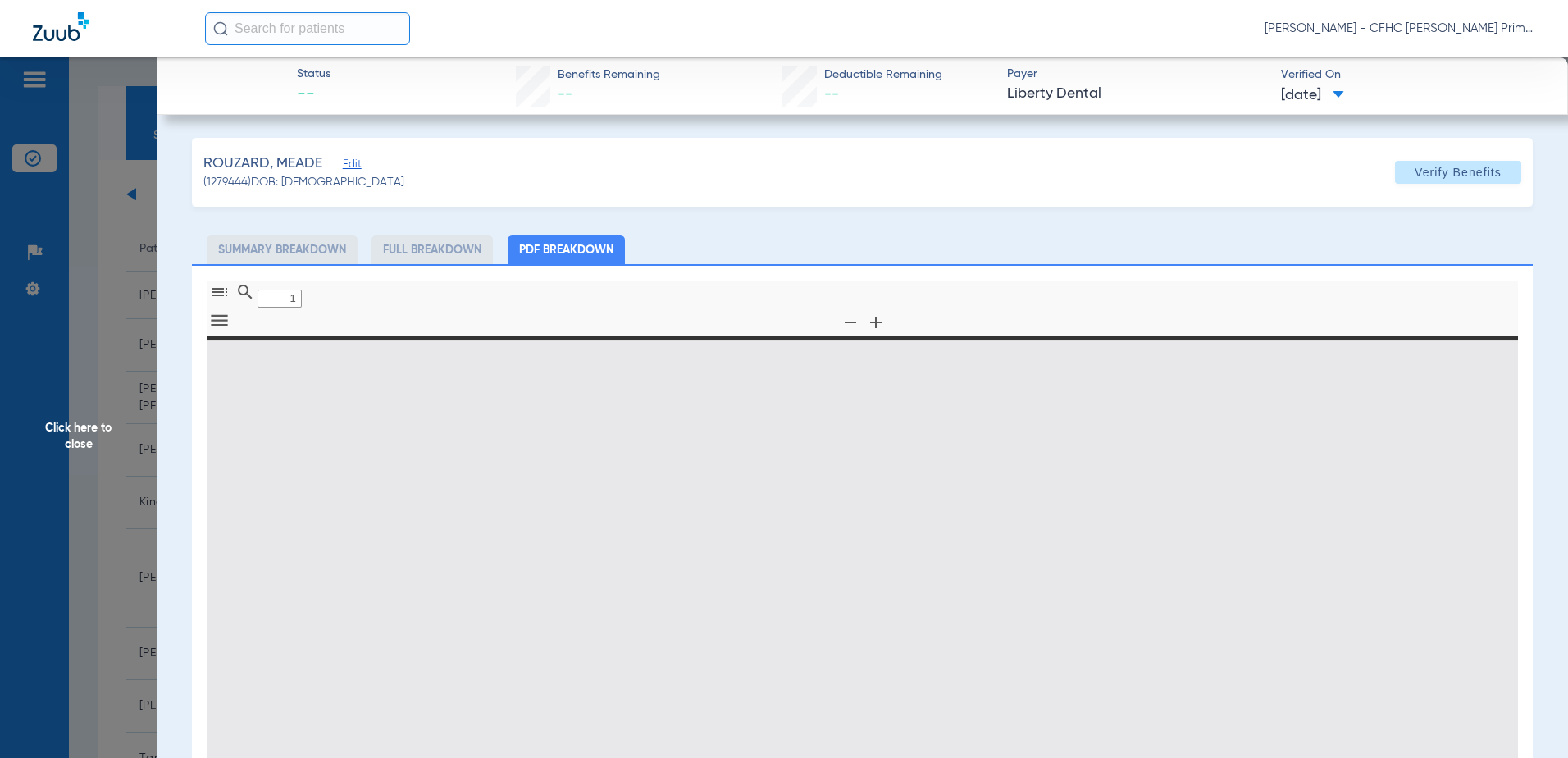
type input "0"
select select "page-width"
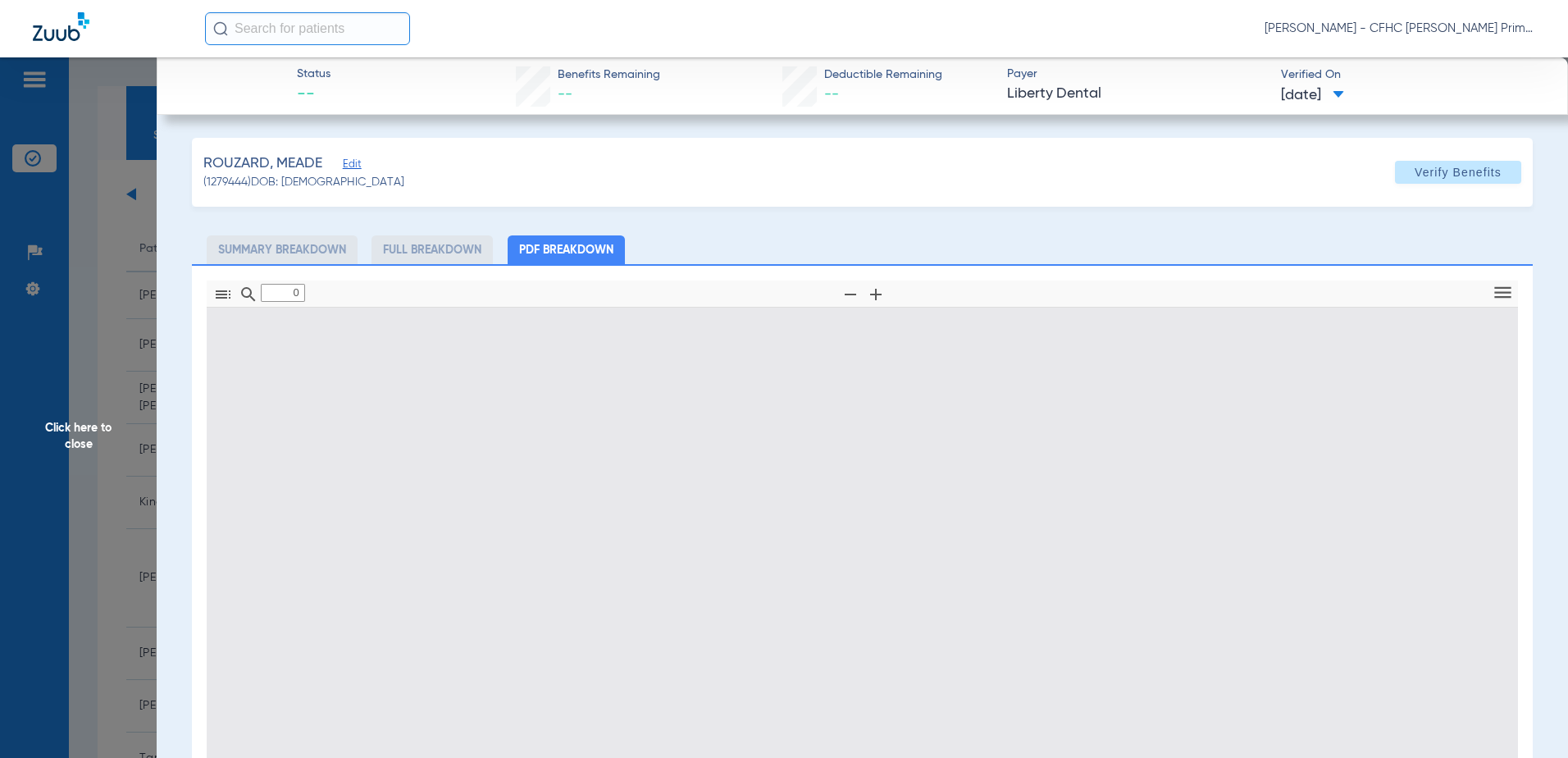
type input "1"
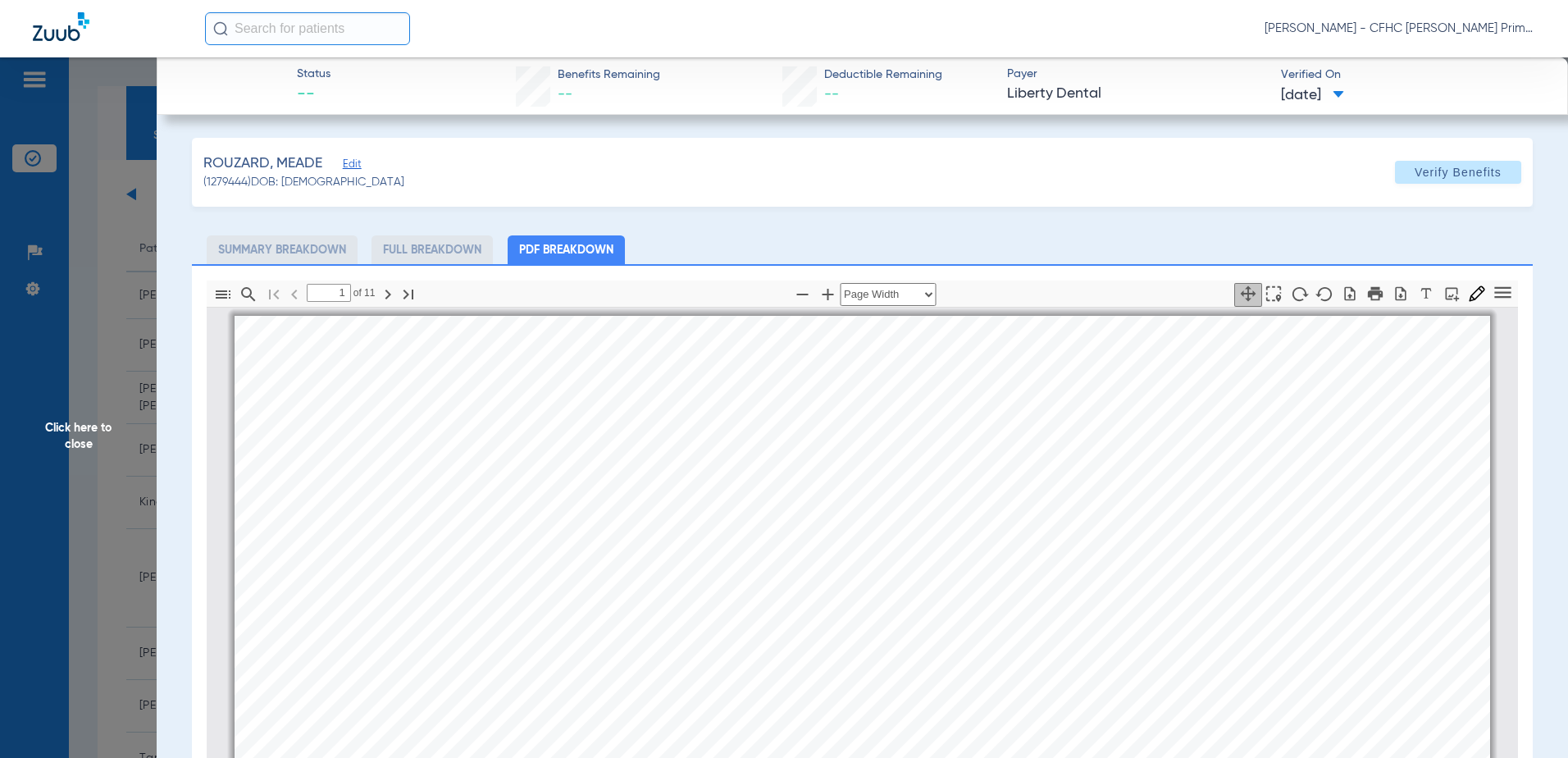
scroll to position [9, 0]
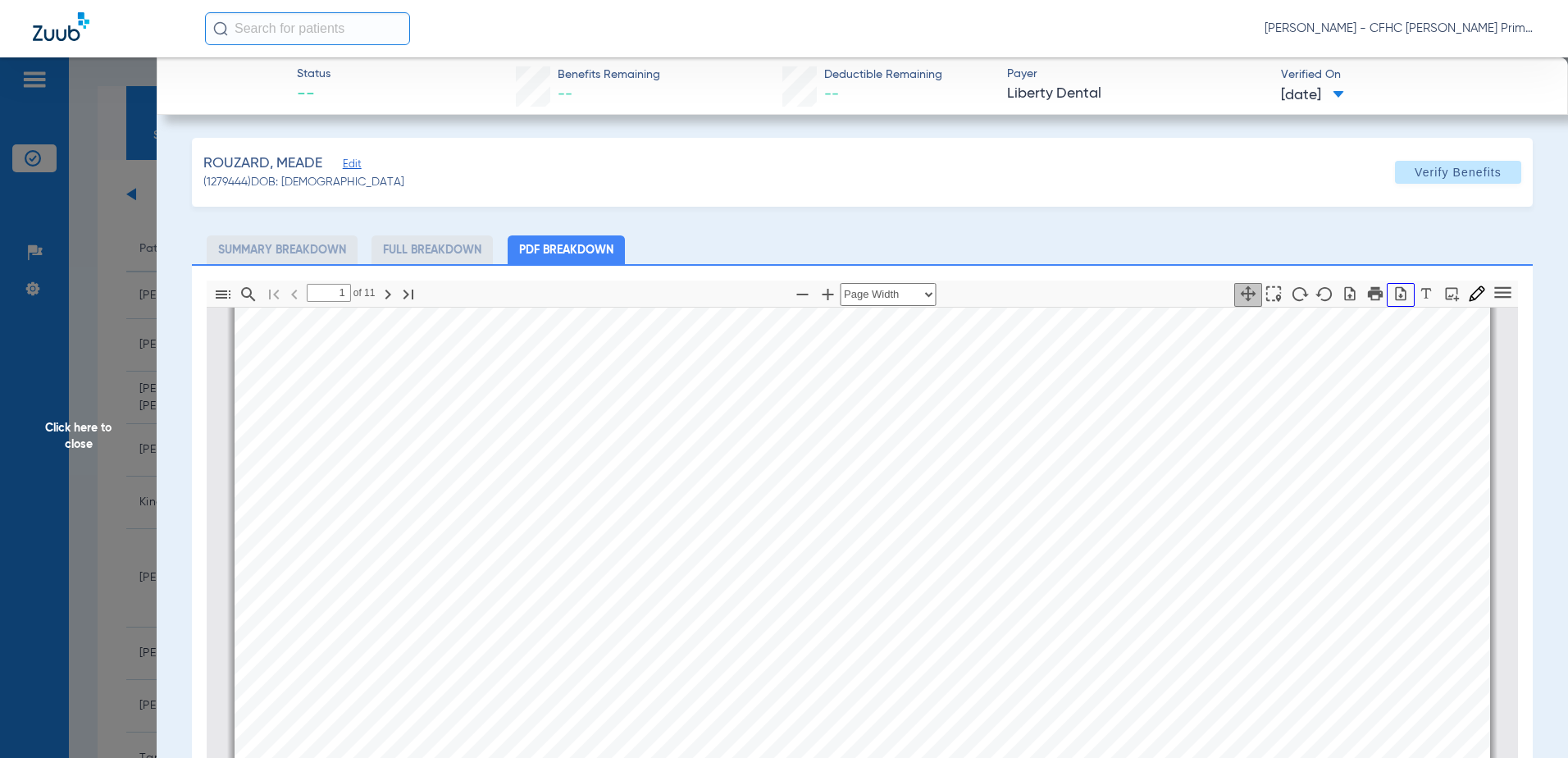
click at [1392, 295] on icon "button" at bounding box center [1400, 293] width 16 height 16
click at [86, 423] on span "Click here to close" at bounding box center [78, 437] width 157 height 758
